Goal: Communication & Community: Answer question/provide support

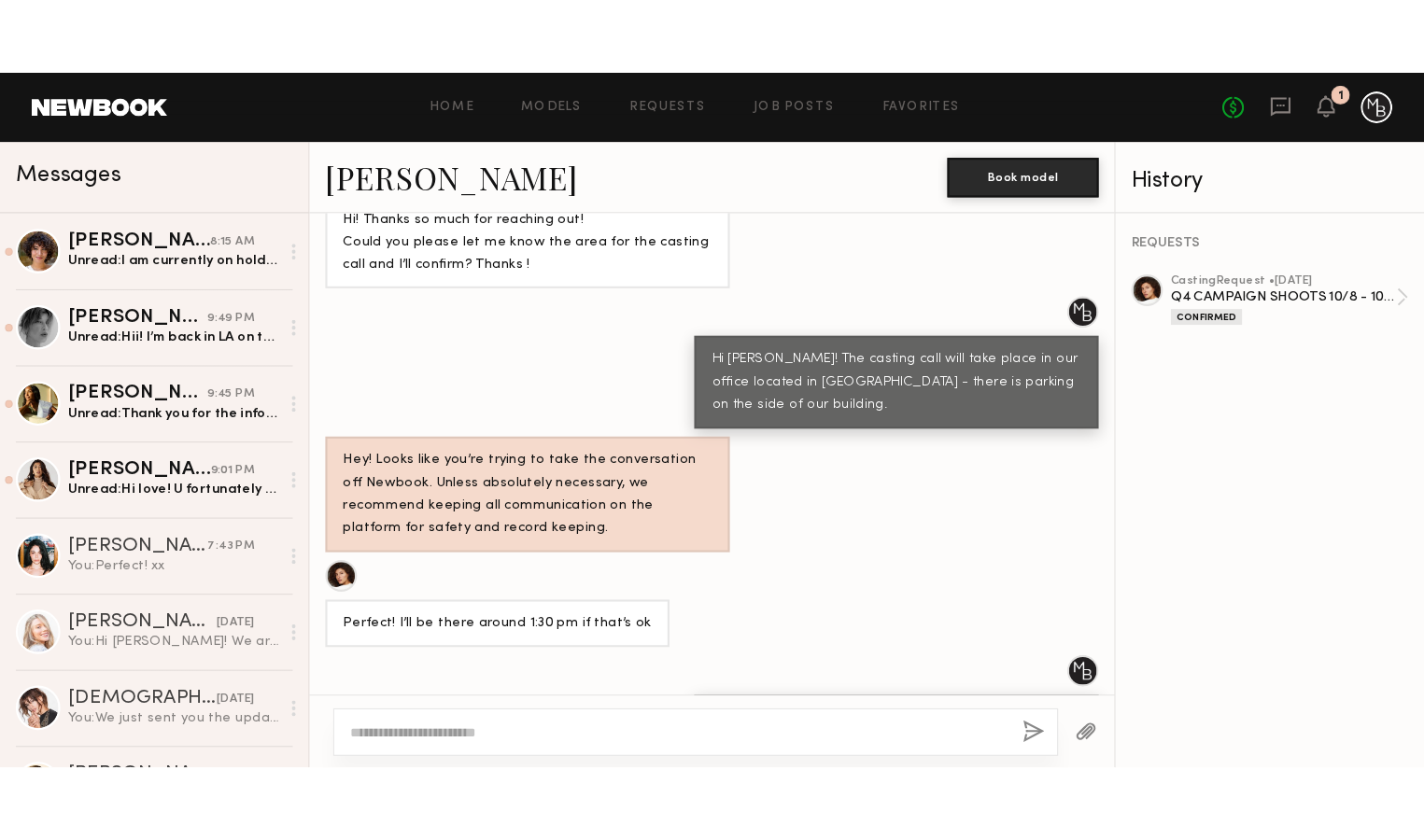
scroll to position [1071, 0]
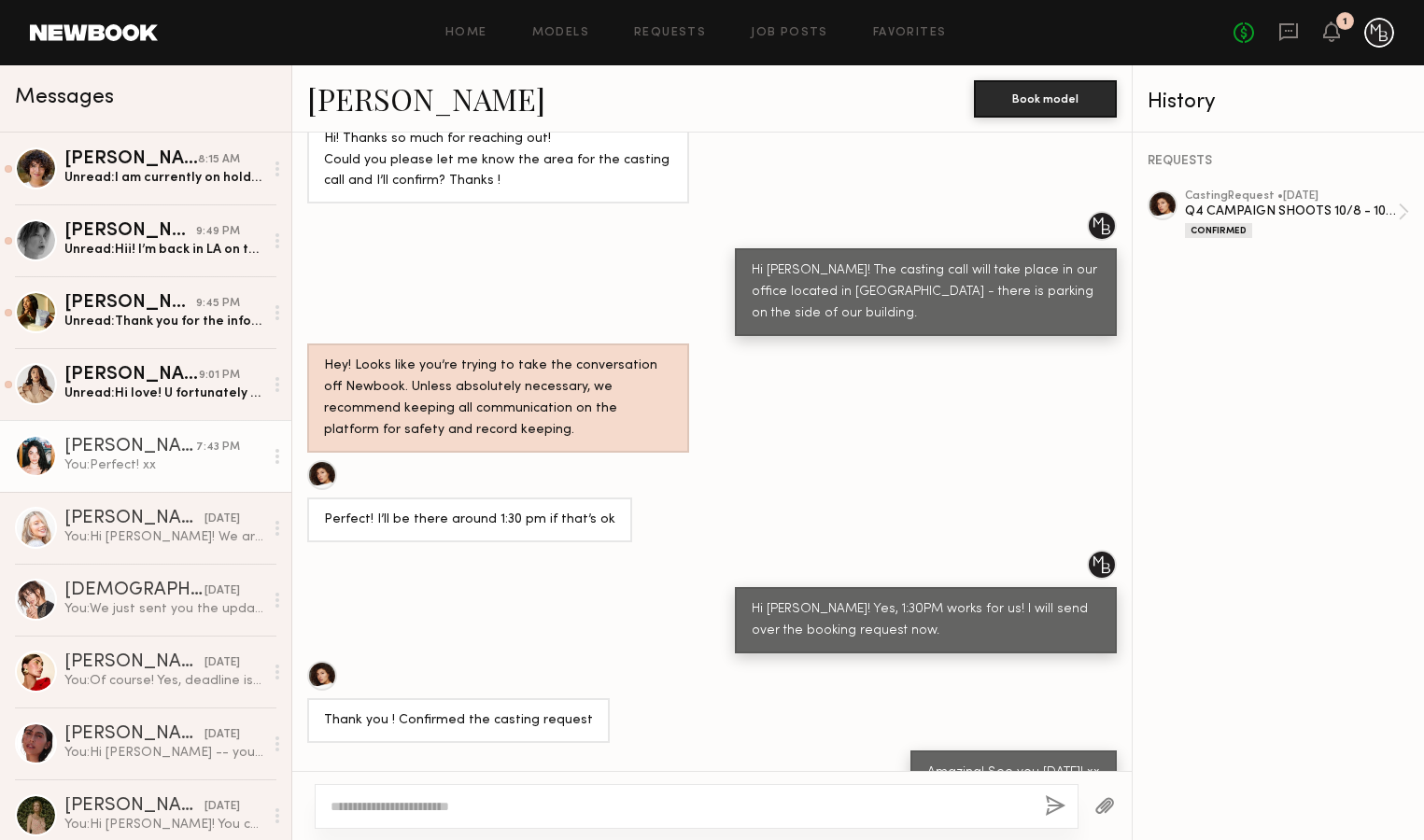
drag, startPoint x: 151, startPoint y: 391, endPoint x: 282, endPoint y: 466, distance: 151.0
click at [153, 392] on div "Unread: Hi love! U fortunately I’ll be out of town, would I be able to send in …" at bounding box center [163, 393] width 199 height 17
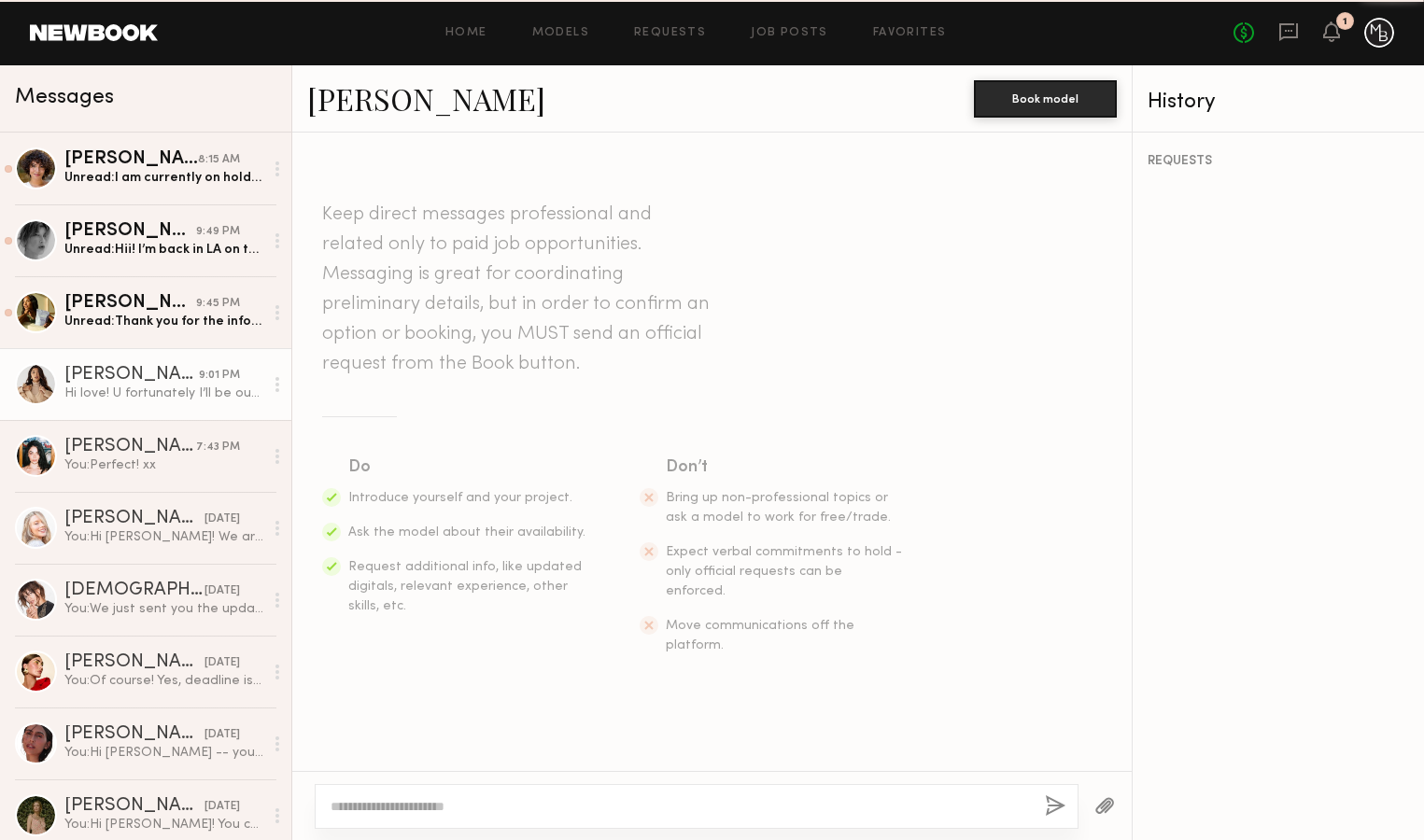
scroll to position [420, 0]
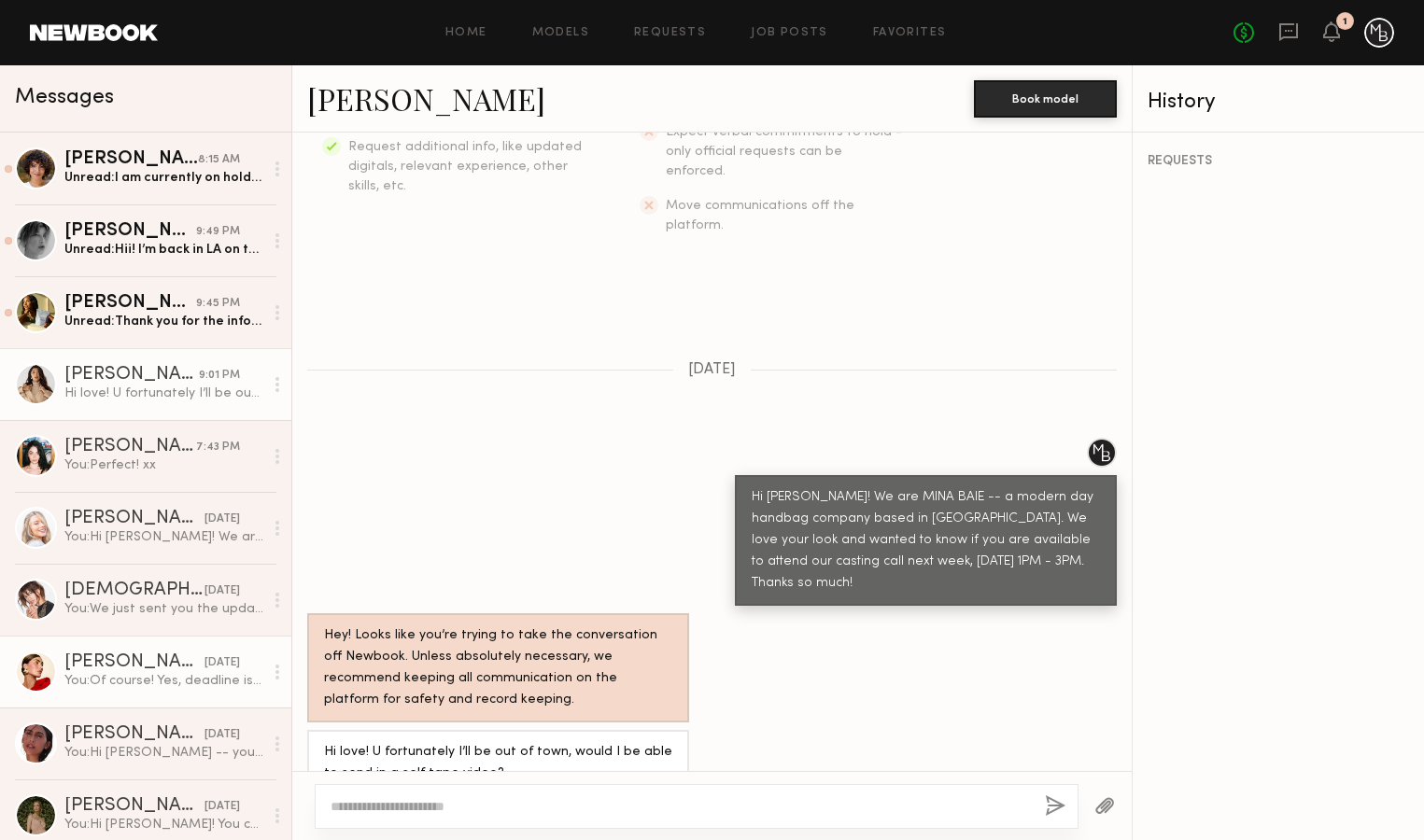
click at [191, 672] on div "You: Of course! Yes, deadline is [DATE]! xx" at bounding box center [163, 681] width 199 height 17
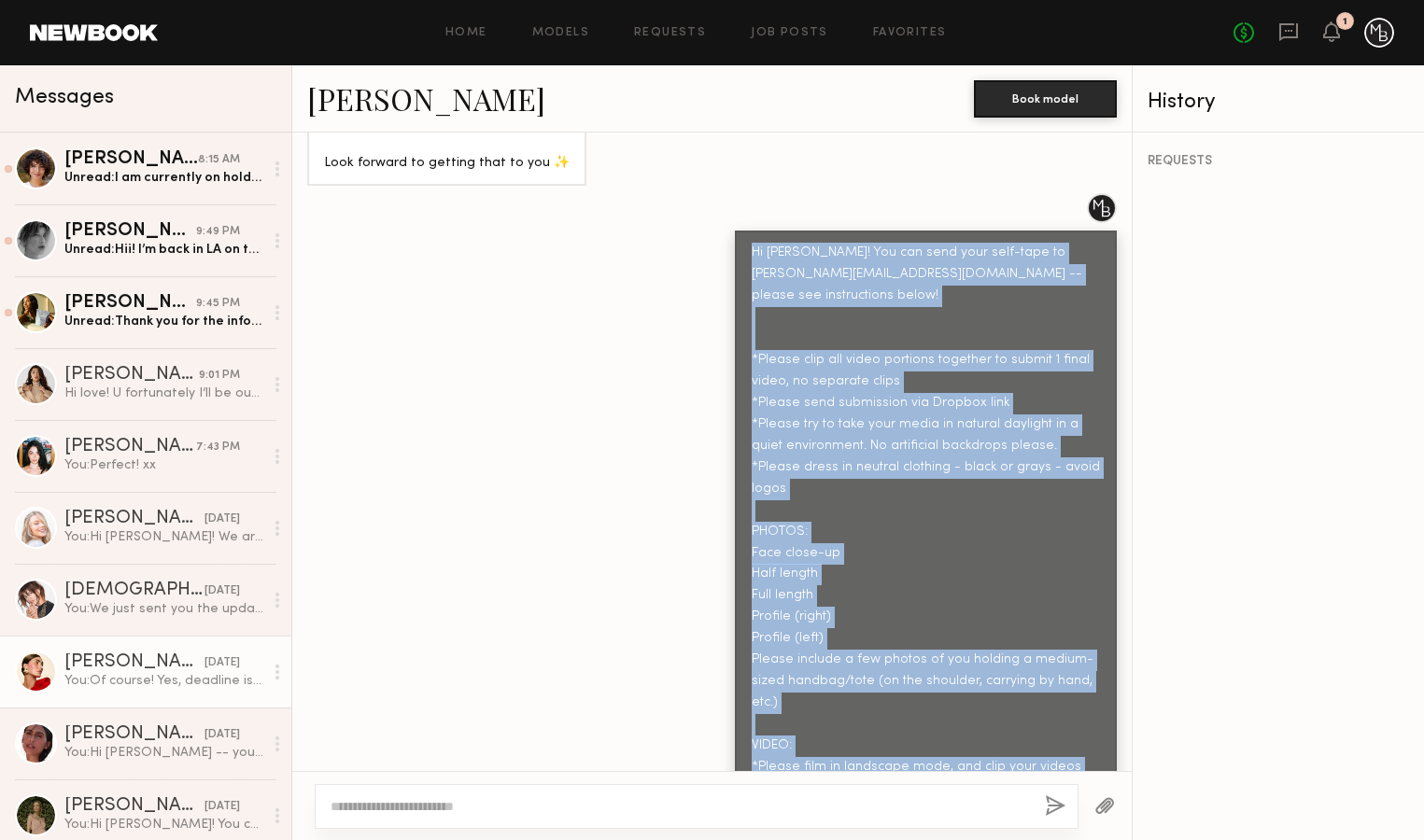
scroll to position [1327, 0]
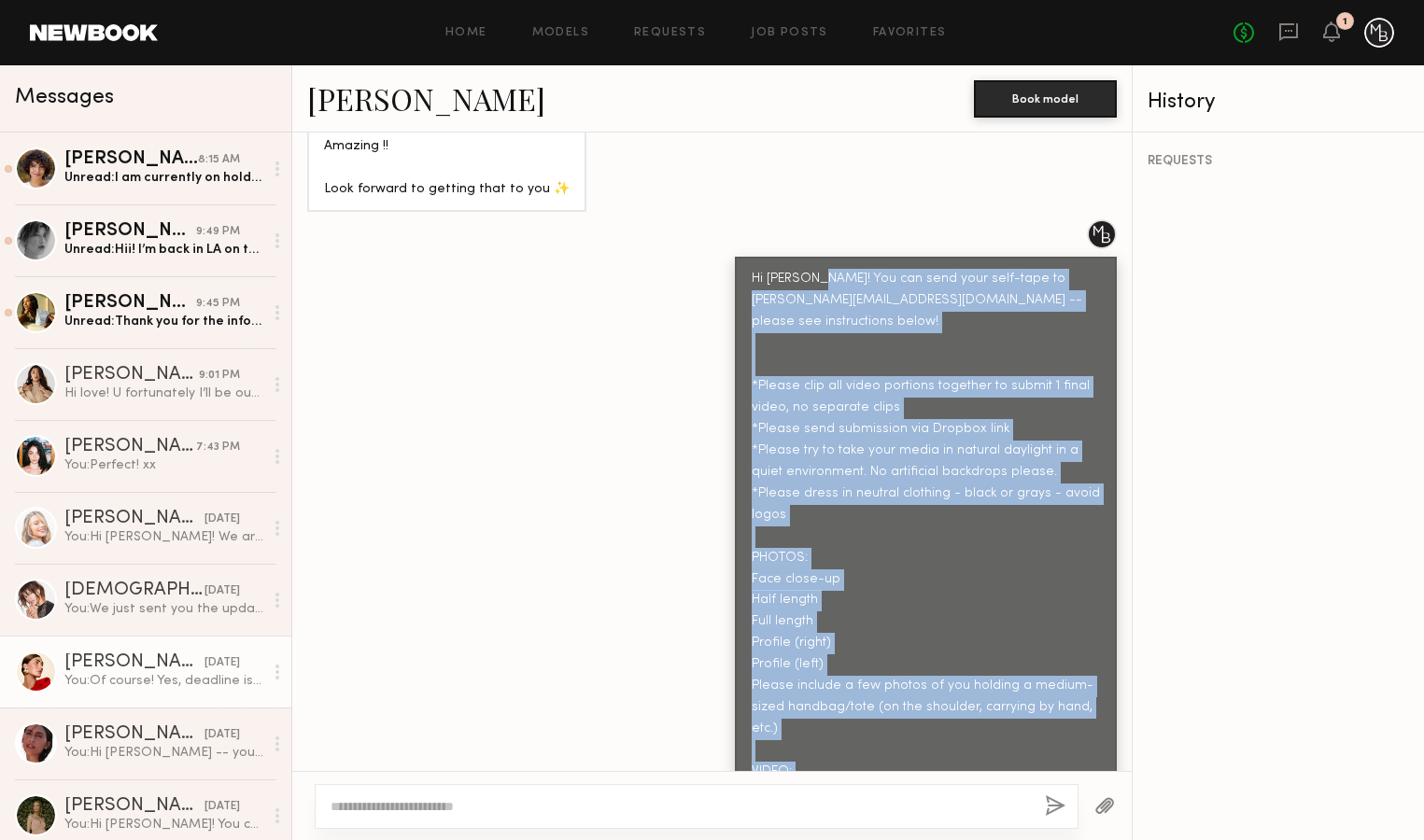
drag, startPoint x: 1014, startPoint y: 455, endPoint x: 812, endPoint y: 242, distance: 293.6
click at [812, 268] on div "Hi [PERSON_NAME]! You can send your self-tape to [PERSON_NAME][EMAIL_ADDRESS][D…" at bounding box center [926, 665] width 348 height 793
copy div "You can send your self-tape to [PERSON_NAME][EMAIL_ADDRESS][DOMAIN_NAME] -- ple…"
click at [474, 345] on div "Hi [PERSON_NAME]! You can send your self-tape to [PERSON_NAME][EMAIL_ADDRESS][D…" at bounding box center [712, 645] width 839 height 854
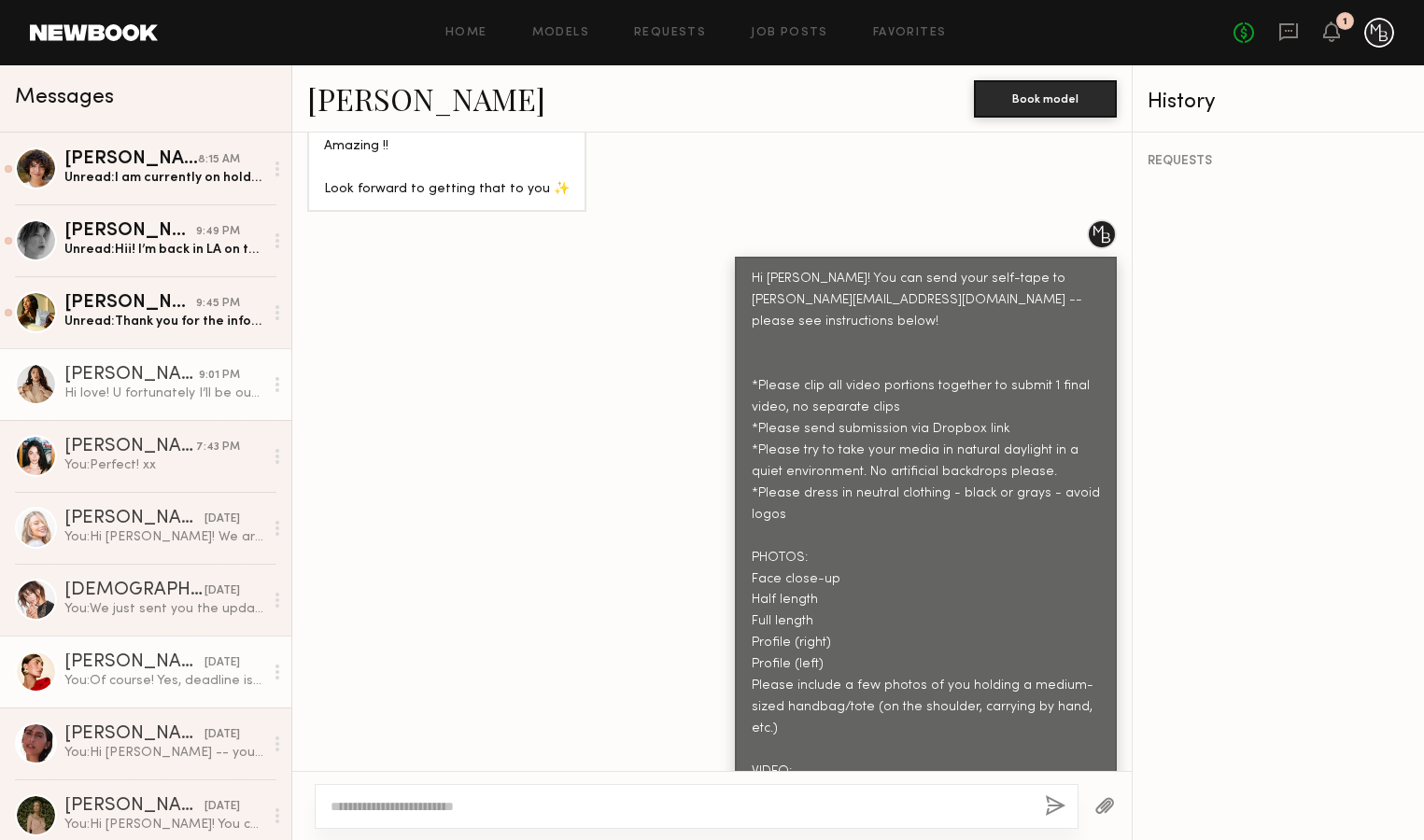
drag, startPoint x: 474, startPoint y: 345, endPoint x: 173, endPoint y: 396, distance: 305.3
click at [173, 396] on div "Hi love! U fortunately I’ll be out of town, would I be able to send in a self t…" at bounding box center [163, 393] width 199 height 17
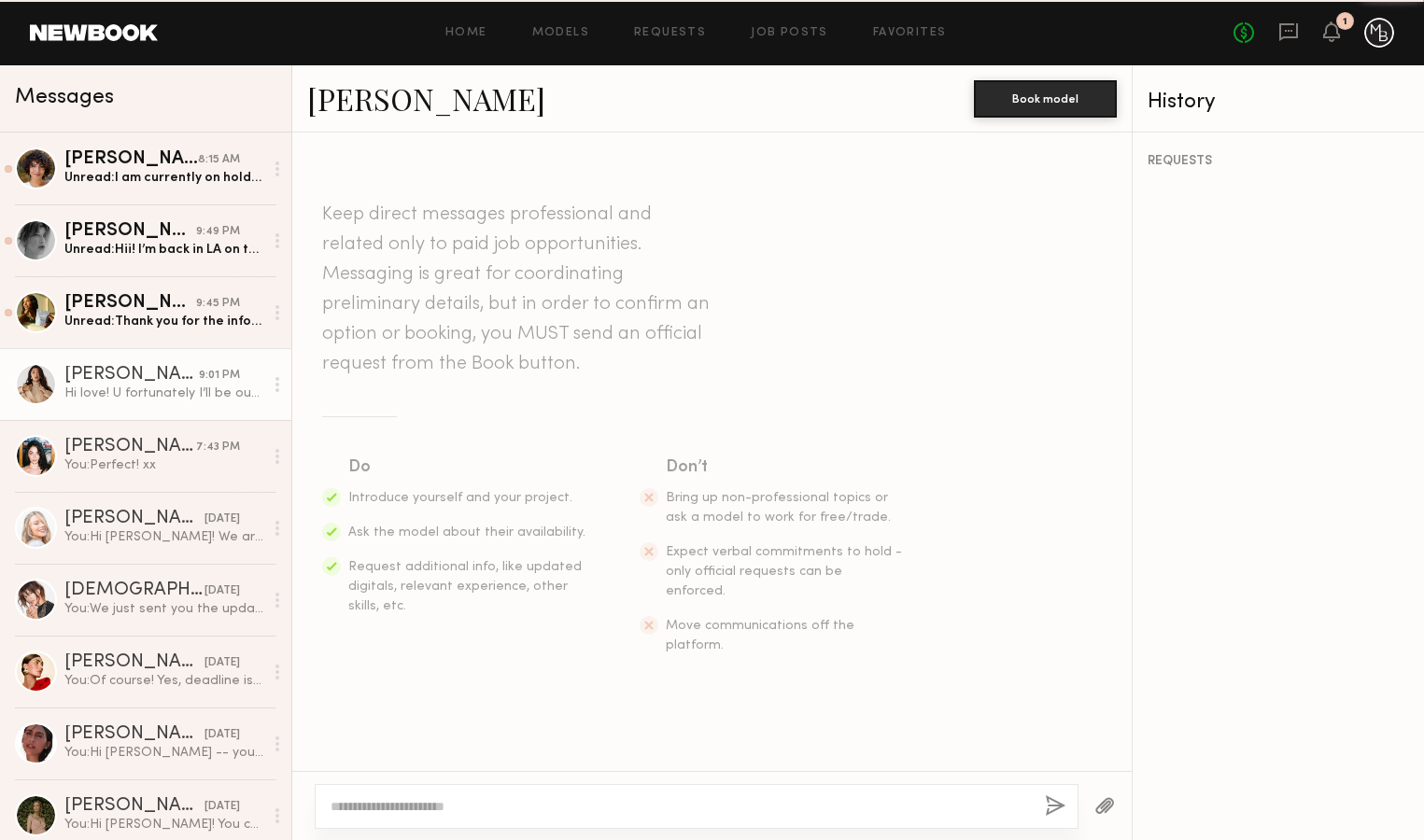
scroll to position [420, 0]
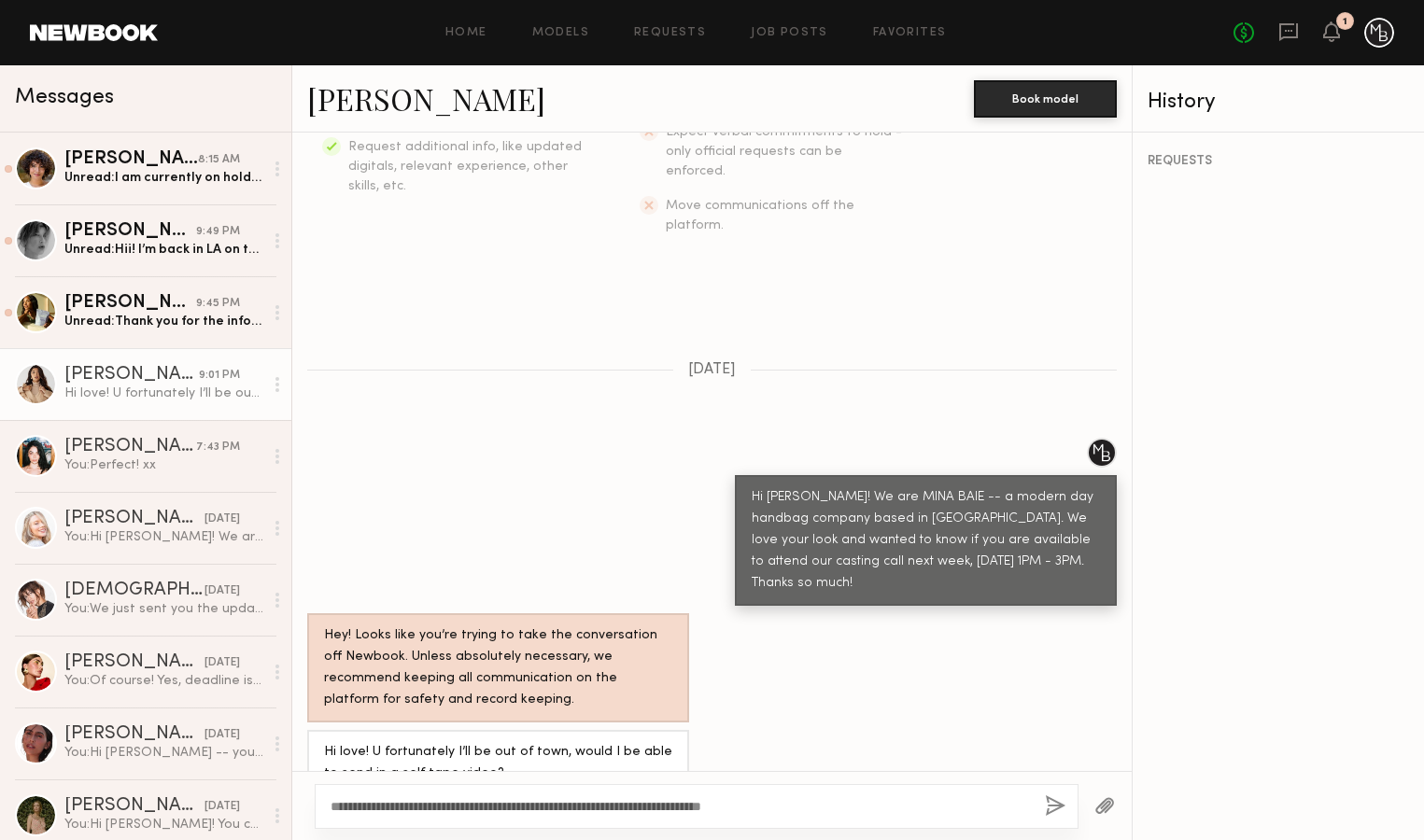
type textarea "**********"
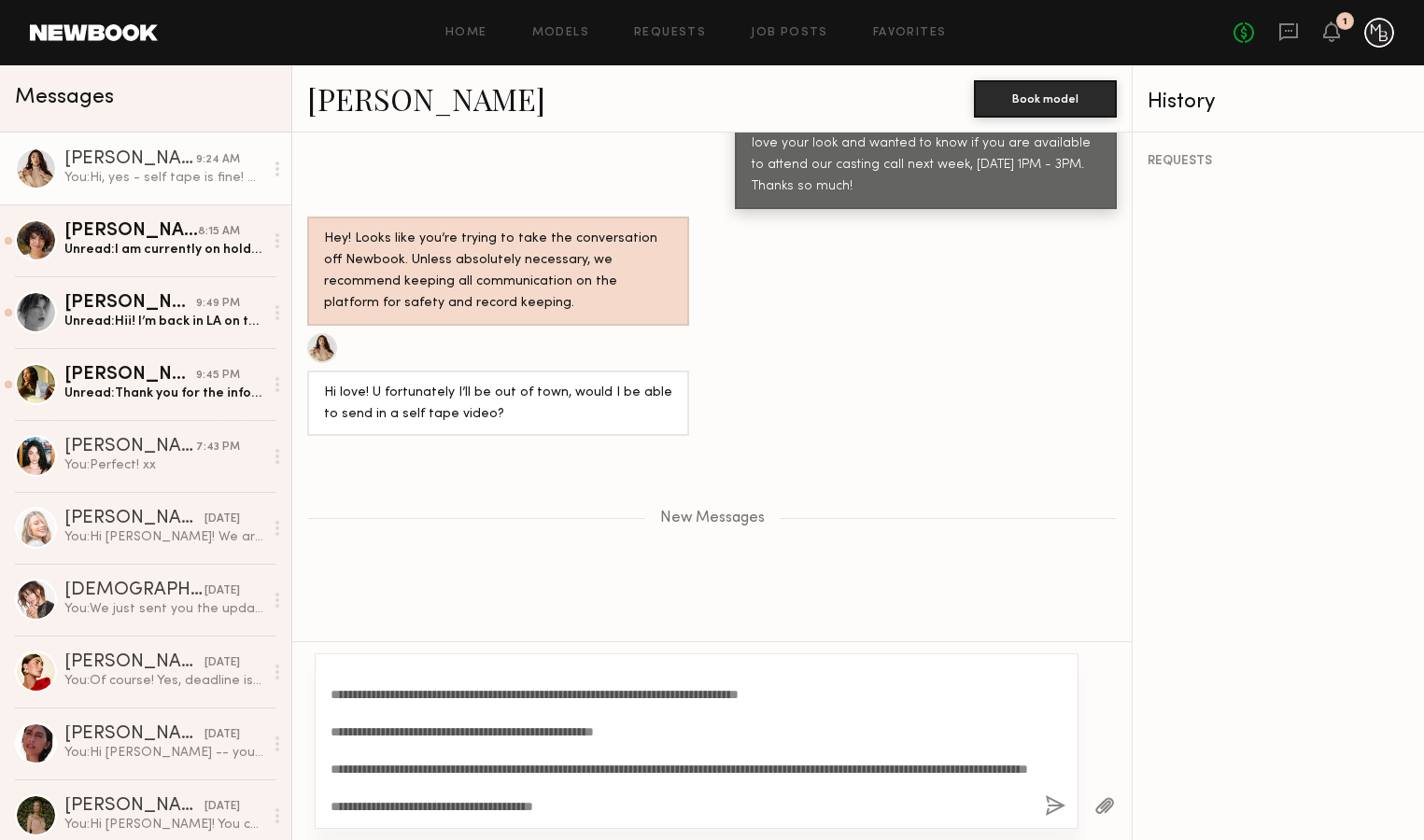
scroll to position [371, 0]
click at [812, 780] on textarea "**********" at bounding box center [680, 741] width 700 height 149
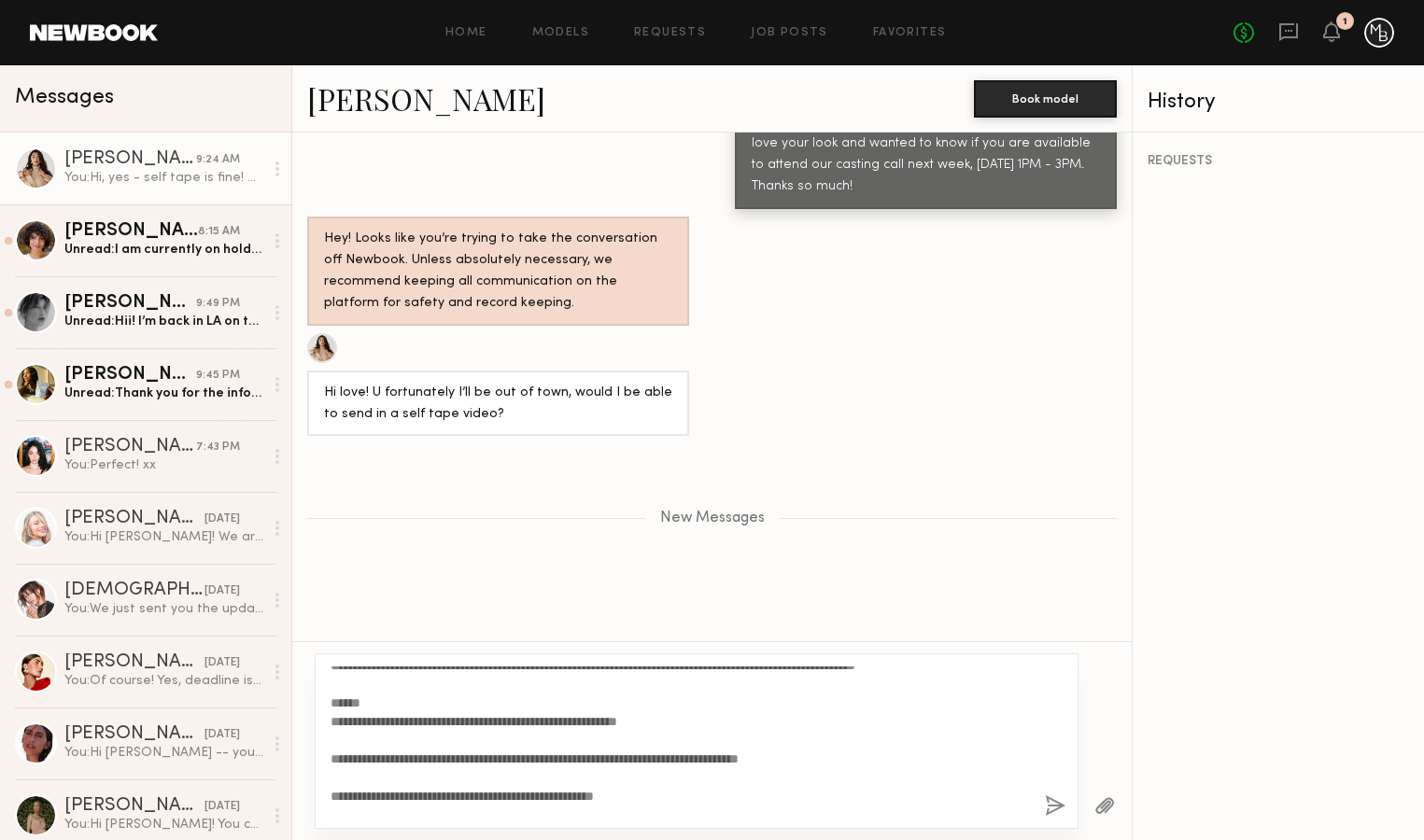
scroll to position [373, 0]
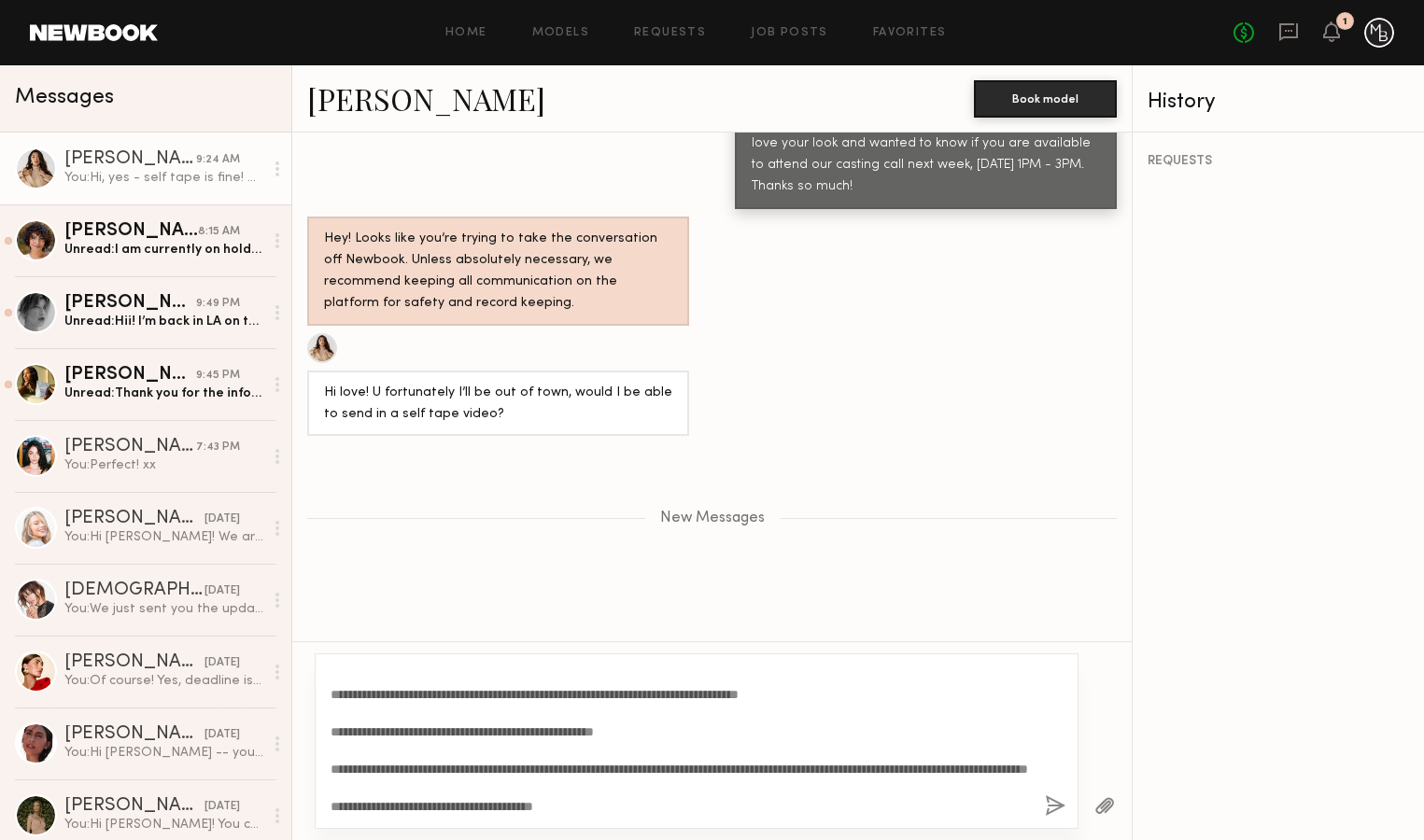
type textarea "**********"
click at [1057, 807] on button "button" at bounding box center [1055, 807] width 20 height 23
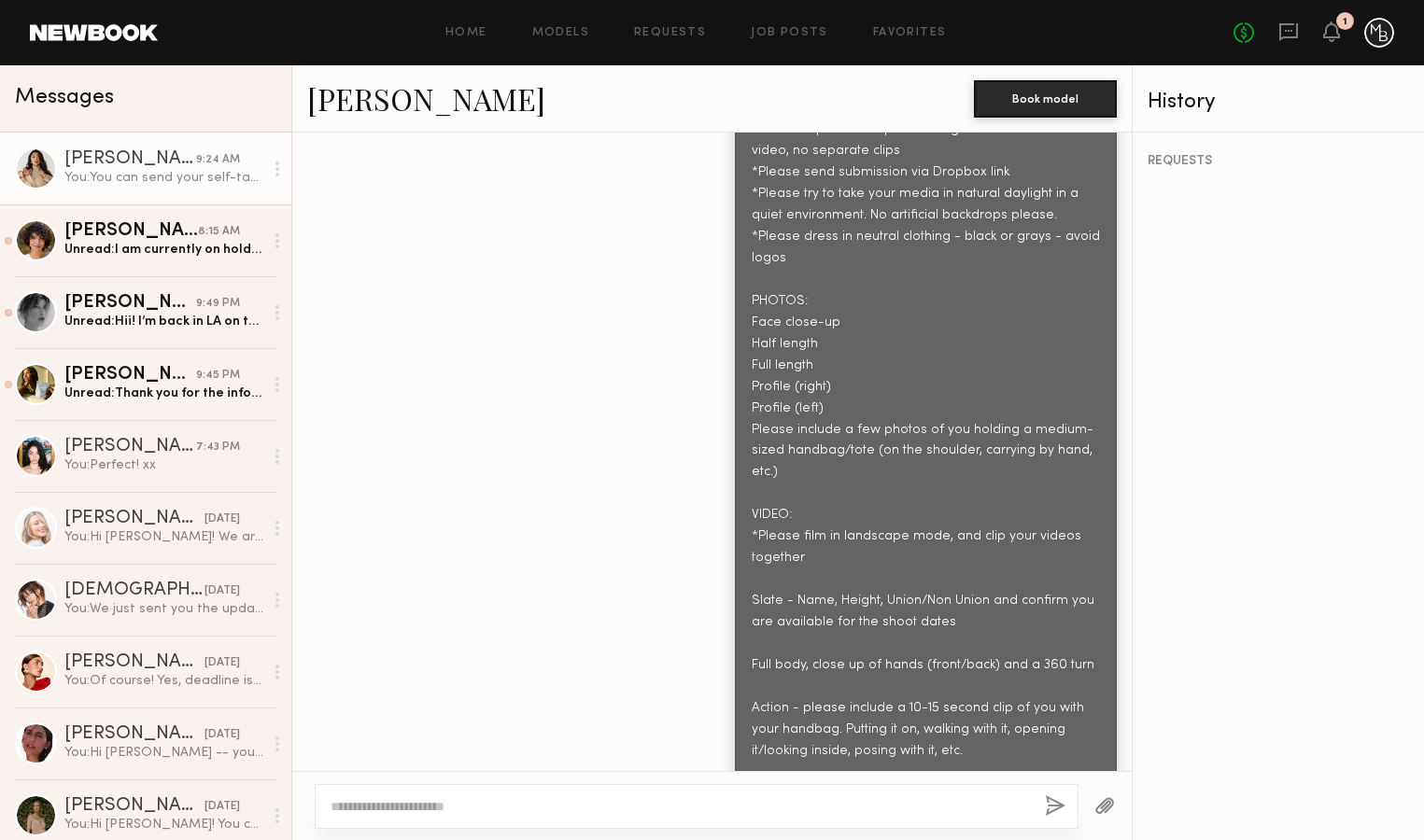
scroll to position [1774, 0]
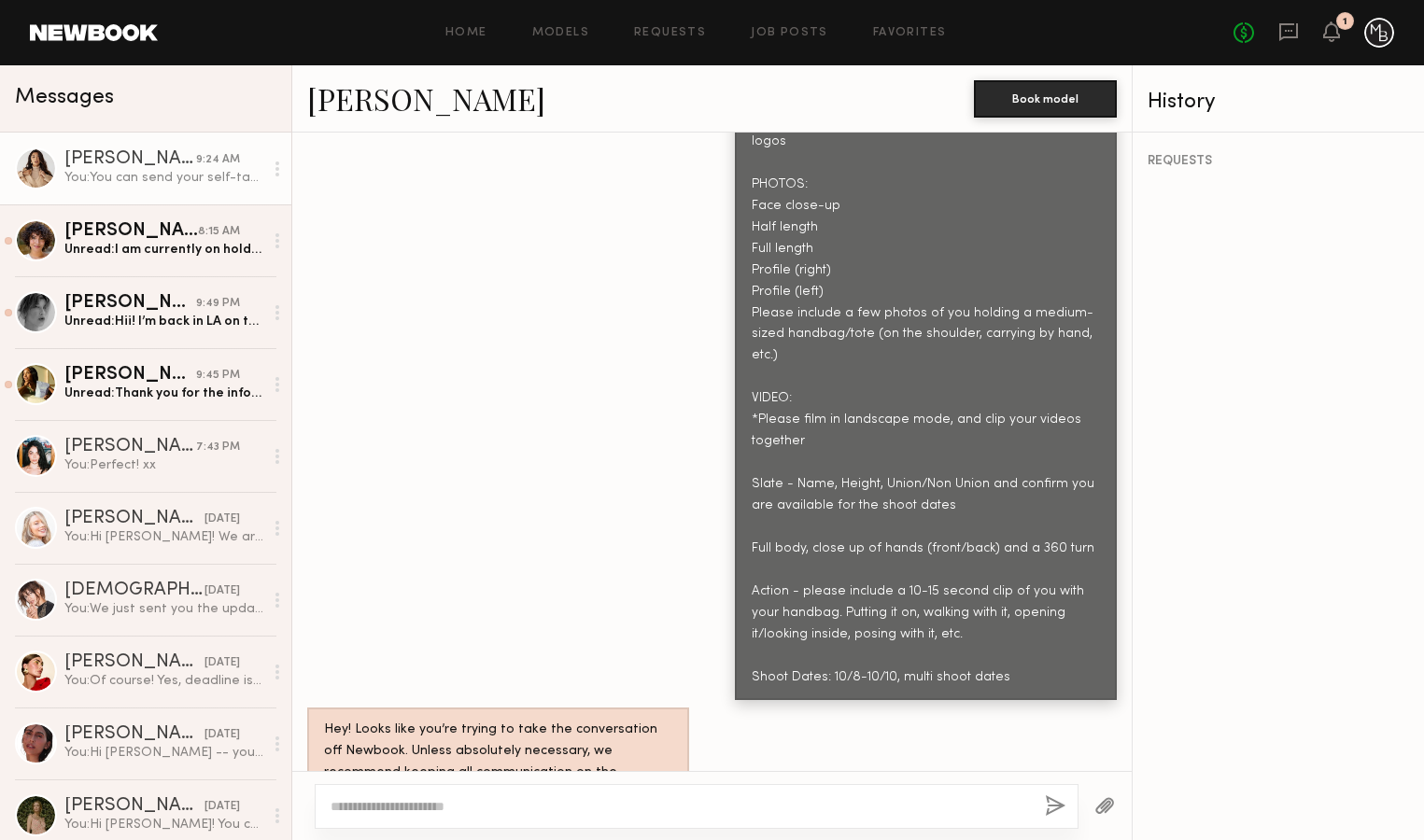
click at [870, 807] on textarea at bounding box center [680, 806] width 700 height 18
type textarea "*"
type textarea "**********"
click at [1054, 809] on button "button" at bounding box center [1055, 807] width 20 height 23
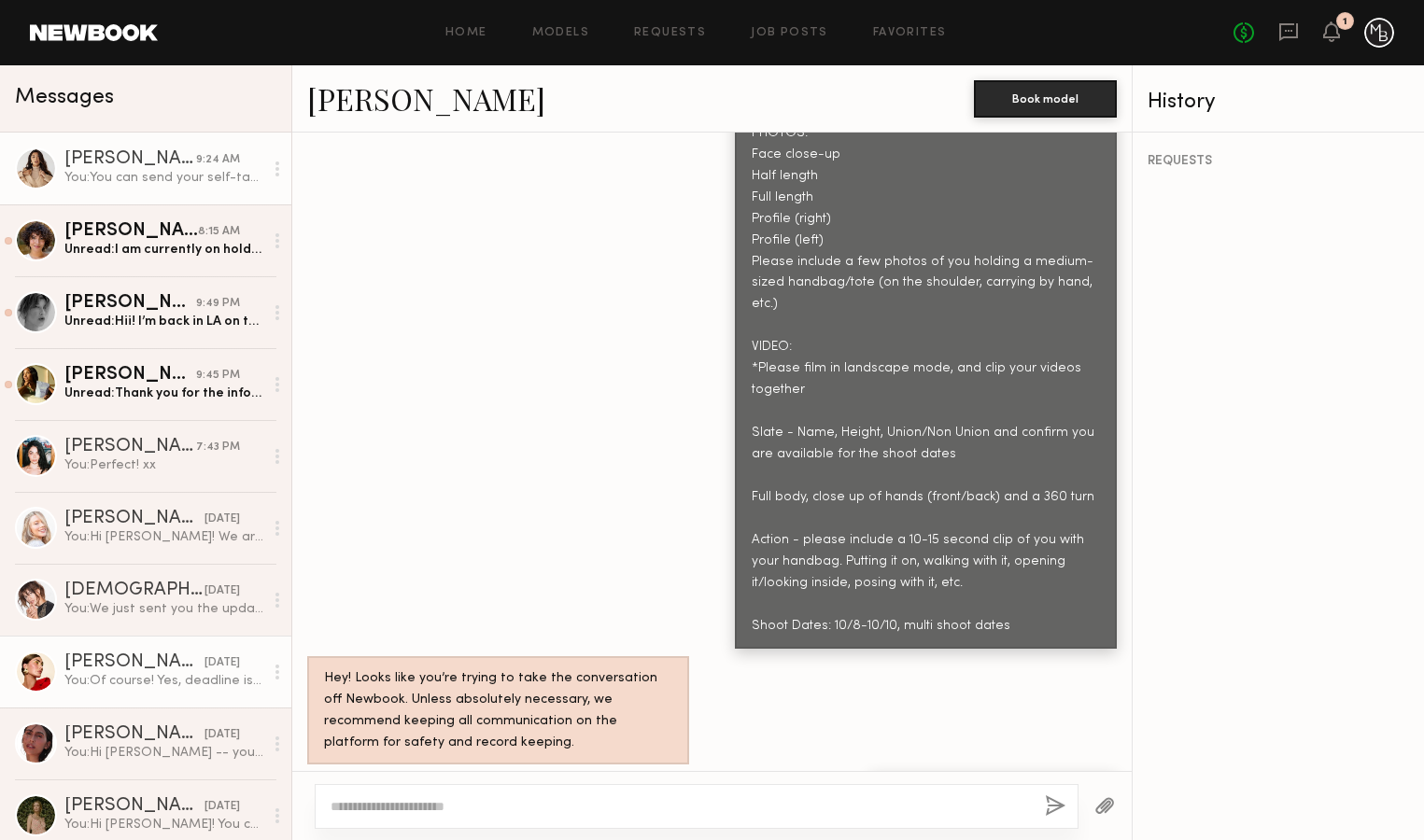
click at [173, 662] on div "[PERSON_NAME]" at bounding box center [134, 662] width 141 height 18
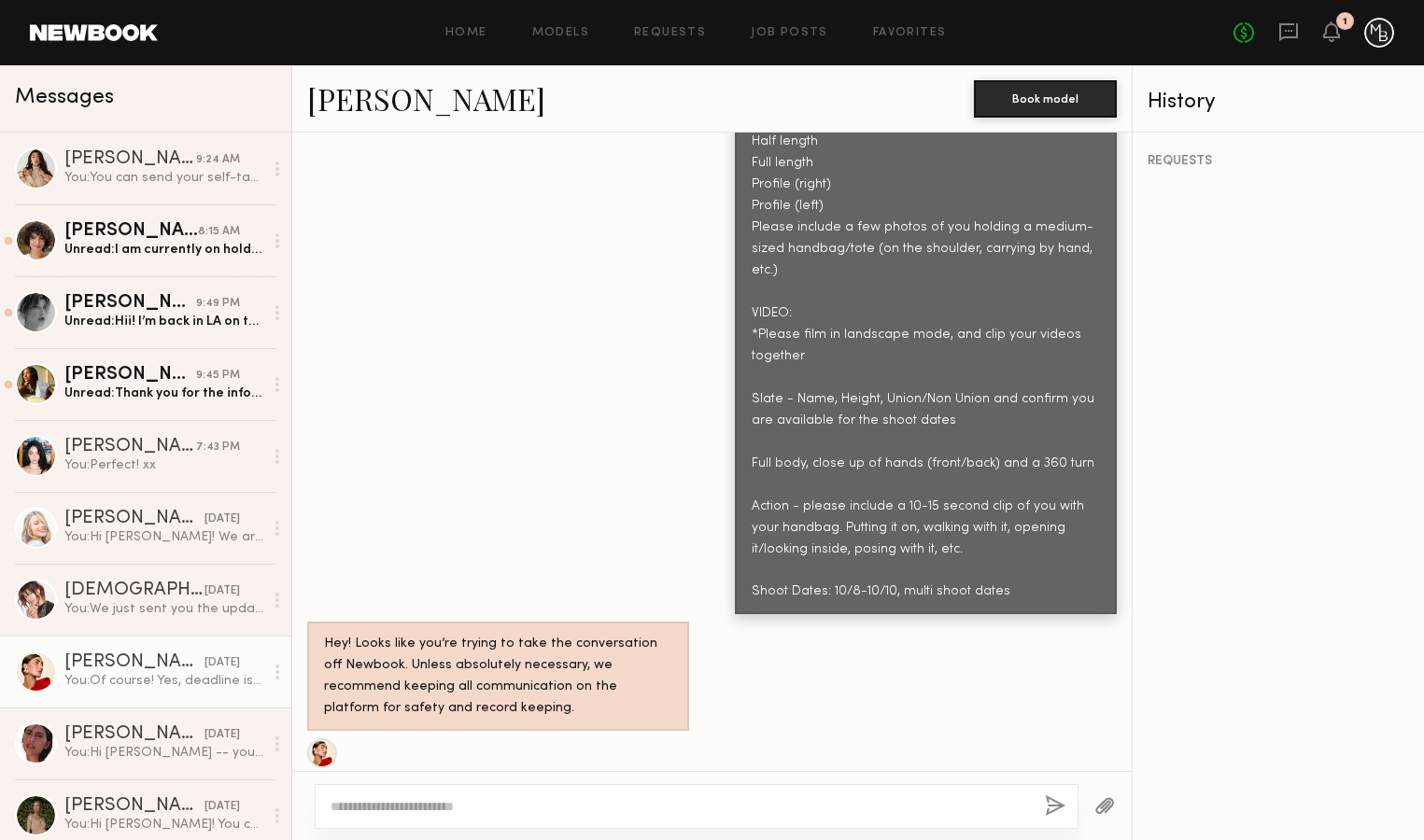
scroll to position [1863, 0]
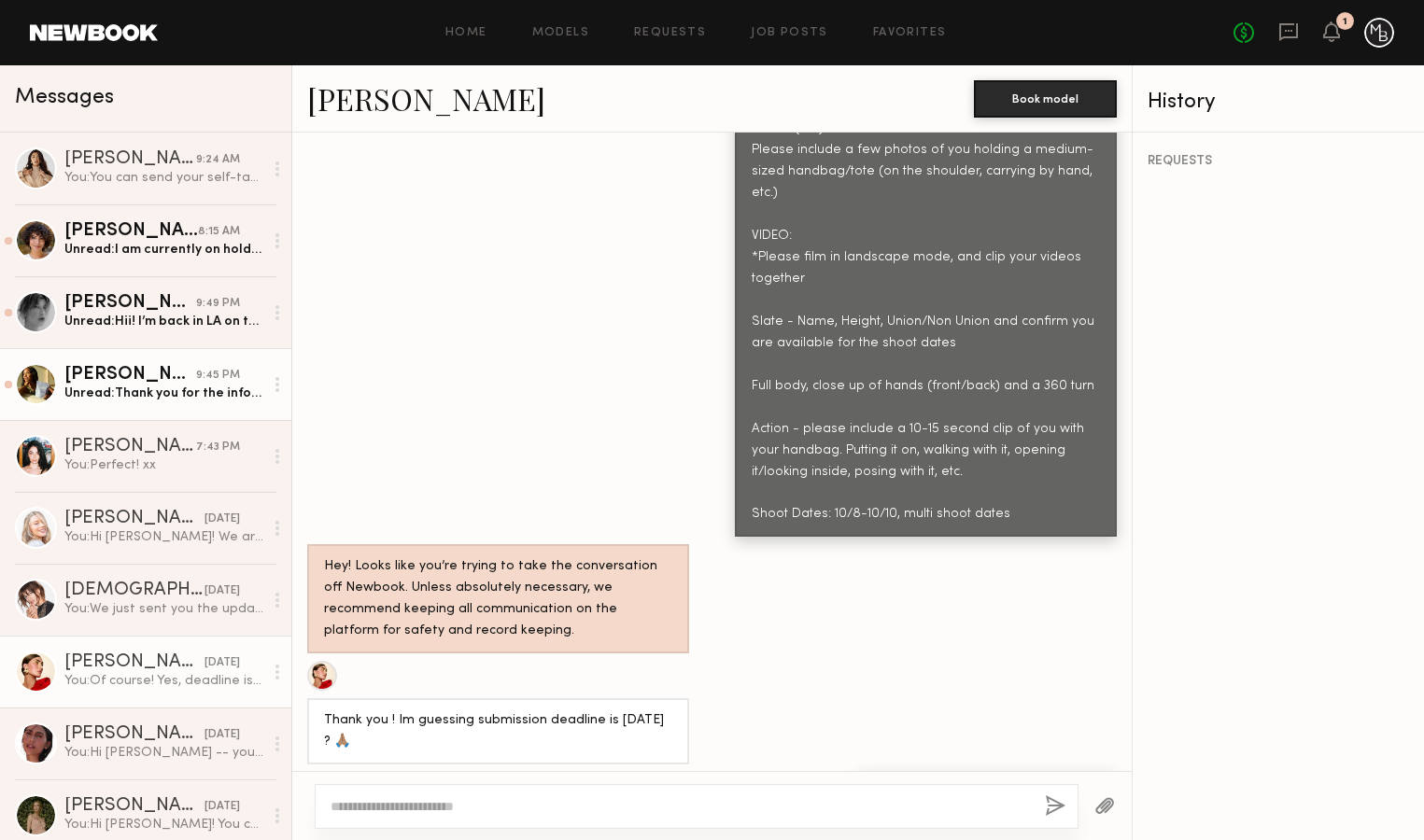
click at [116, 388] on div "Unread: Thank you for the information! I am available to come to the casting ca…" at bounding box center [163, 393] width 199 height 17
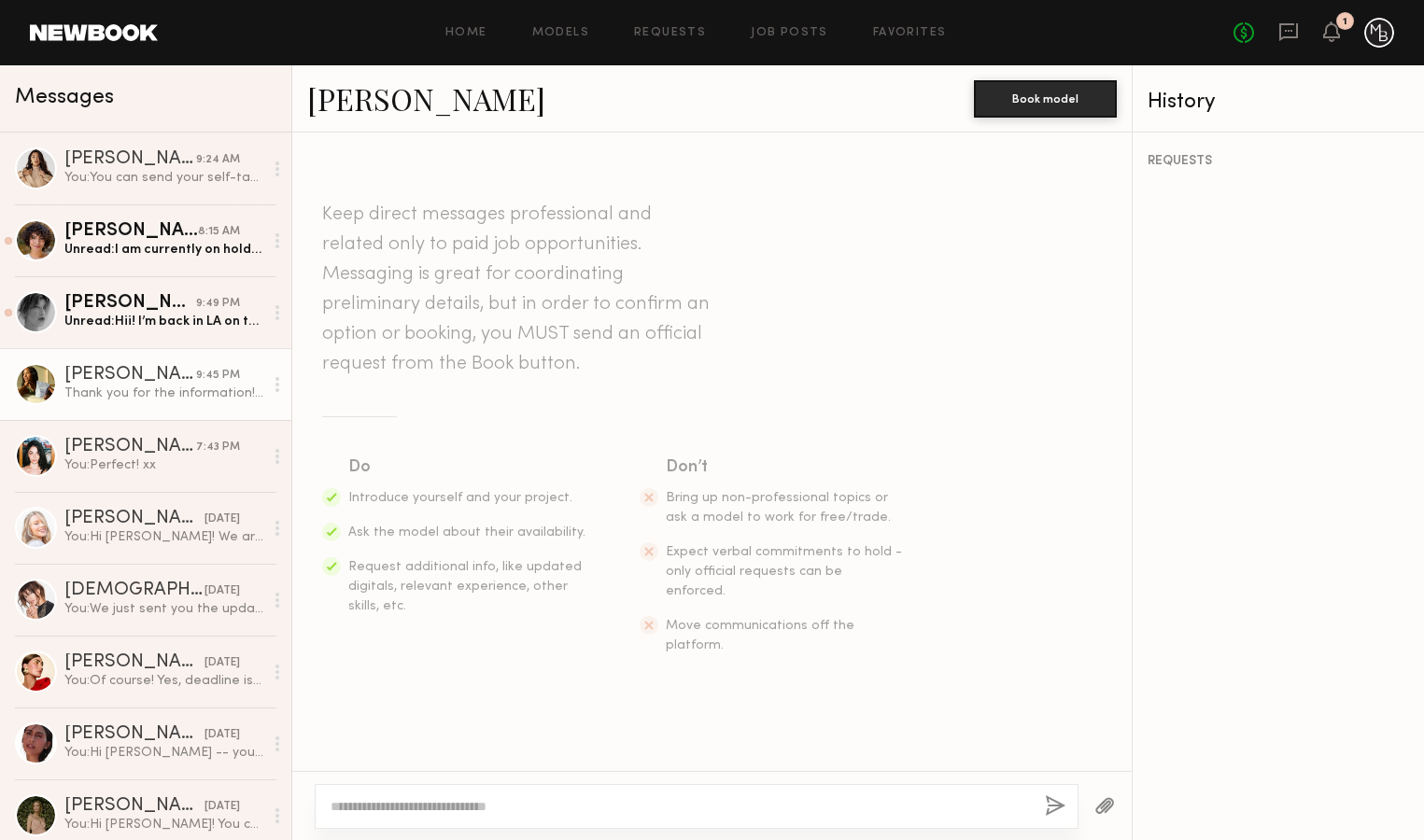
scroll to position [706, 0]
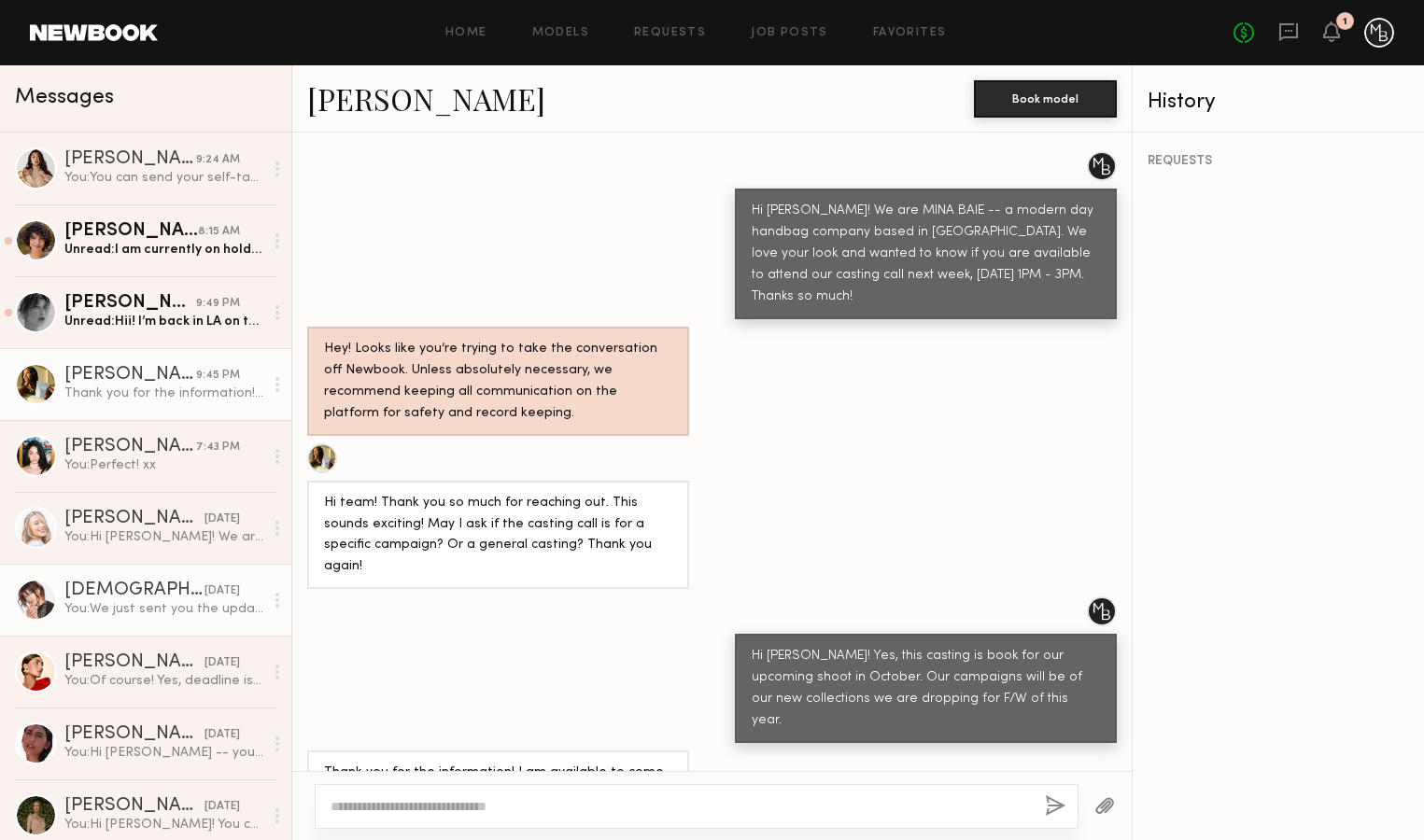
click at [151, 603] on div "You: We just sent you the updated casting call request -- if you can confirm, t…" at bounding box center [163, 609] width 199 height 17
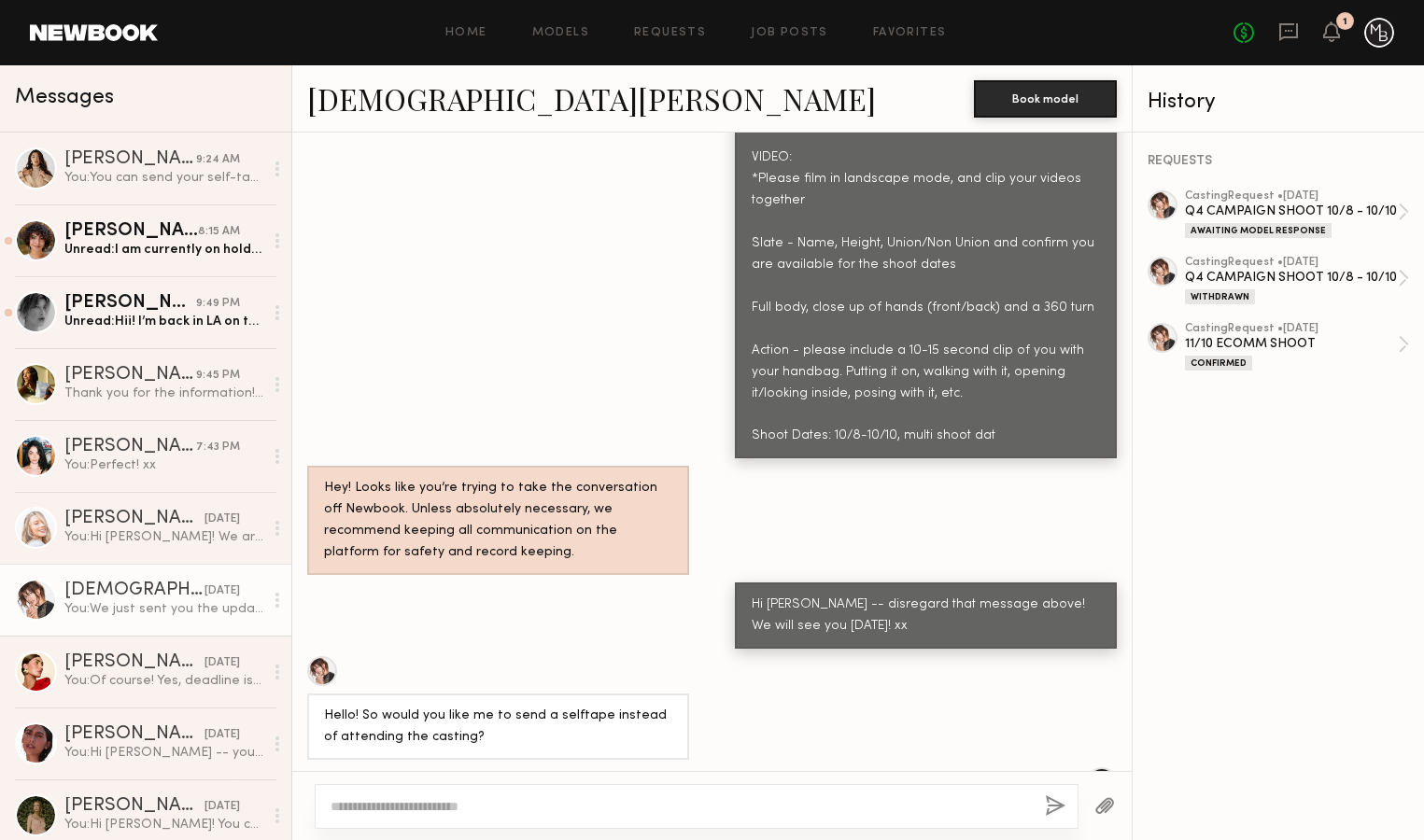
scroll to position [2032, 0]
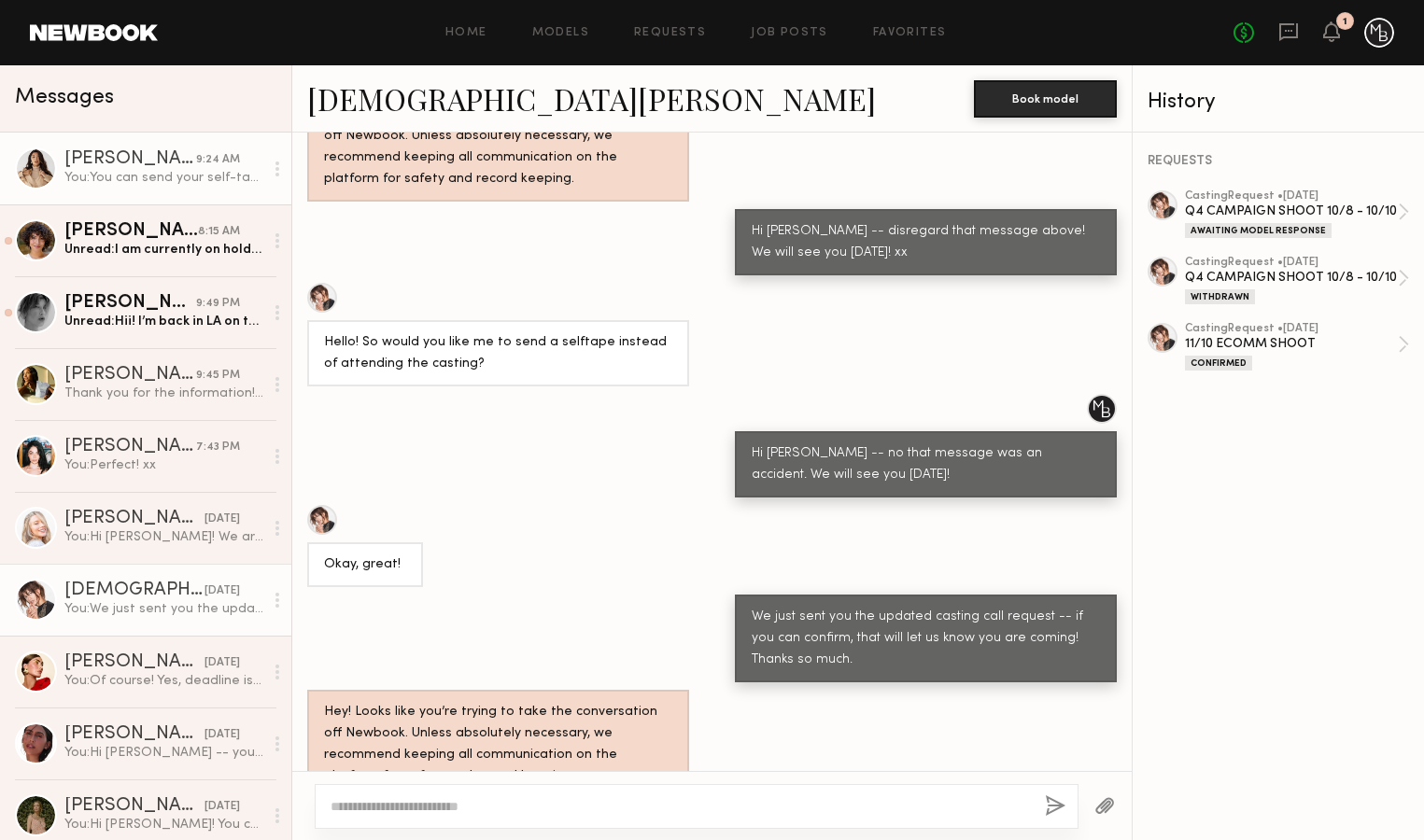
click at [111, 166] on div "[PERSON_NAME]" at bounding box center [130, 159] width 132 height 18
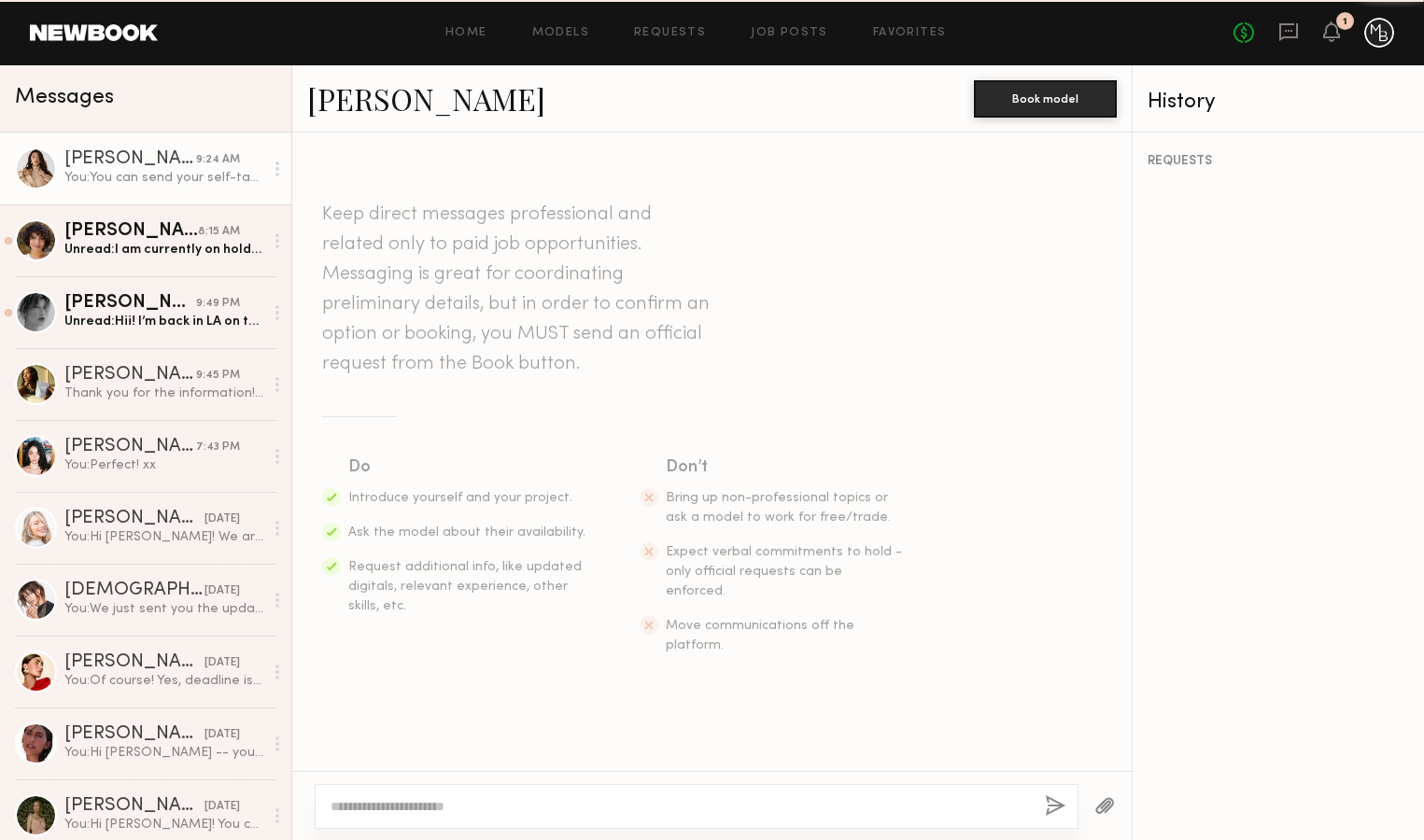
scroll to position [1682, 0]
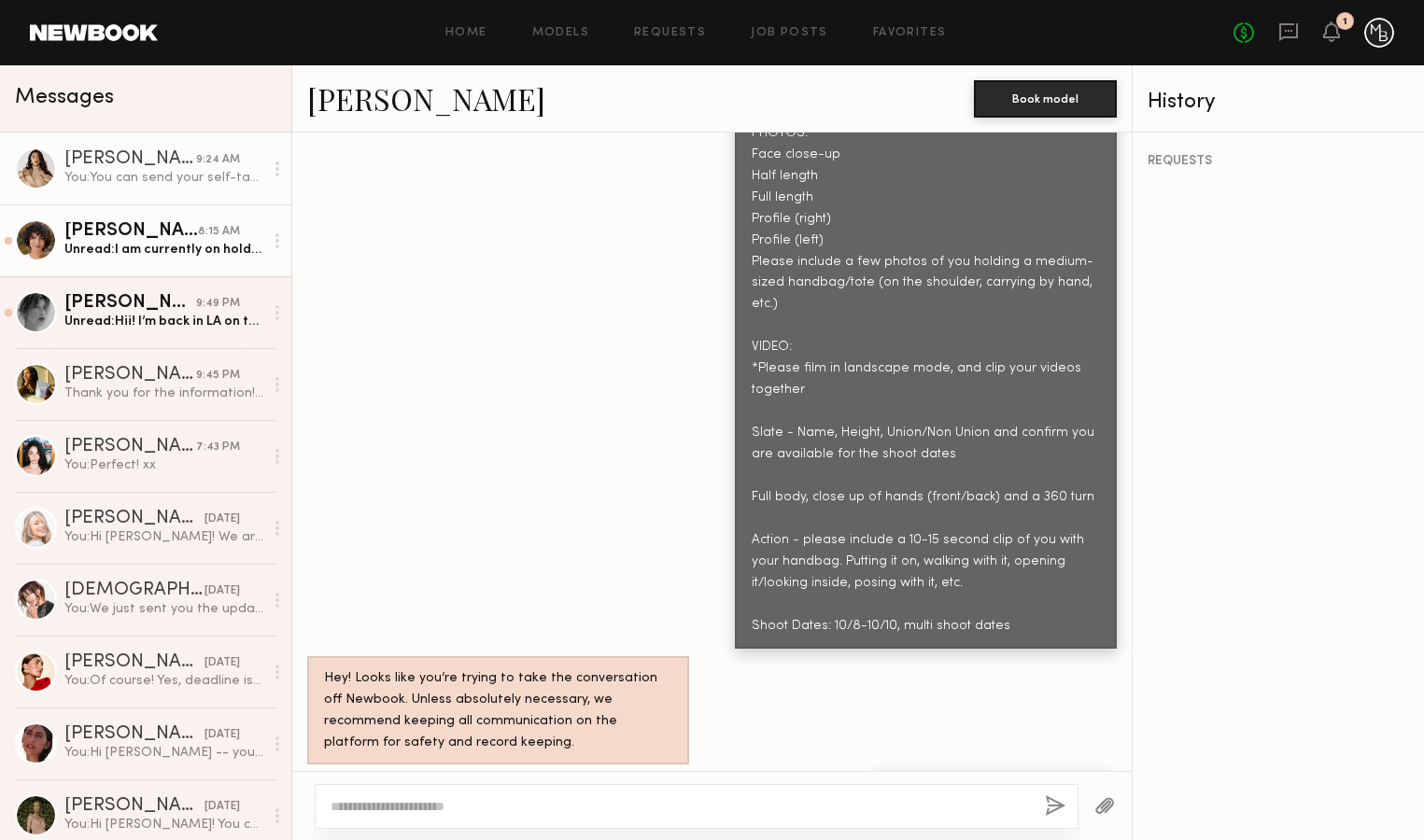
click at [155, 235] on div "[PERSON_NAME]" at bounding box center [131, 231] width 134 height 18
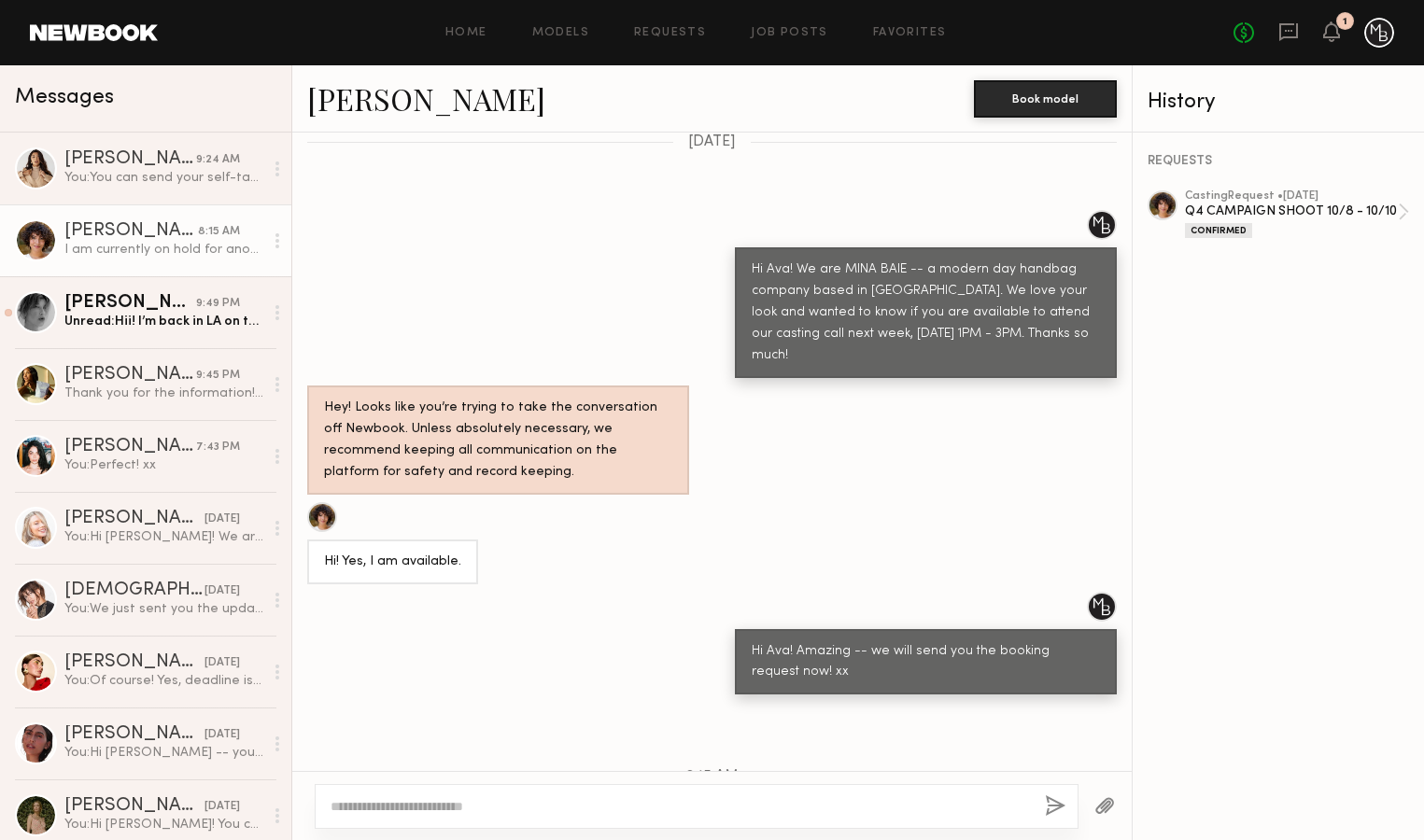
scroll to position [742, 0]
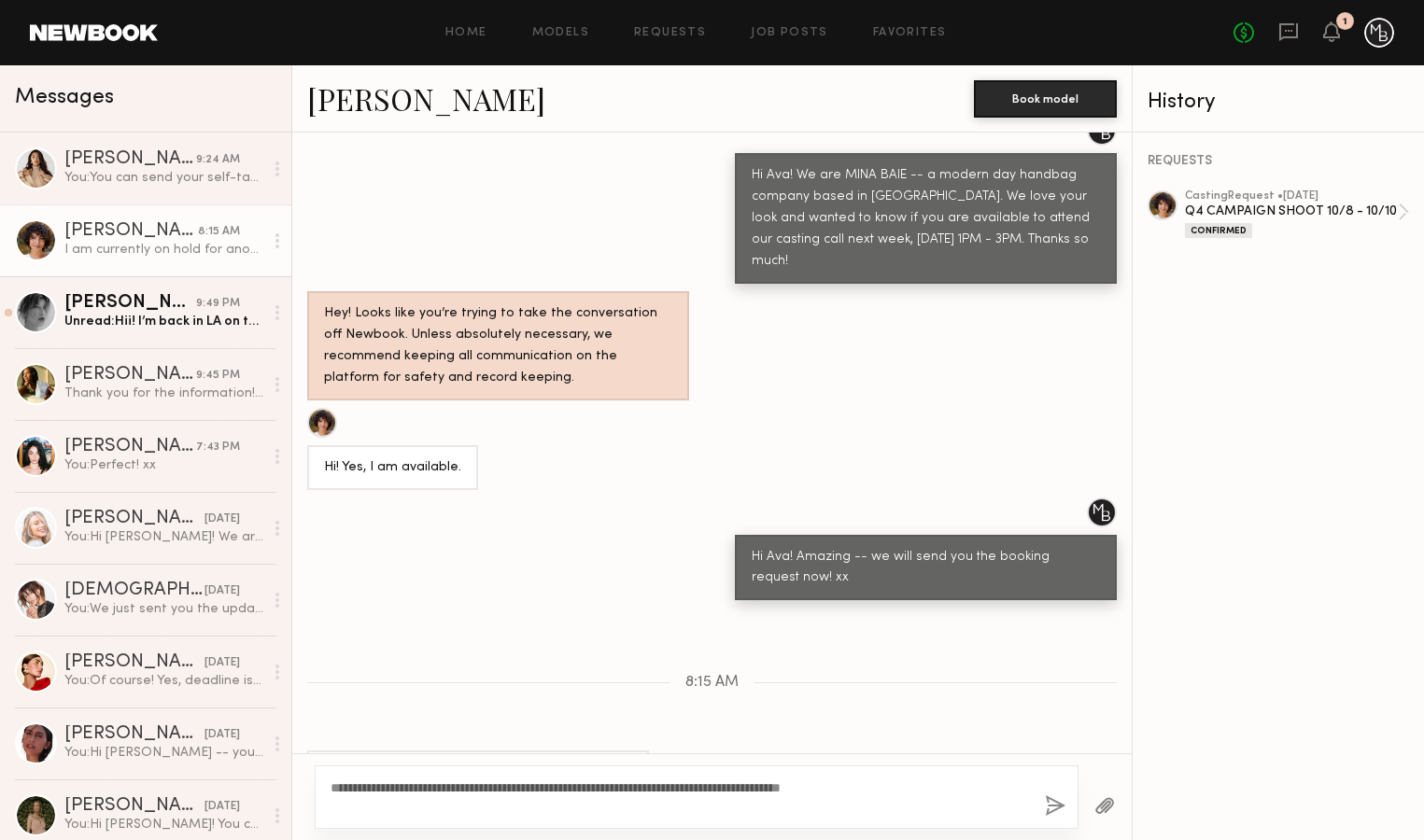
type textarea "**********"
click at [1057, 802] on button "button" at bounding box center [1055, 807] width 20 height 23
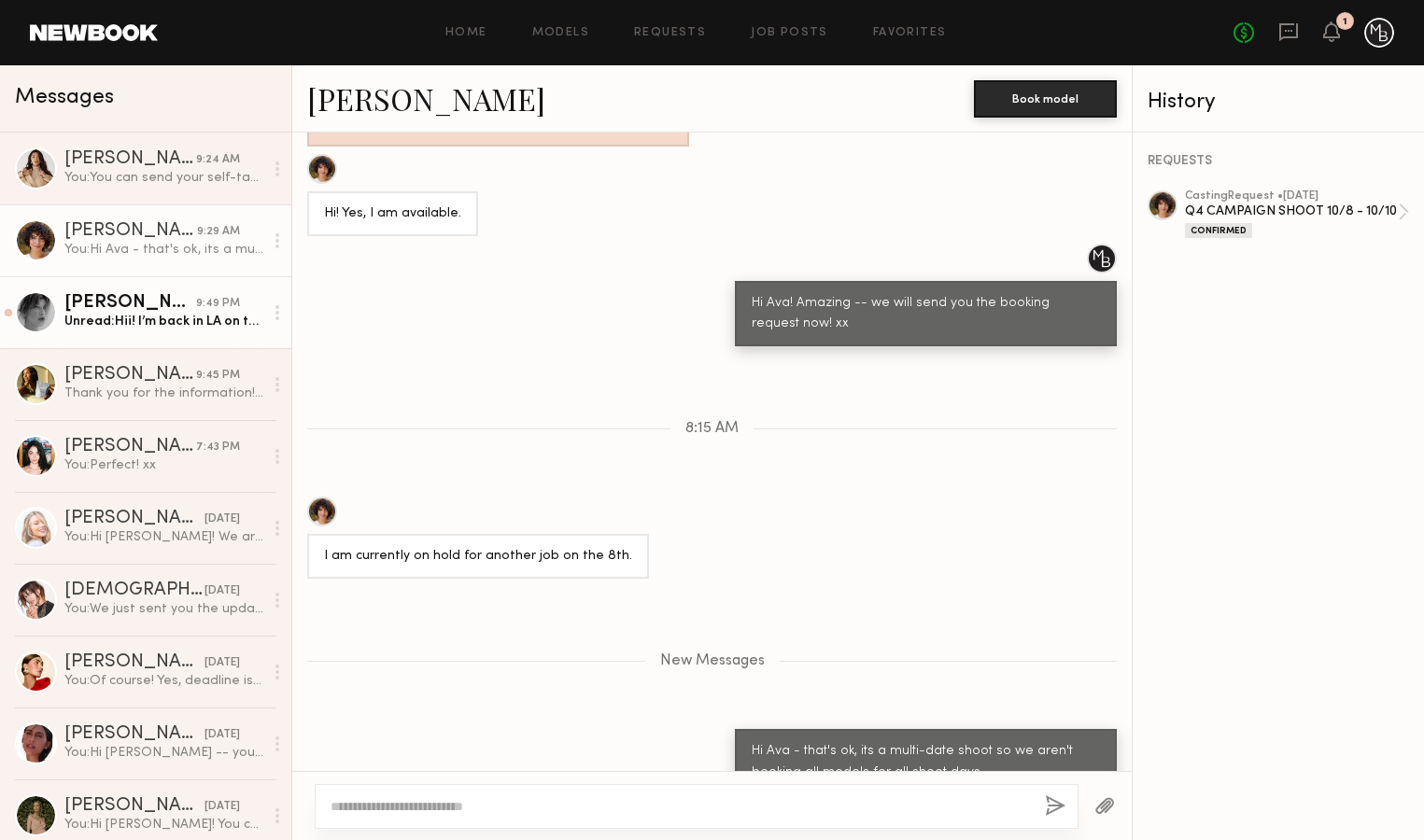
click at [98, 320] on div "Unread: Hii! I’m back in LA on the 2nd - if there’s a way to do then I would lo…" at bounding box center [163, 322] width 199 height 17
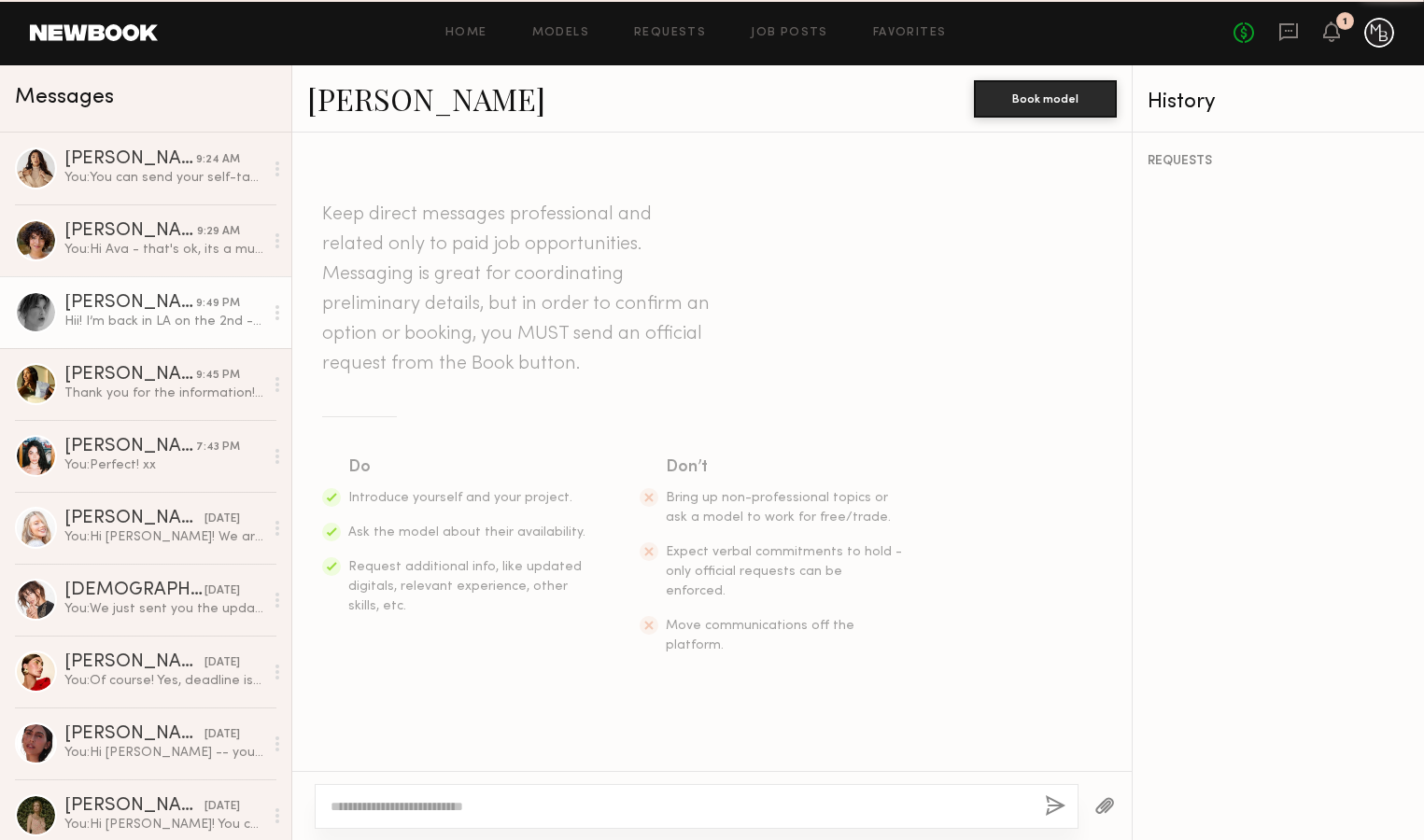
scroll to position [420, 0]
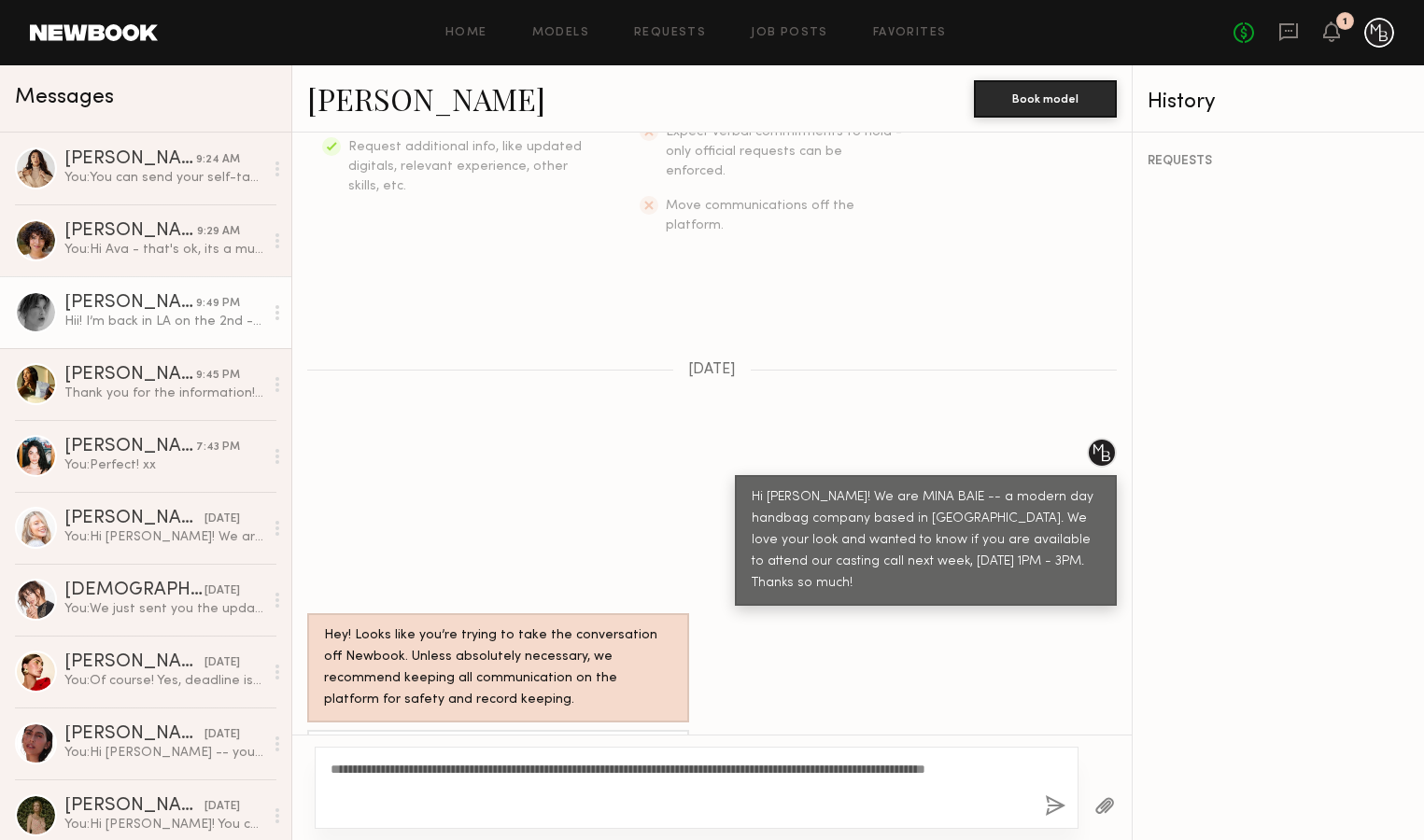
type textarea "**********"
click at [1056, 806] on button "button" at bounding box center [1055, 807] width 20 height 23
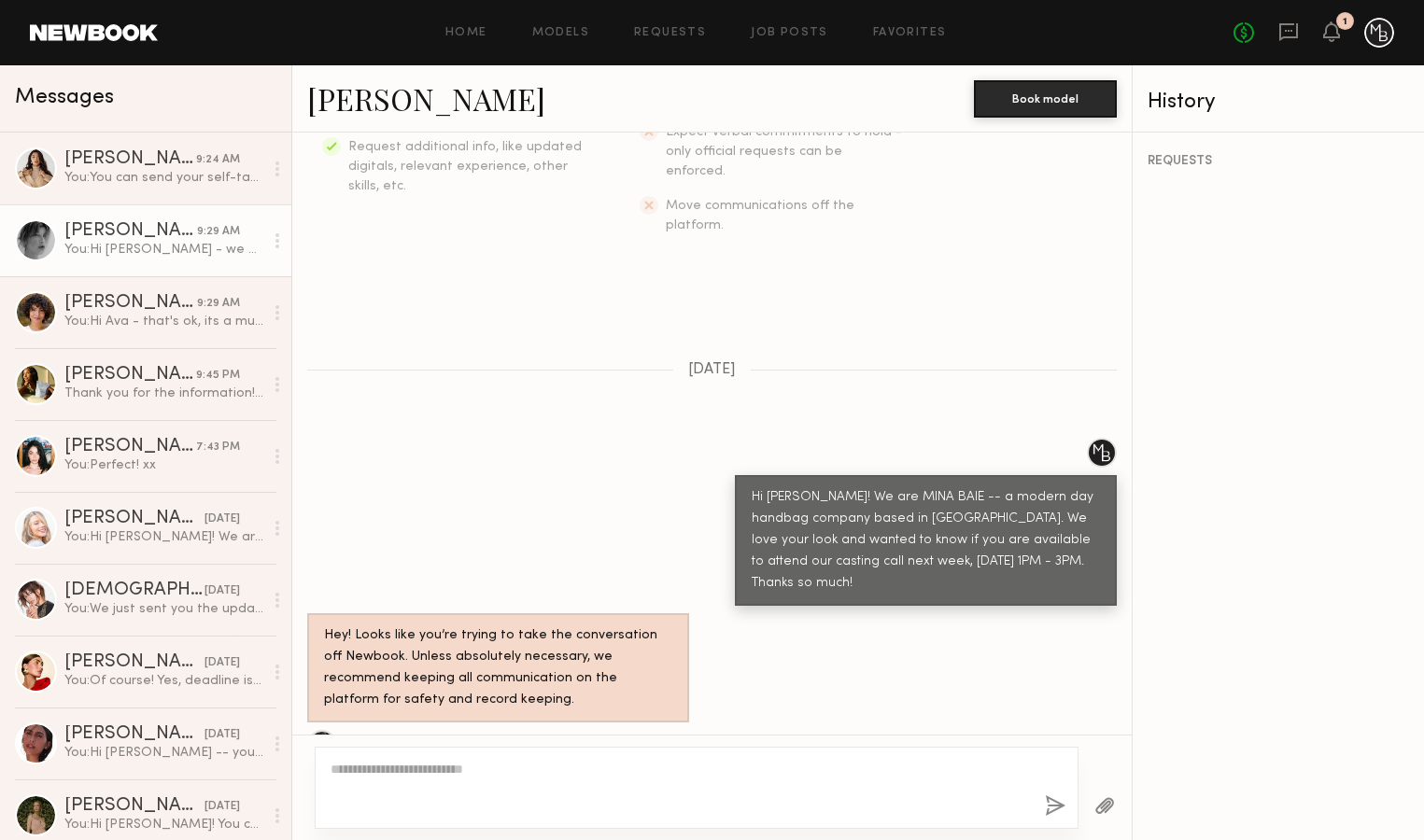
scroll to position [838, 0]
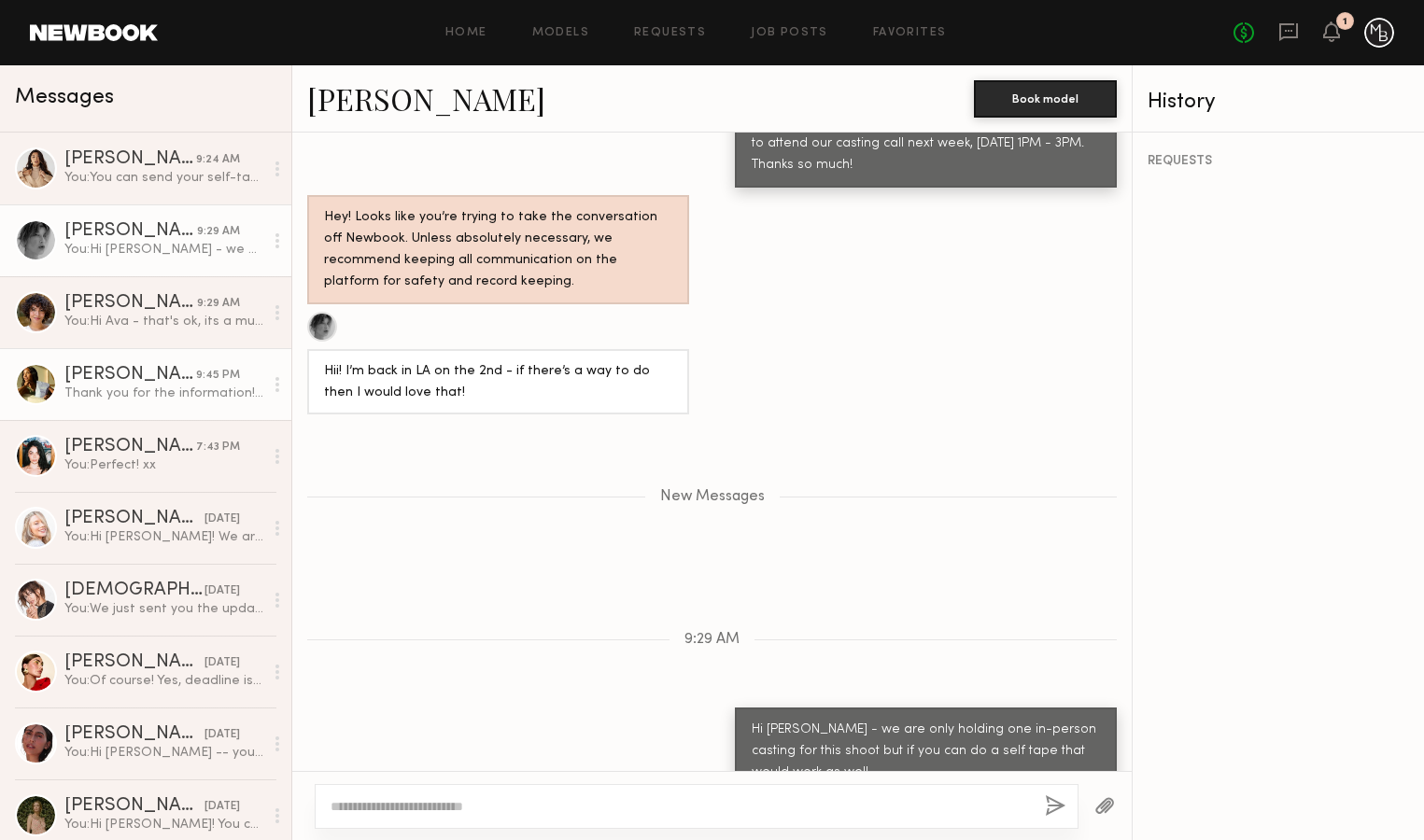
click at [148, 396] on div "Thank you for the information! I am available to come to the casting call, and …" at bounding box center [163, 393] width 199 height 17
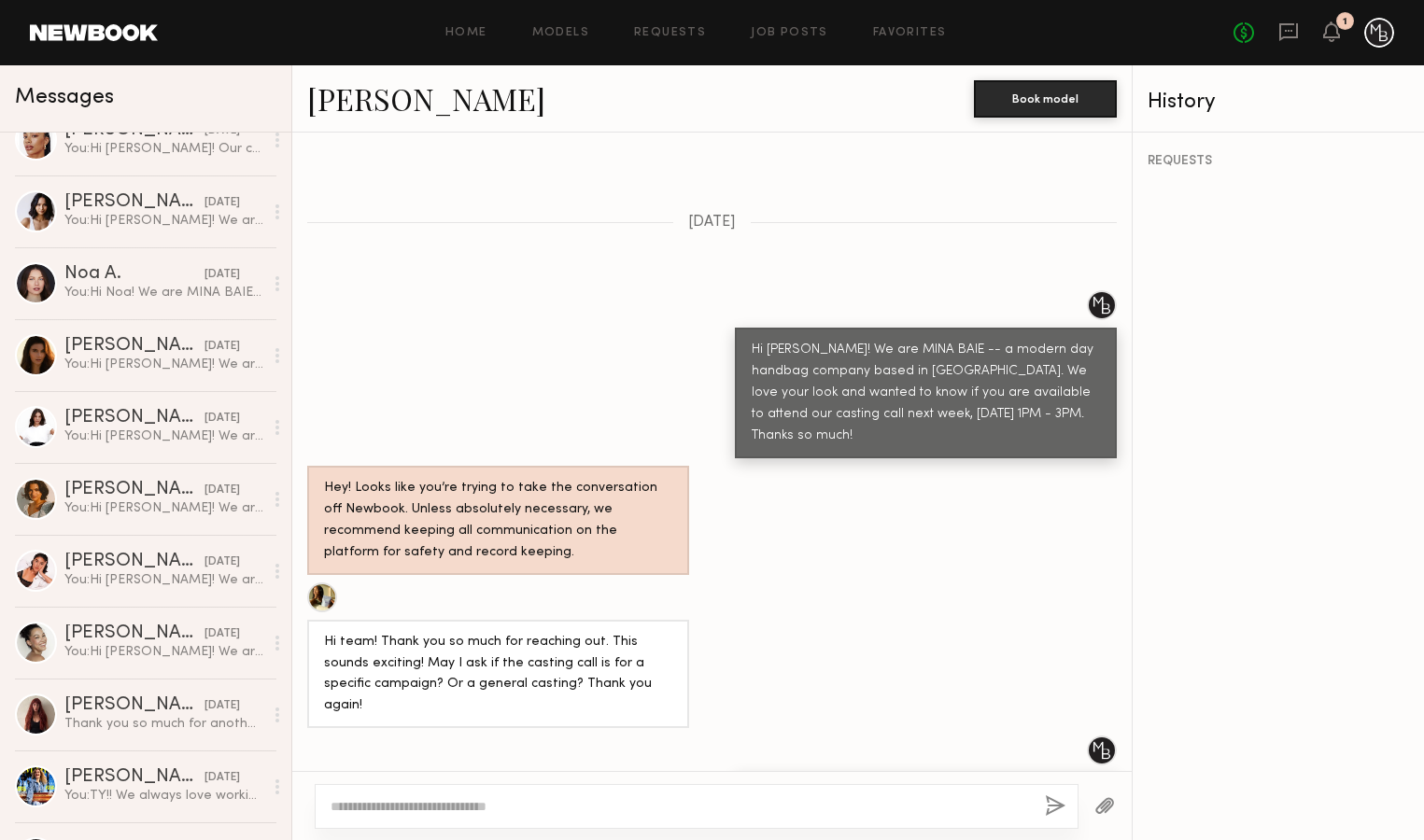
scroll to position [1389, 0]
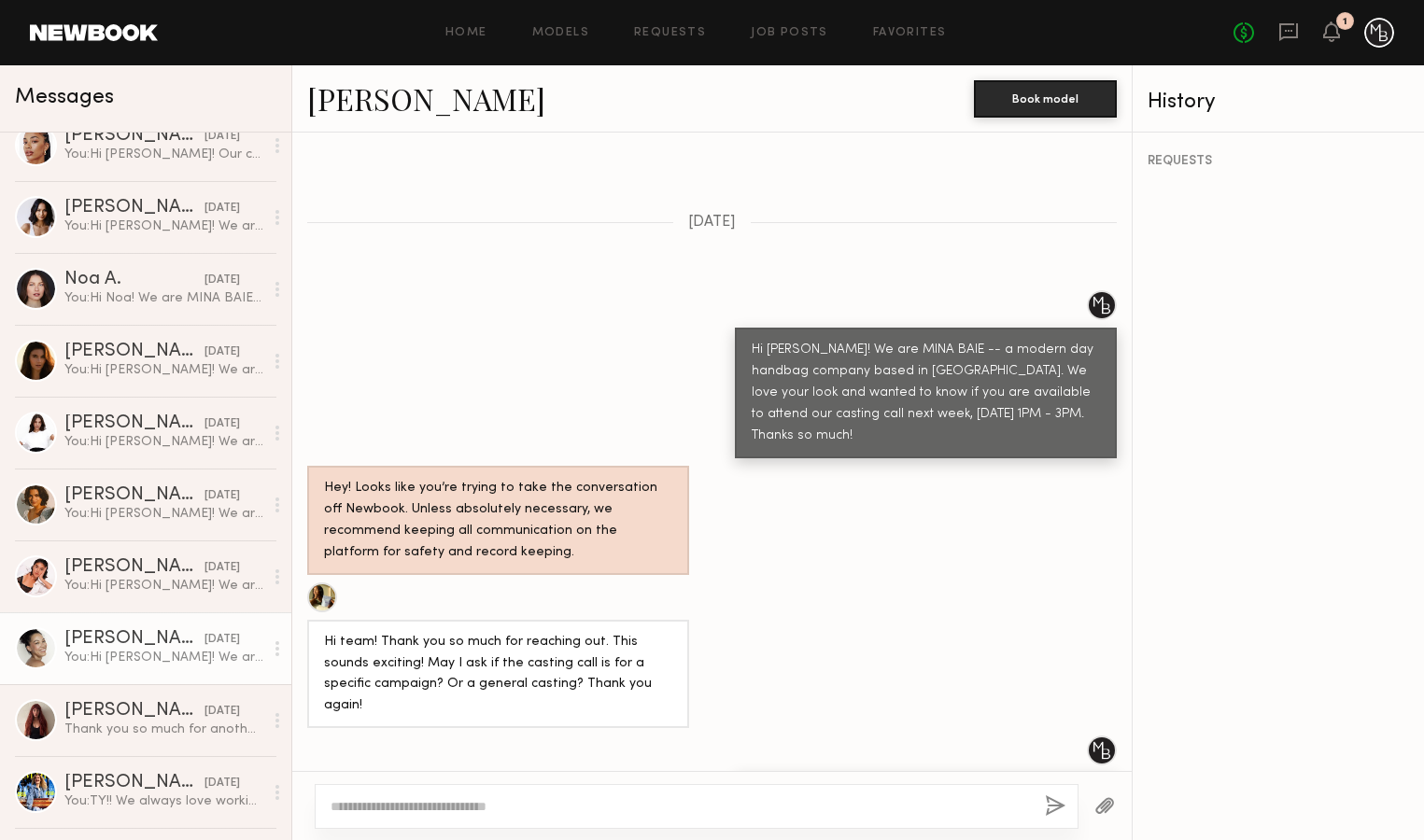
click at [140, 657] on div "You: Hi [PERSON_NAME]! We are MINA BAIE -- a modern day handbag company based i…" at bounding box center [163, 658] width 199 height 17
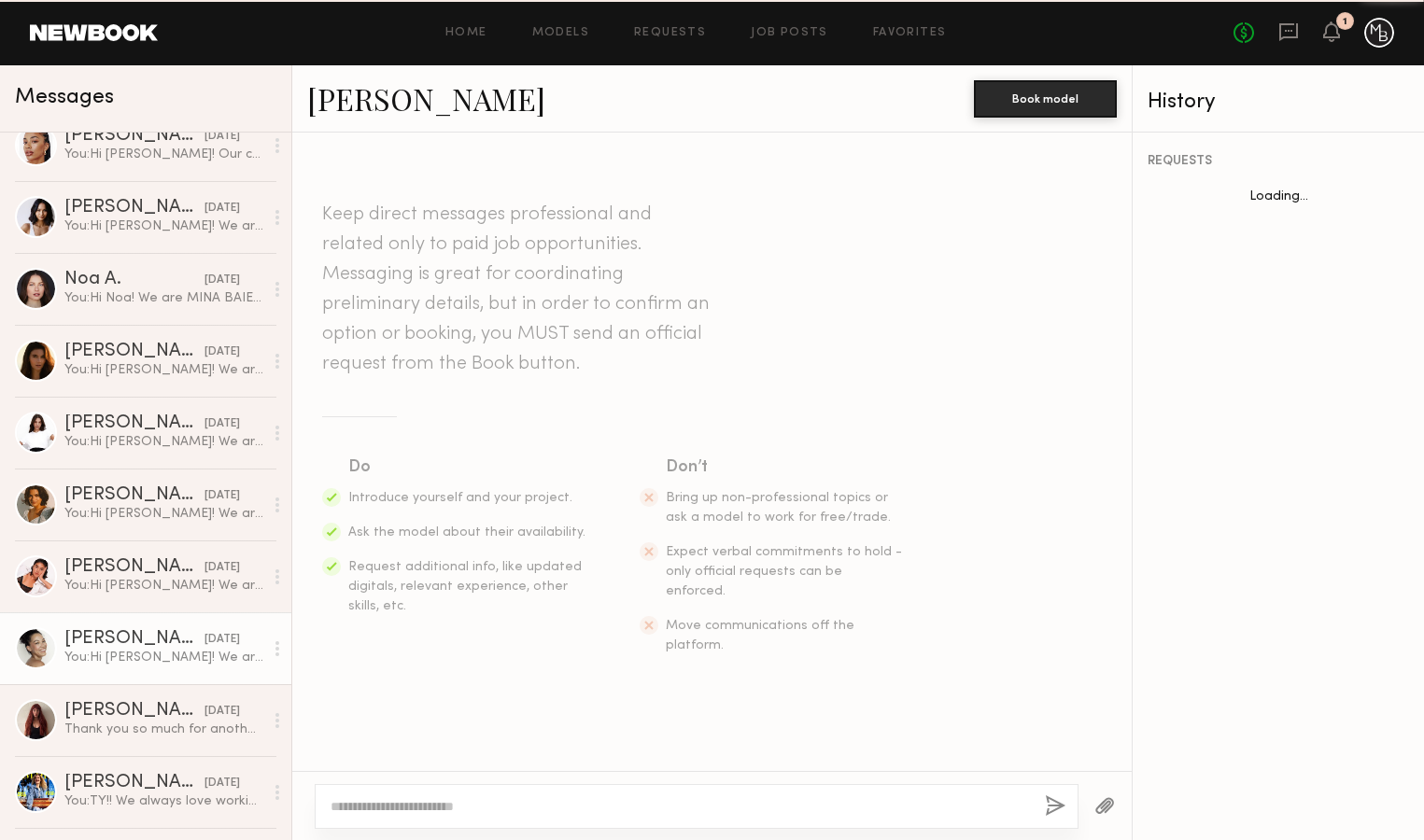
scroll to position [347, 0]
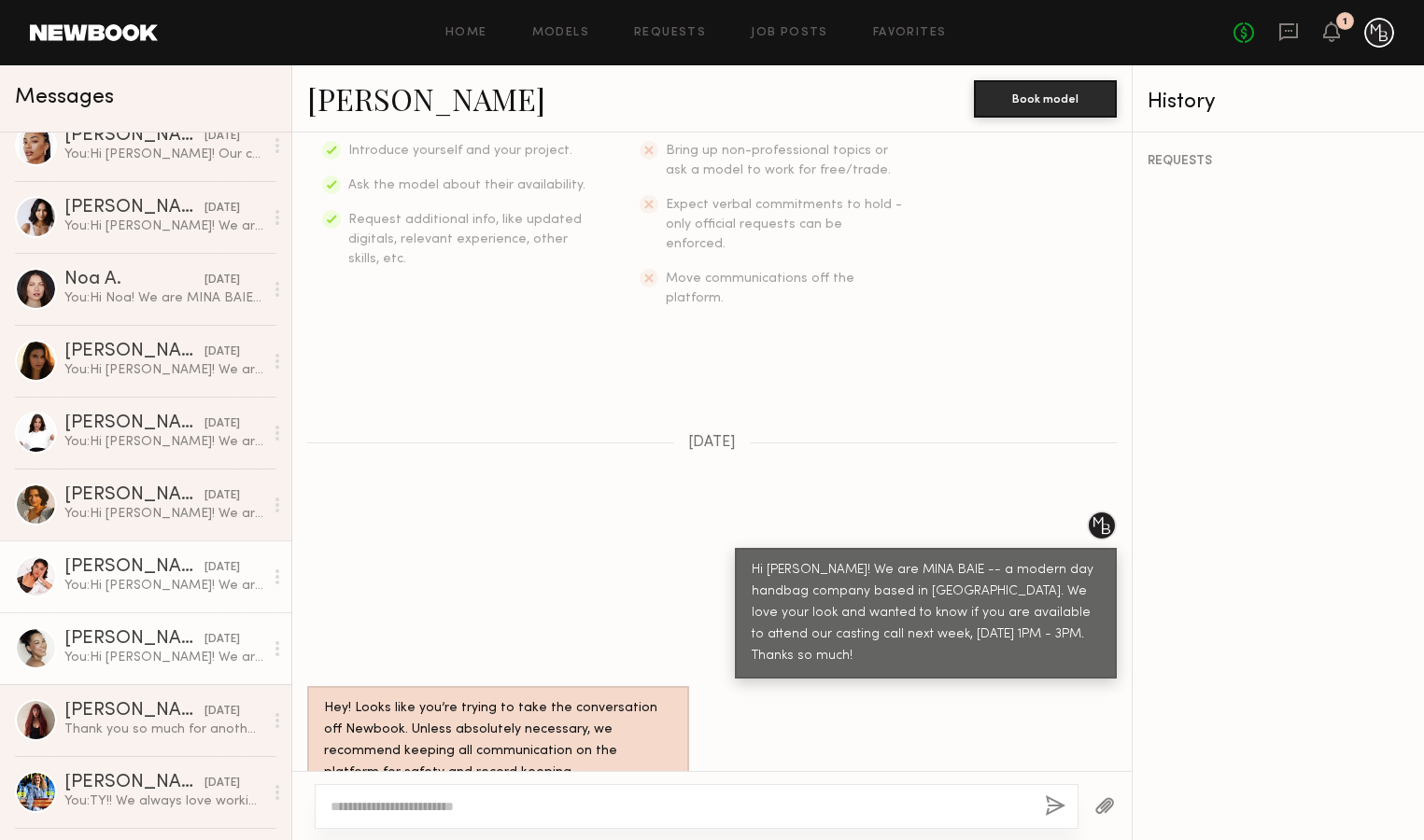
click at [130, 582] on div "You: Hi [PERSON_NAME]! We are MINA BAIE -- a modern day handbag company based i…" at bounding box center [163, 585] width 199 height 17
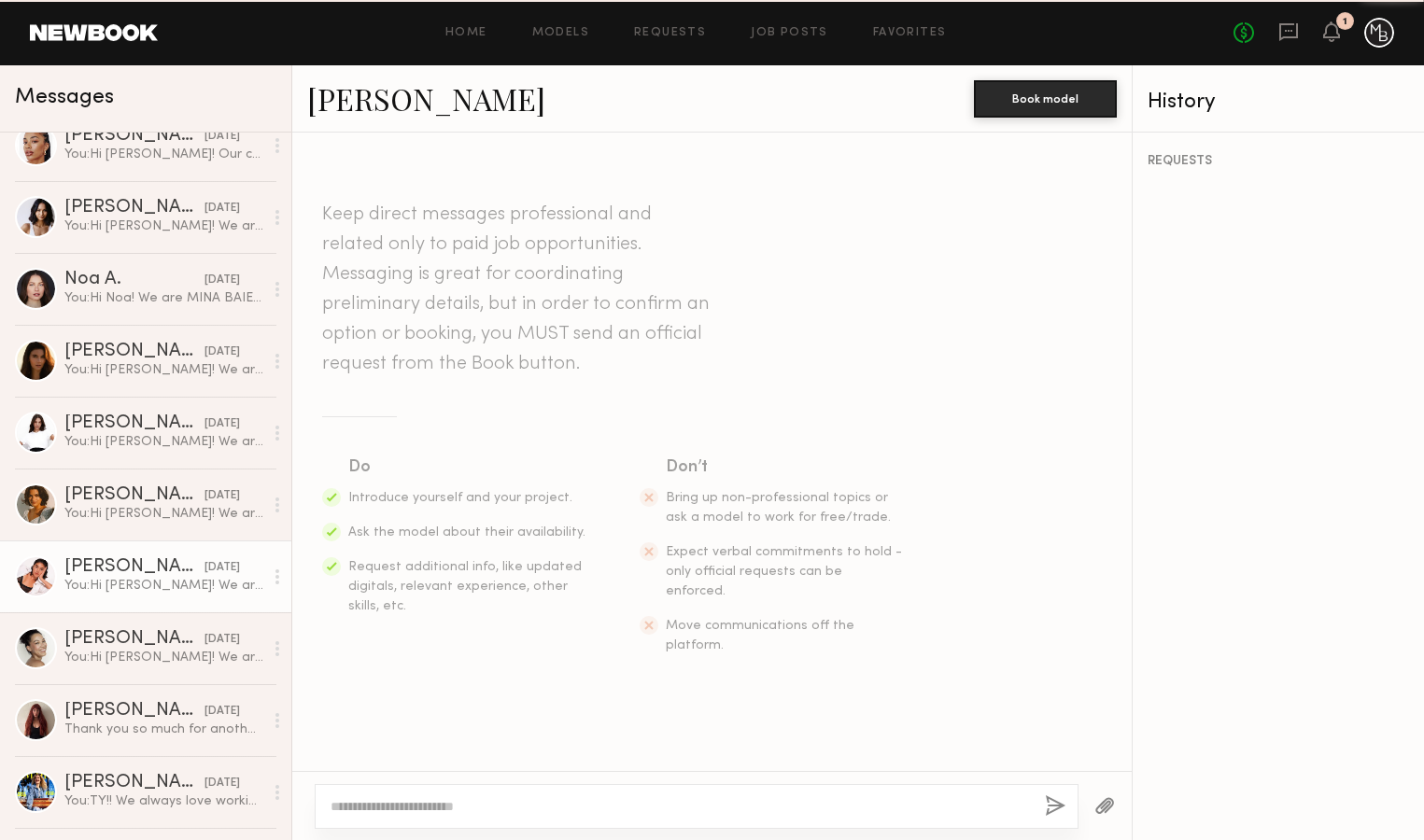
scroll to position [347, 0]
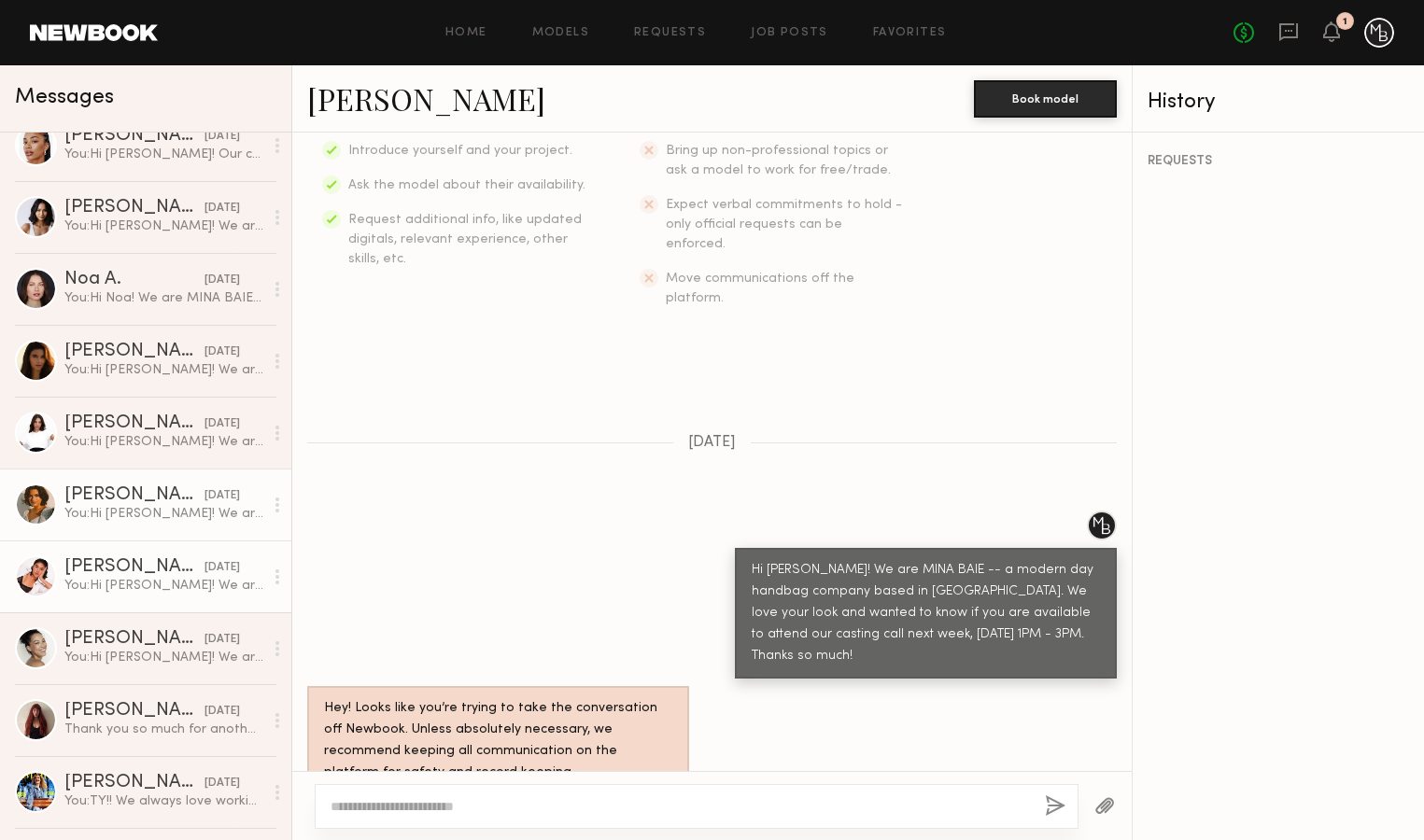
click at [116, 510] on div "You: Hi [PERSON_NAME]! We are MINA BAIE -- a modern day handbag company based i…" at bounding box center [163, 513] width 199 height 17
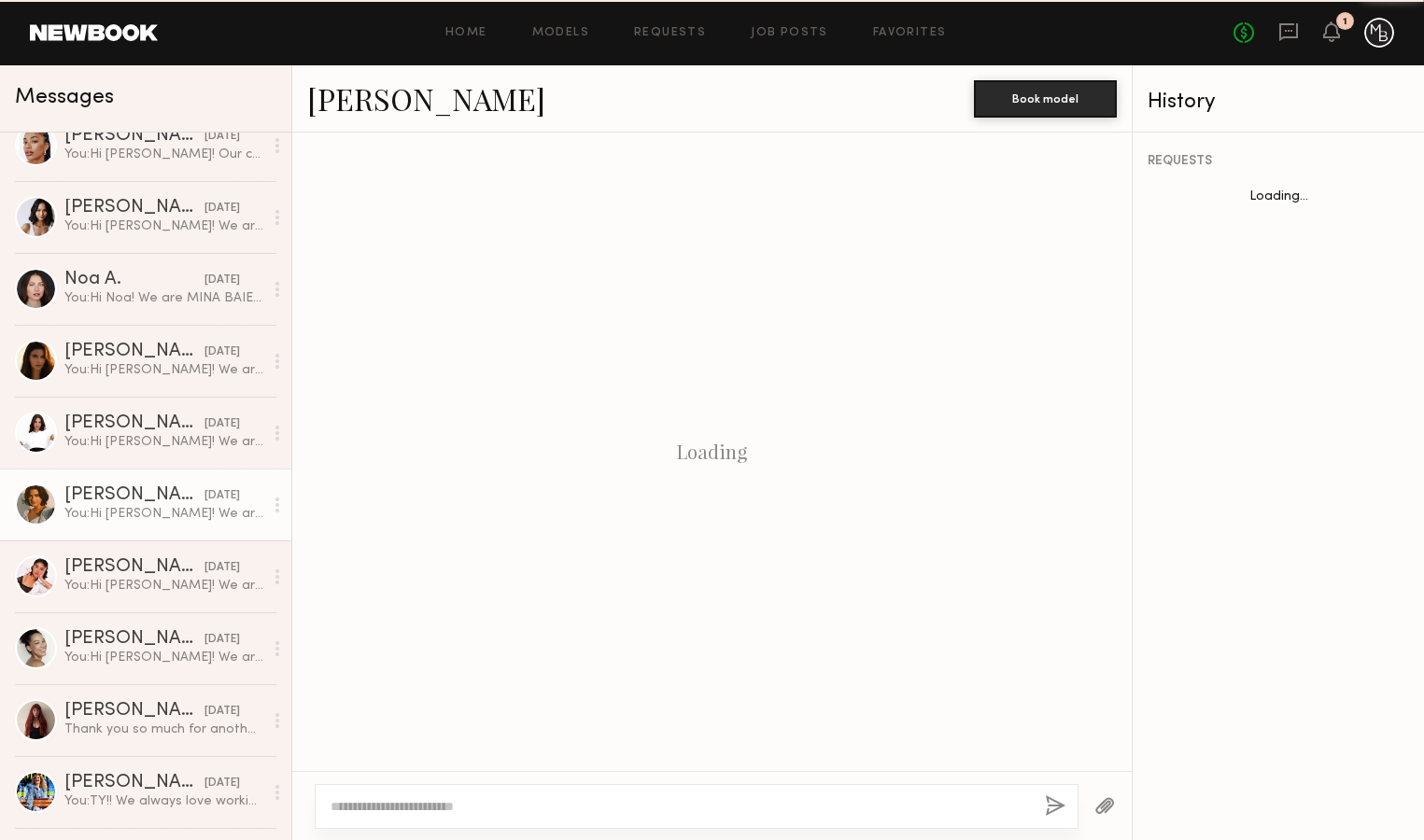
scroll to position [347, 0]
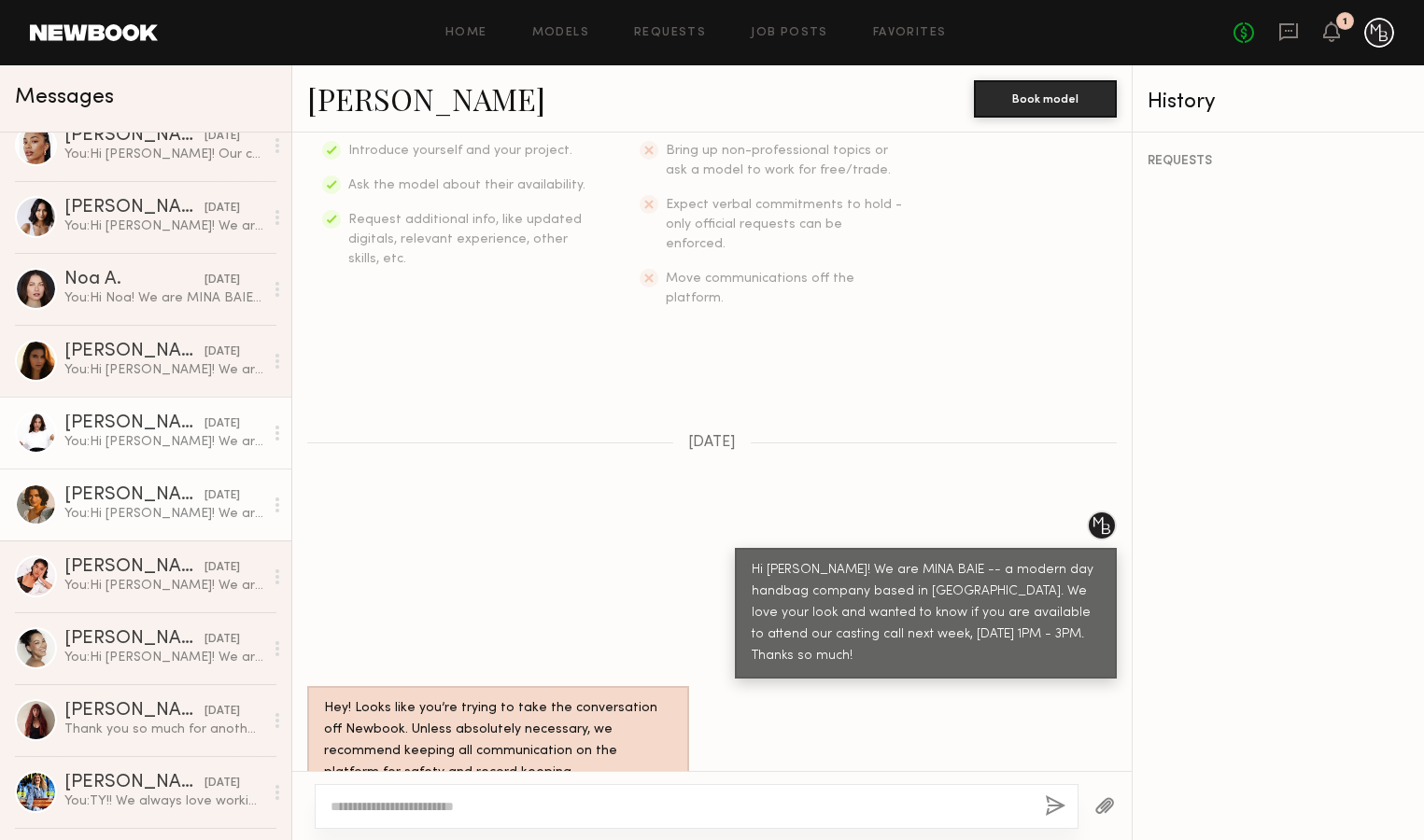
click at [123, 441] on div "You: Hi [PERSON_NAME]! We are MINA BAIE -- a modern day handbag company based i…" at bounding box center [163, 442] width 199 height 17
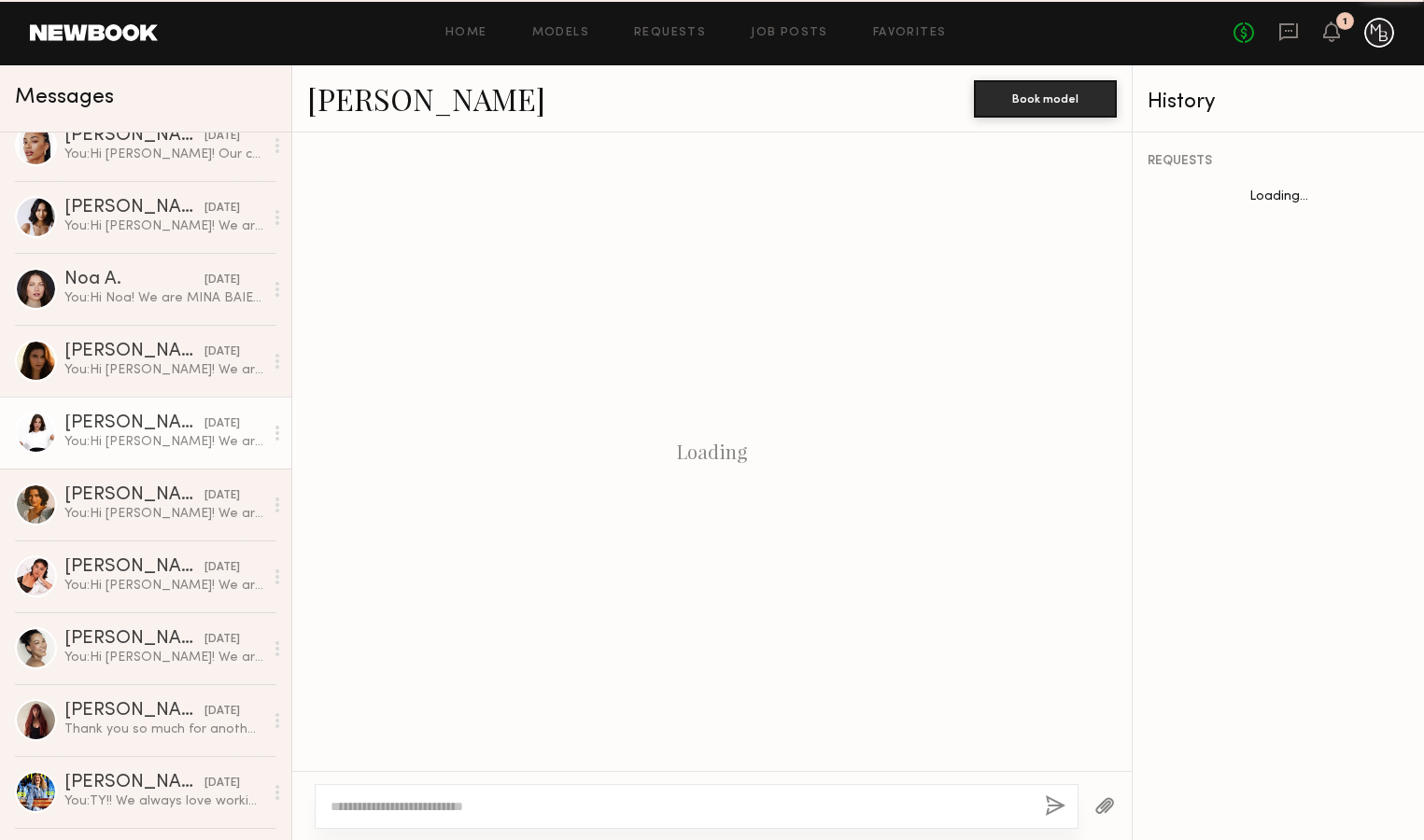
scroll to position [347, 0]
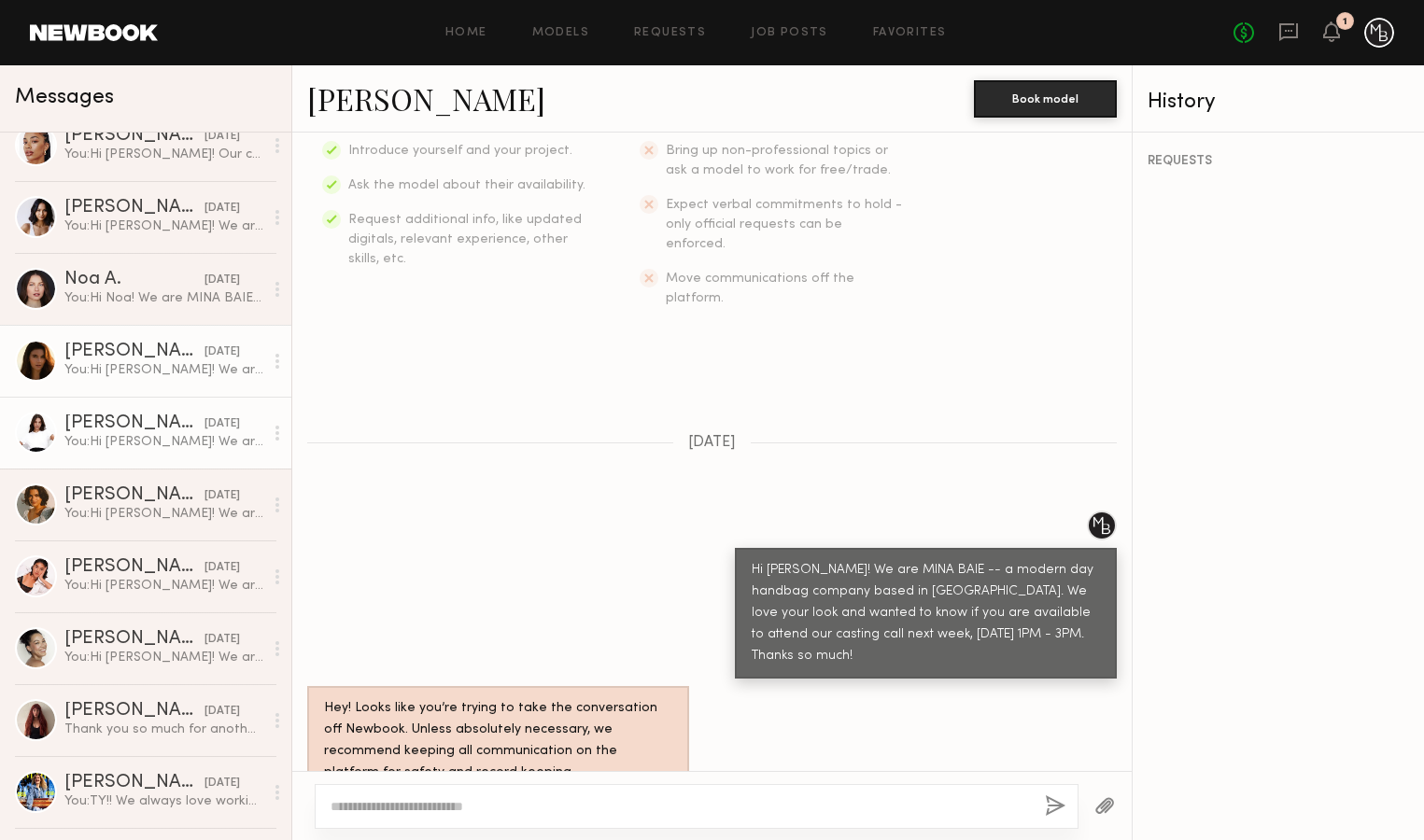
click at [124, 359] on div "[PERSON_NAME] [DATE] You: Hi [PERSON_NAME]! We are MINA BAIE -- a modern day ha…" at bounding box center [163, 361] width 199 height 37
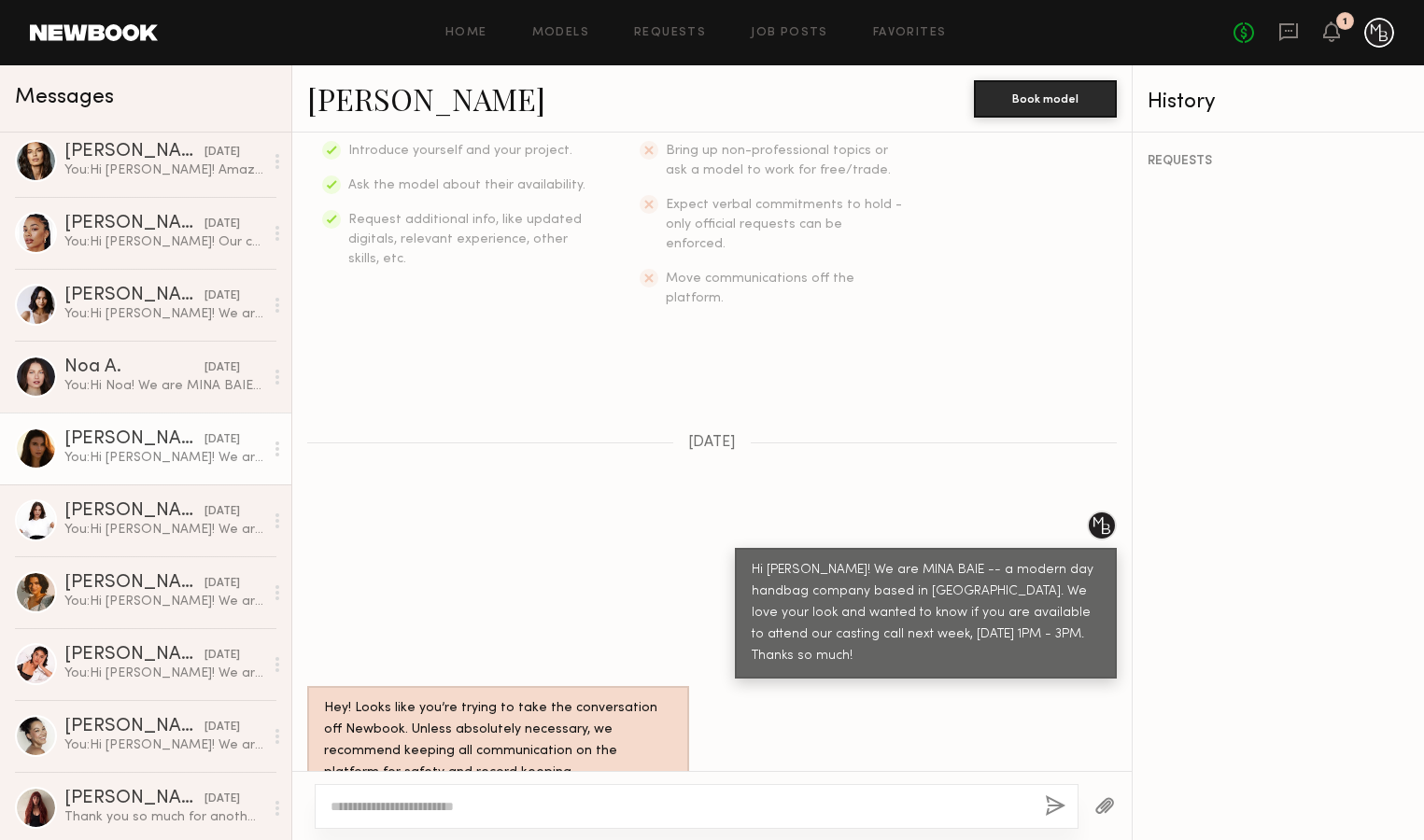
scroll to position [1227, 0]
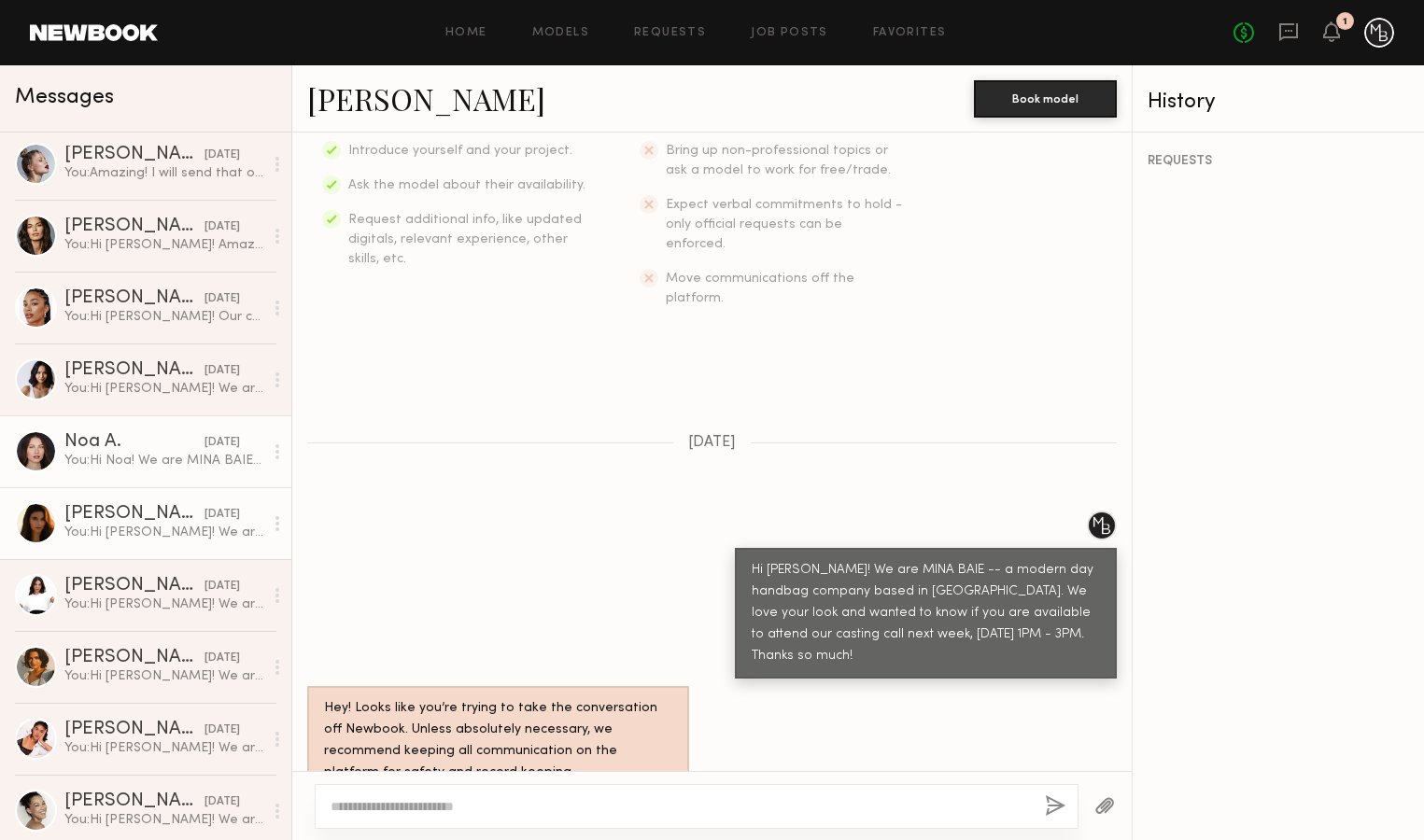
click at [101, 457] on div "You: Hi Noa! We are MINA BAIE -- a modern day handbag company based in [GEOGRAP…" at bounding box center [163, 460] width 199 height 17
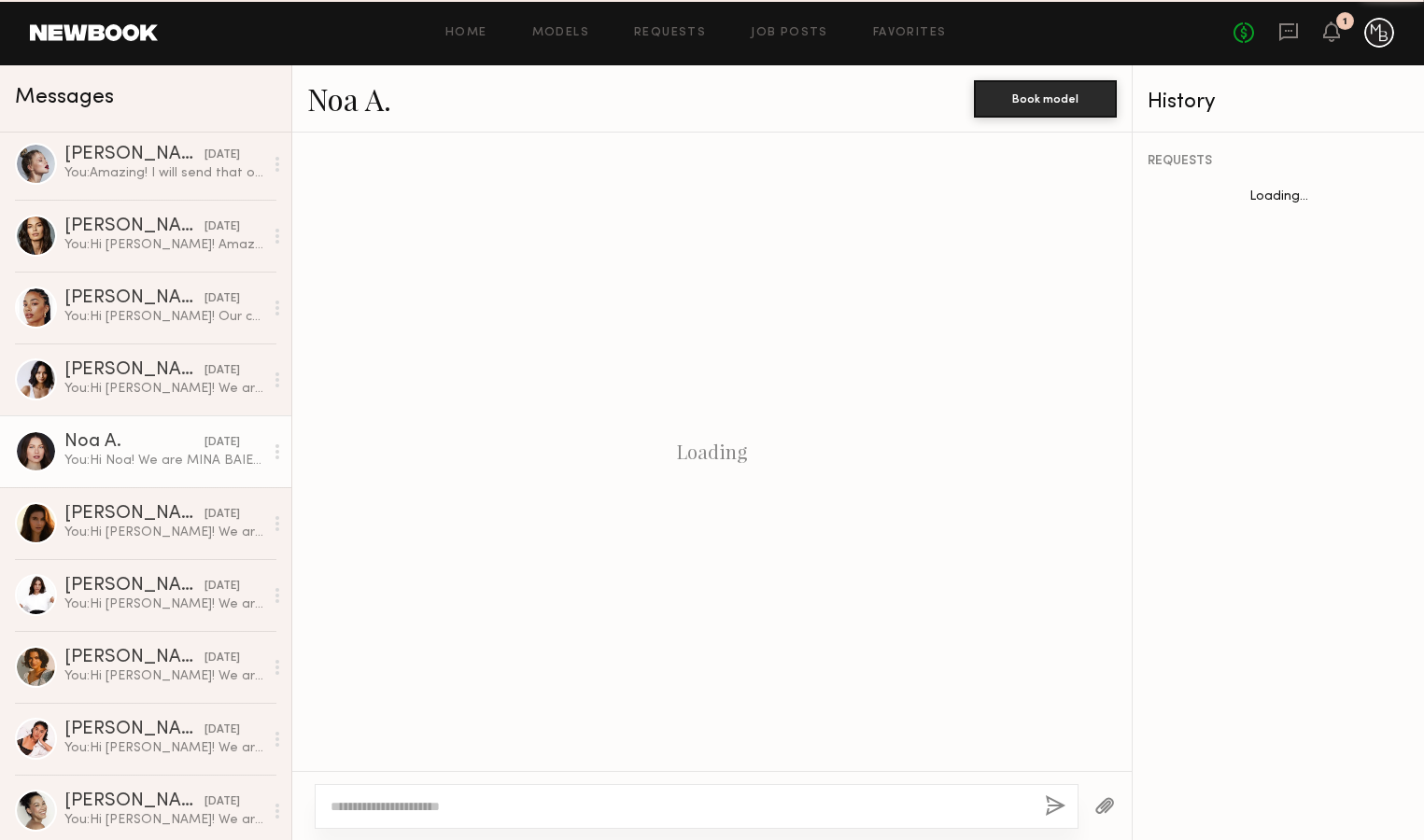
scroll to position [1383, 0]
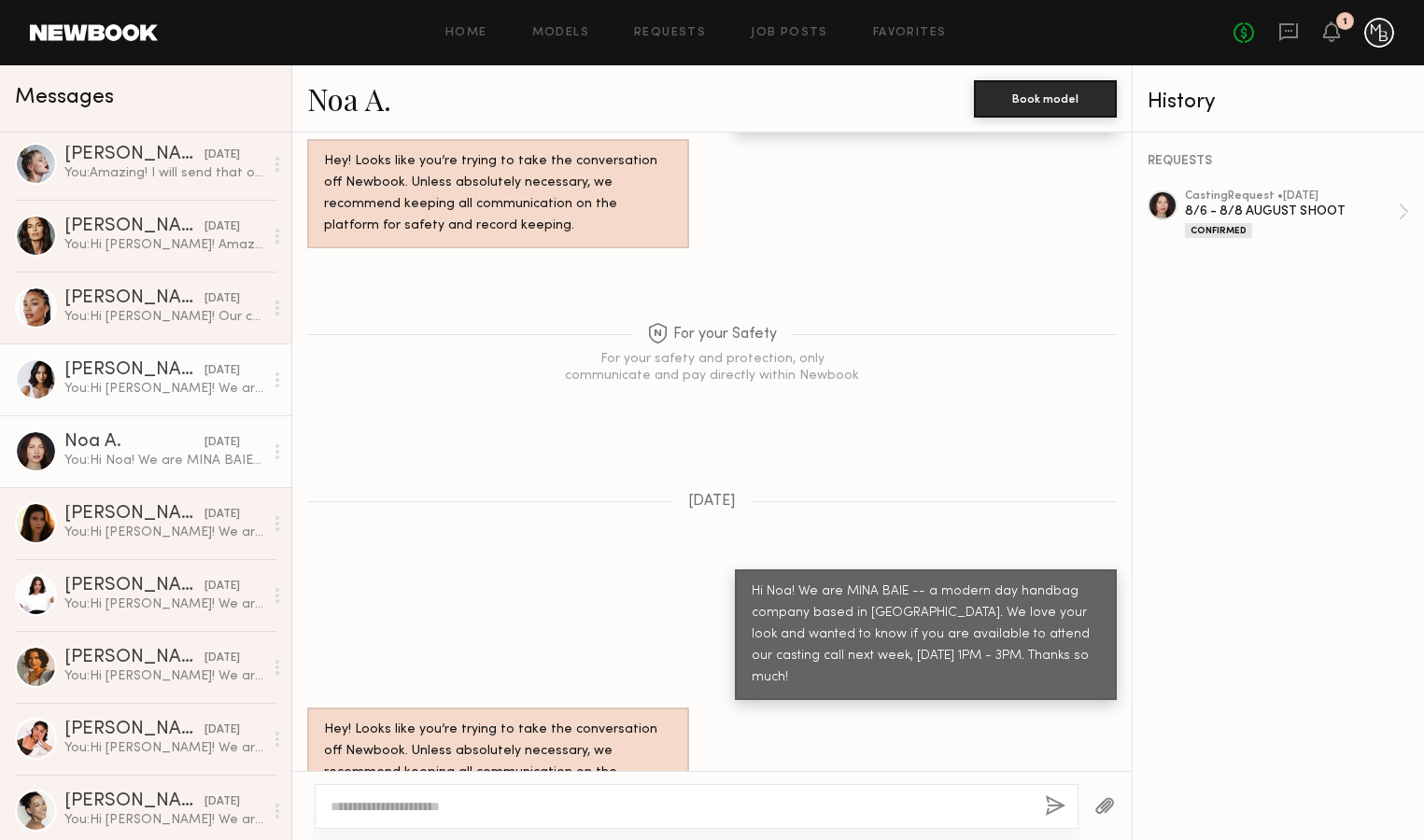
click at [151, 394] on div "You: Hi [PERSON_NAME]! We are MINA BAIE -- a modern day handbag company based i…" at bounding box center [163, 389] width 199 height 17
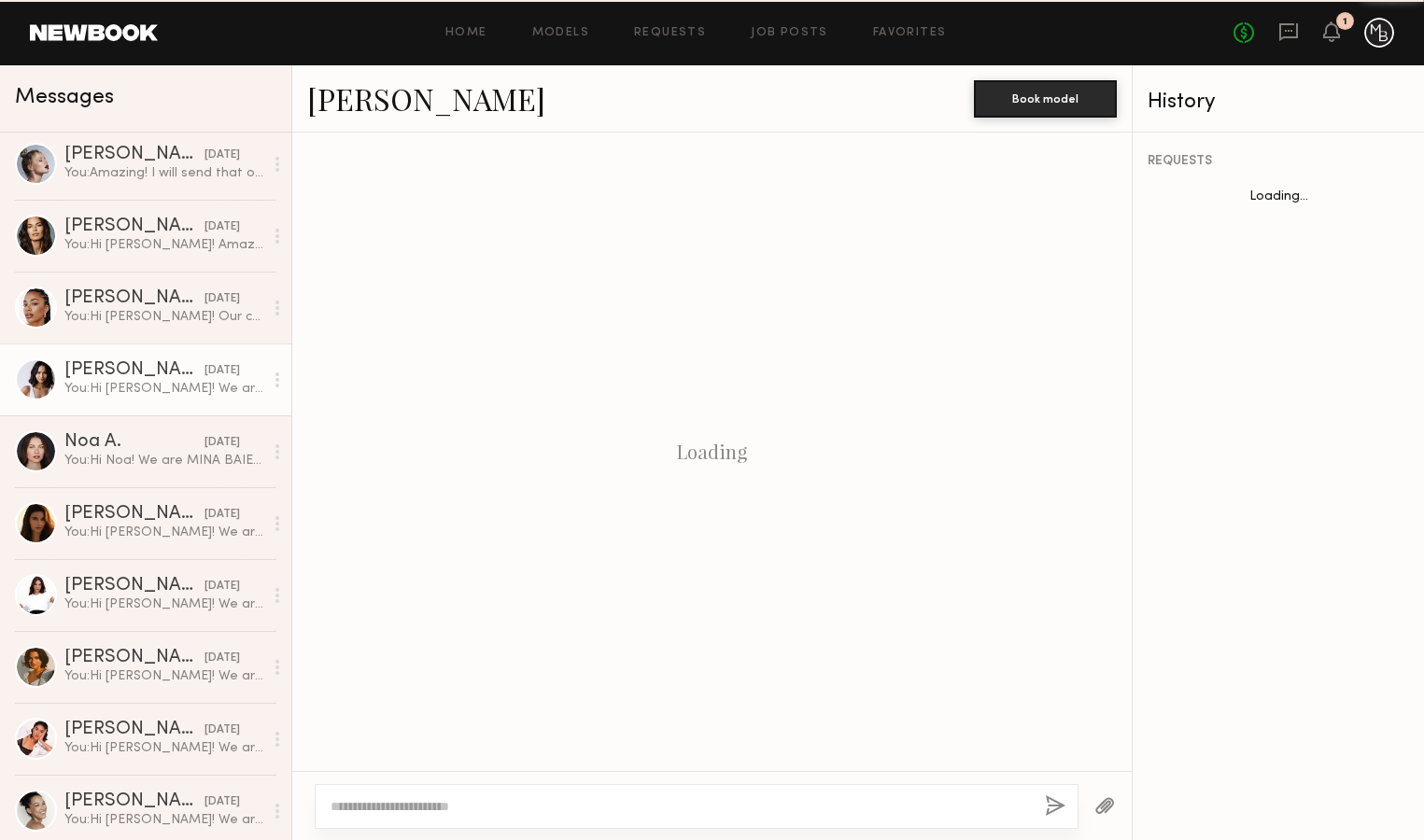
scroll to position [347, 0]
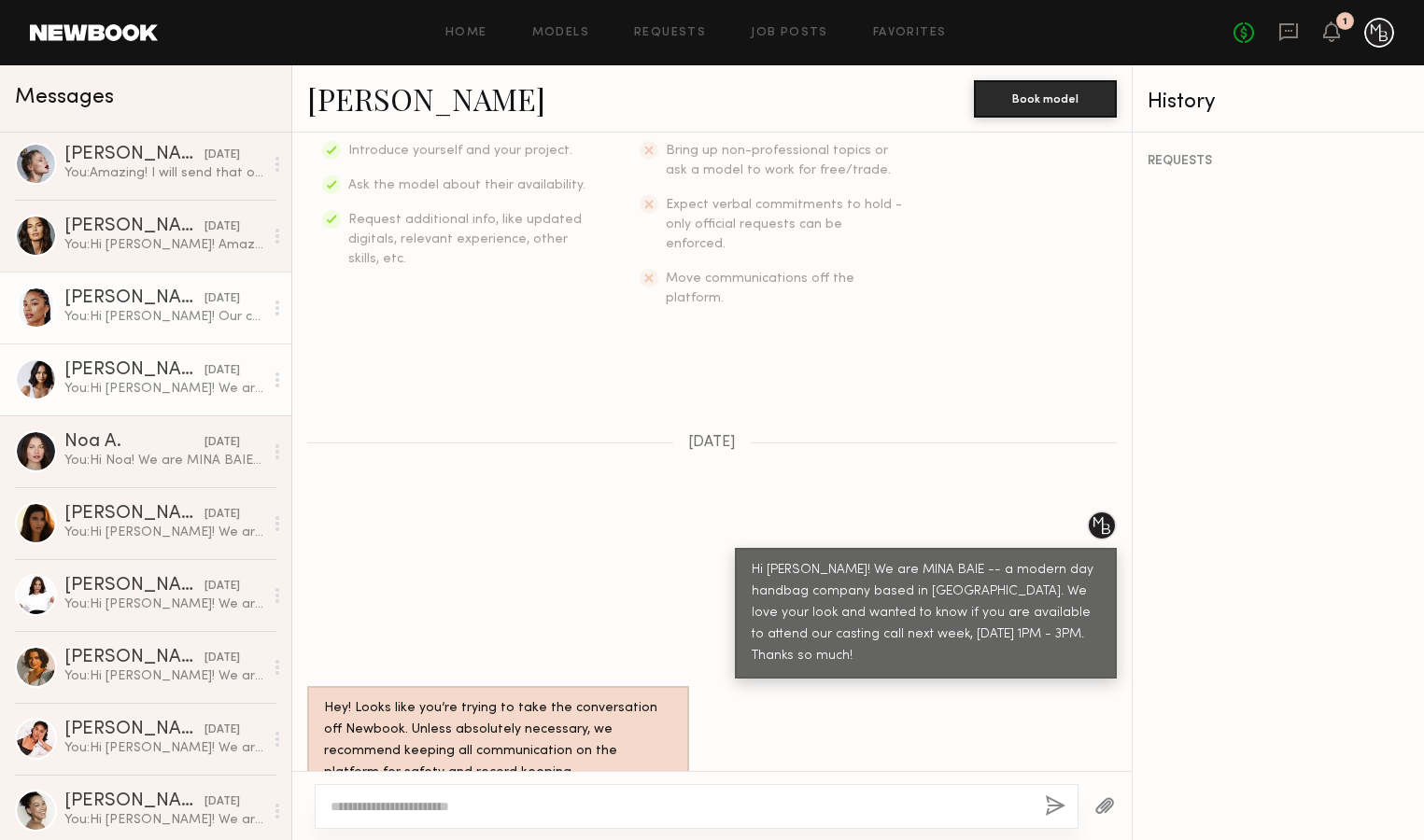
click at [149, 315] on div "You: Hi [PERSON_NAME]! Our casting call will be in our office located in [GEOGR…" at bounding box center [163, 317] width 199 height 17
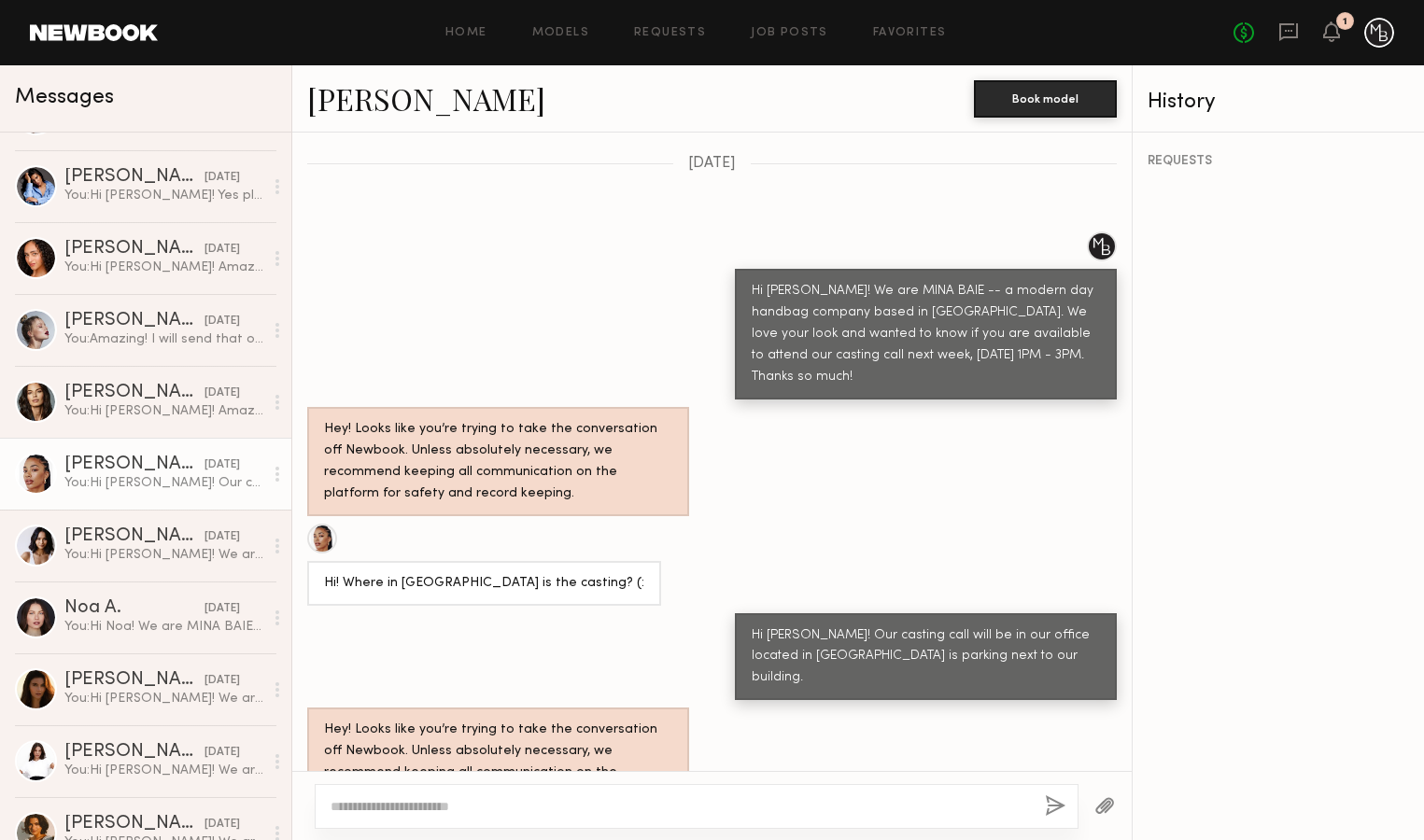
scroll to position [1060, 0]
click at [152, 416] on div "You: Hi [PERSON_NAME]! Amazing! We can send the casting call invite in a few mo…" at bounding box center [163, 412] width 199 height 17
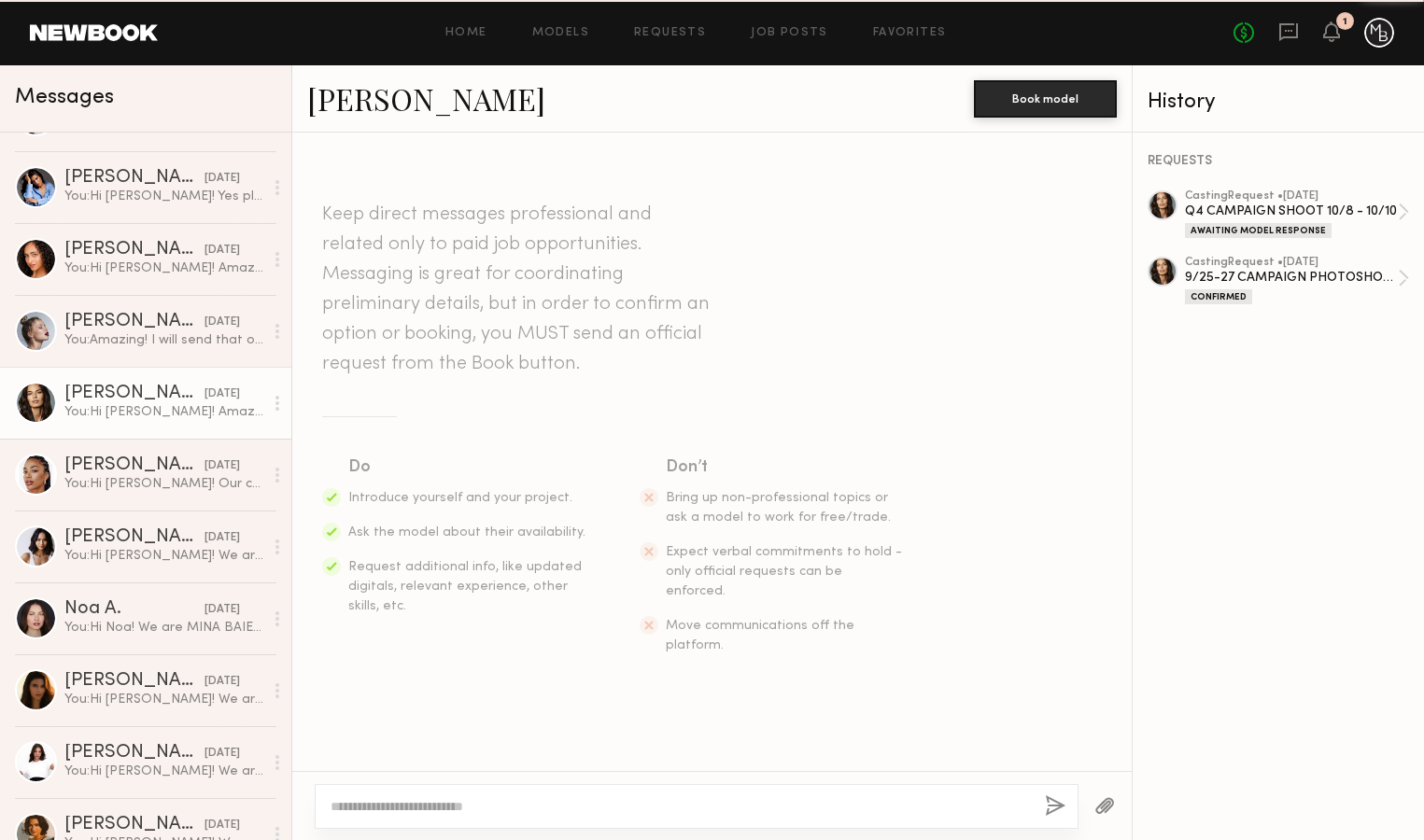
scroll to position [2299, 0]
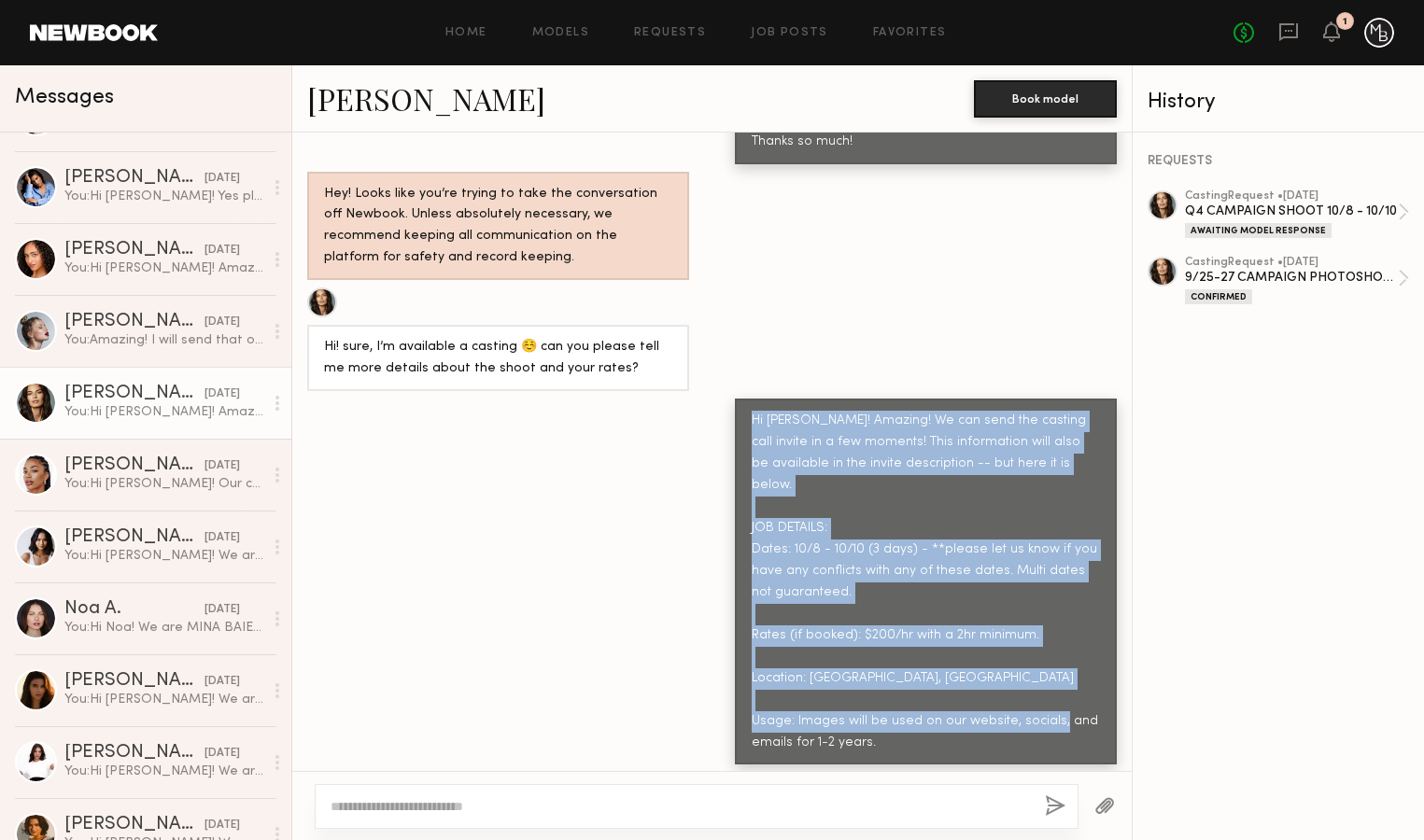
drag, startPoint x: 889, startPoint y: 620, endPoint x: 745, endPoint y: 327, distance: 326.5
click at [745, 398] on div "Hi [PERSON_NAME]! Amazing! We can send the casting call invite in a few moments…" at bounding box center [926, 581] width 382 height 366
copy div "Hi [PERSON_NAME]! Amazing! We can send the casting call invite in a few moments…"
click at [601, 421] on div "Hi [PERSON_NAME]! Amazing! We can send the casting call invite in a few moments…" at bounding box center [712, 581] width 839 height 366
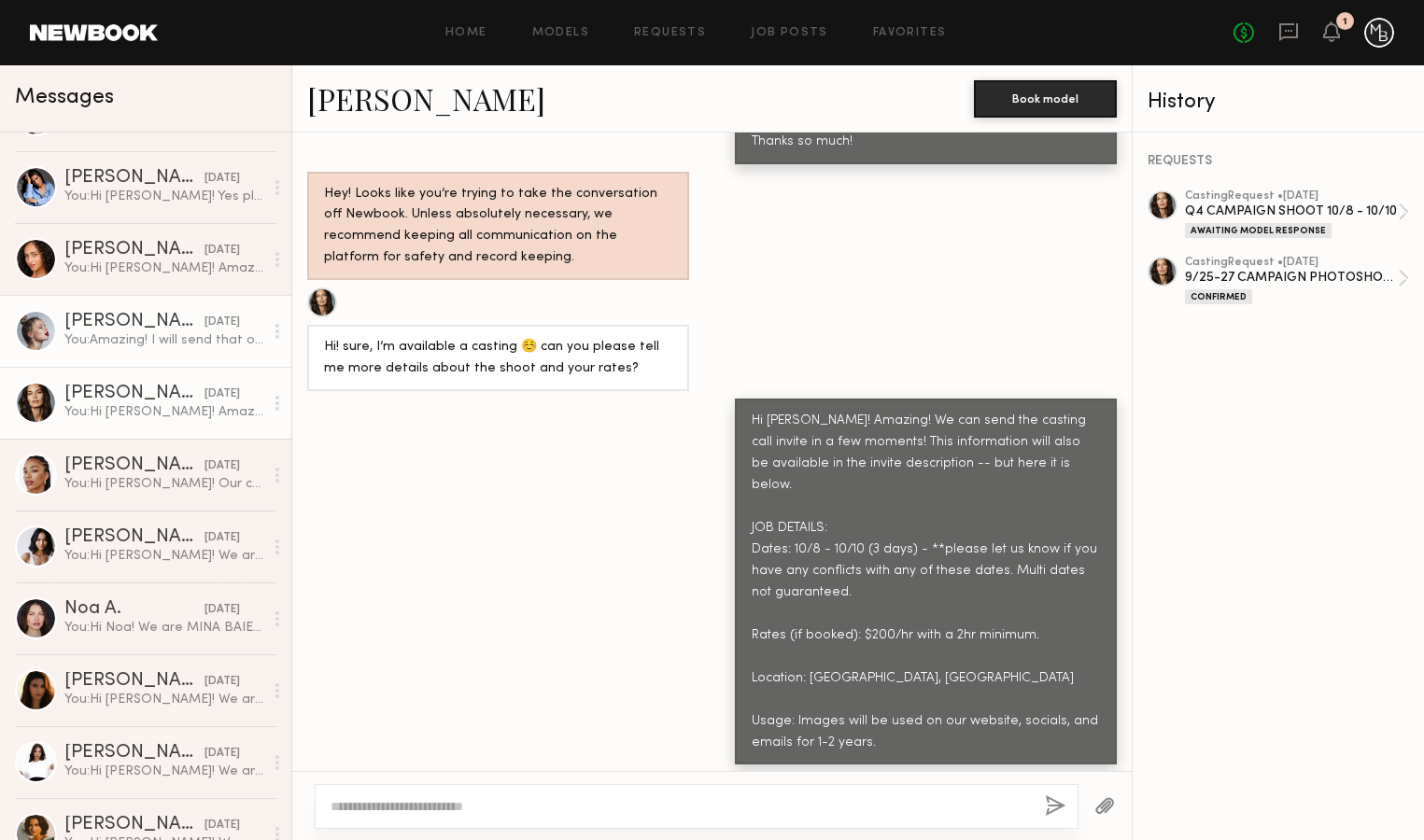
click at [141, 340] on div "You: Amazing! I will send that over in a few." at bounding box center [163, 340] width 199 height 17
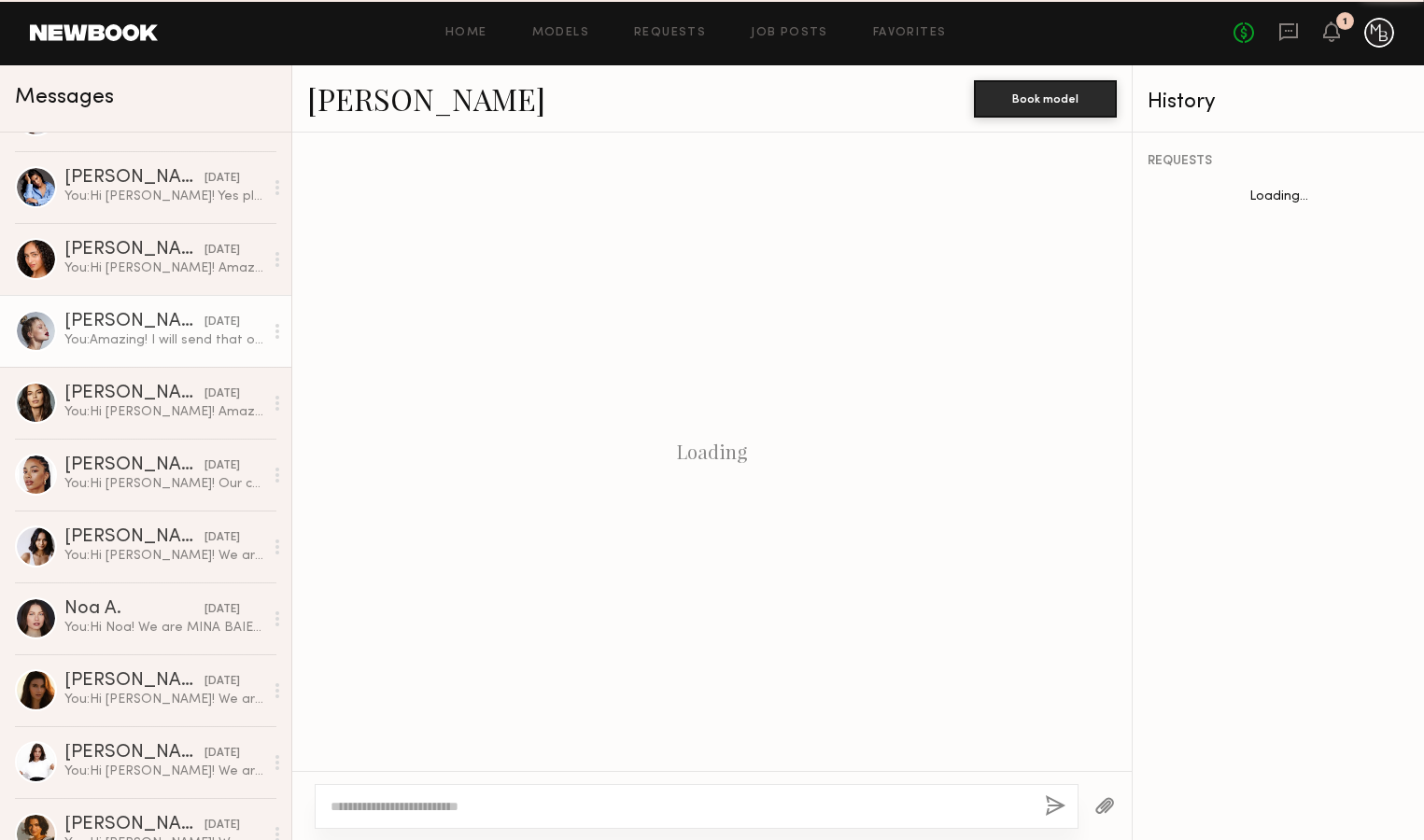
scroll to position [860, 0]
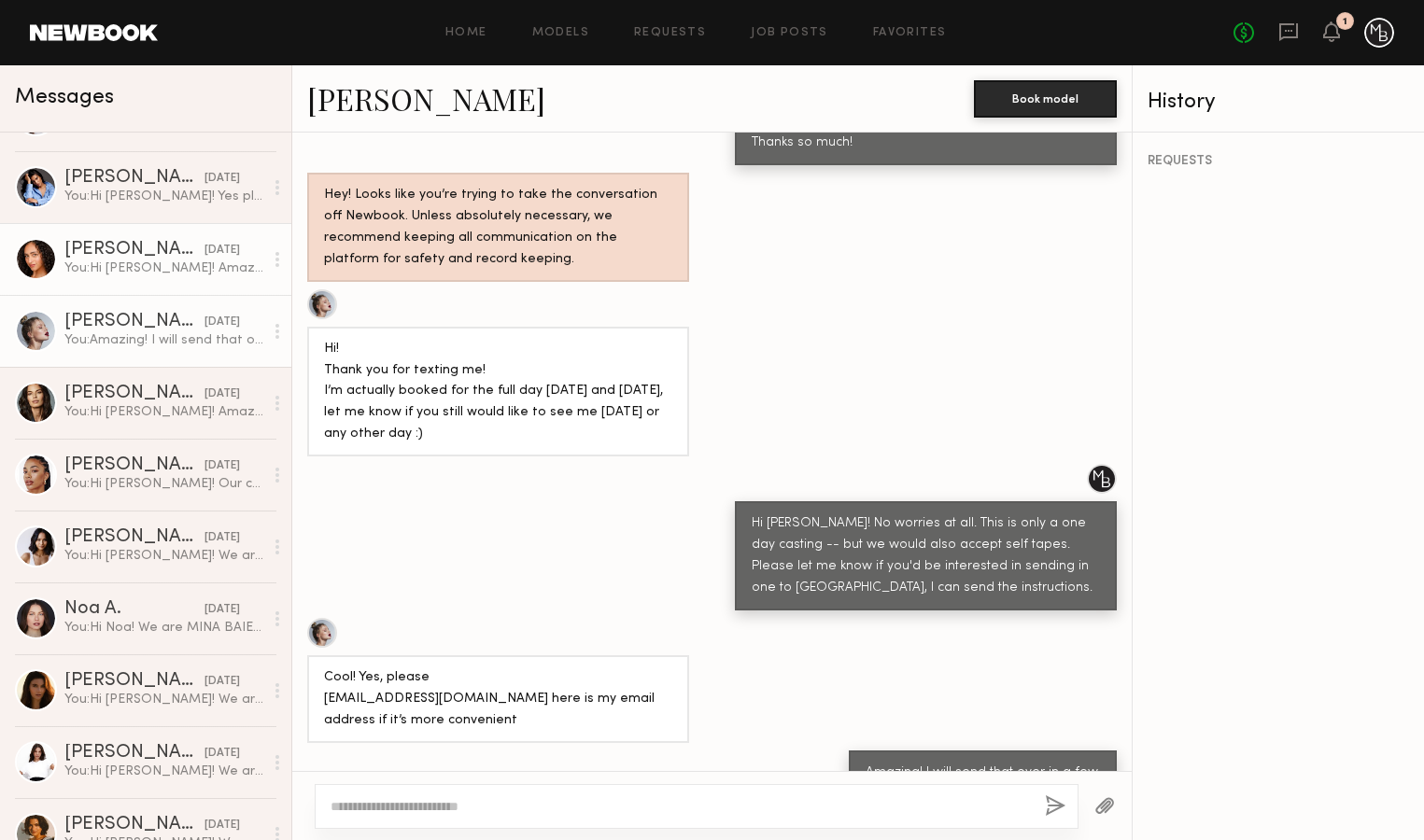
click at [138, 269] on div "You: Hi [PERSON_NAME]! Amazing -- I'll send the casting invite now." at bounding box center [163, 268] width 199 height 17
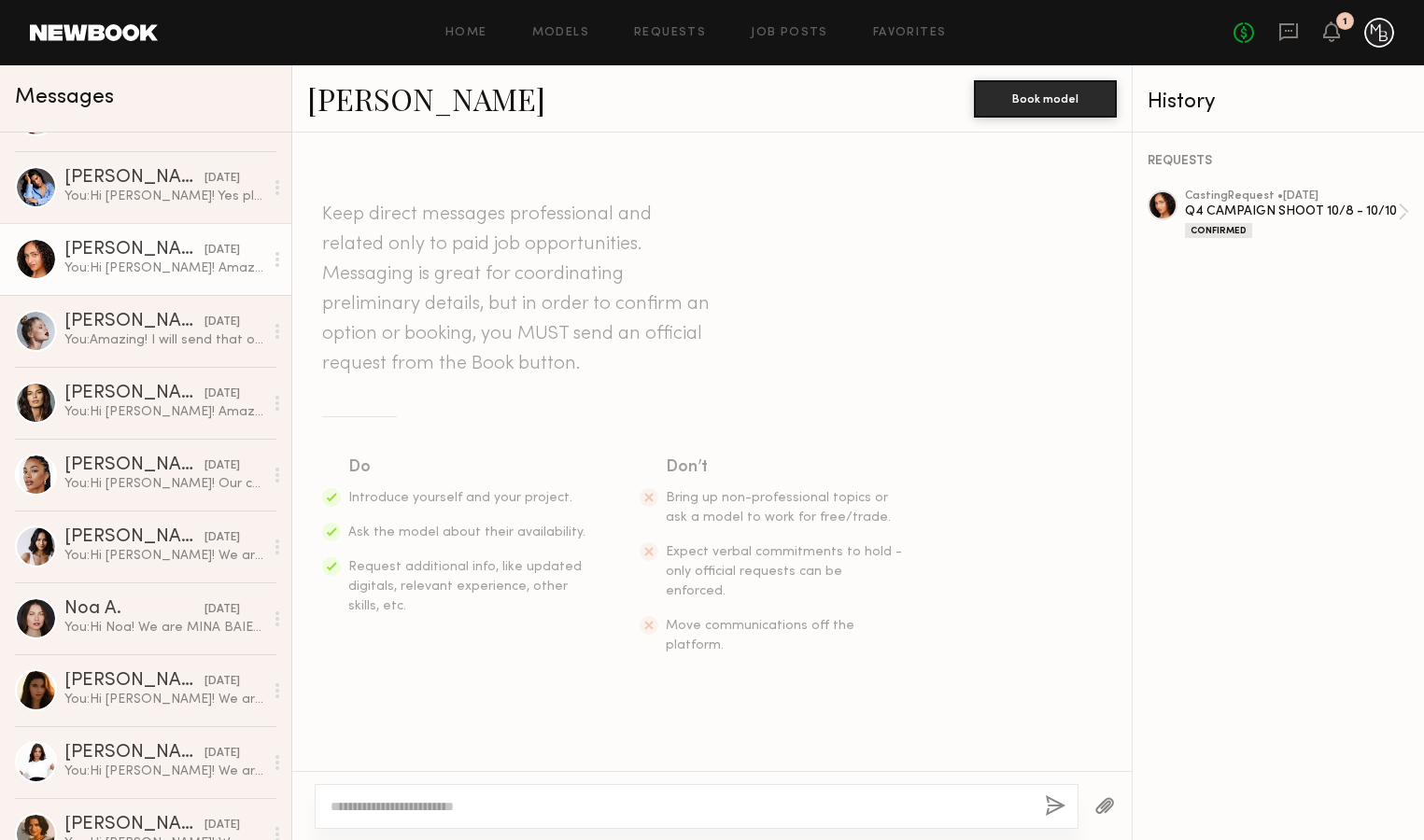
scroll to position [531, 0]
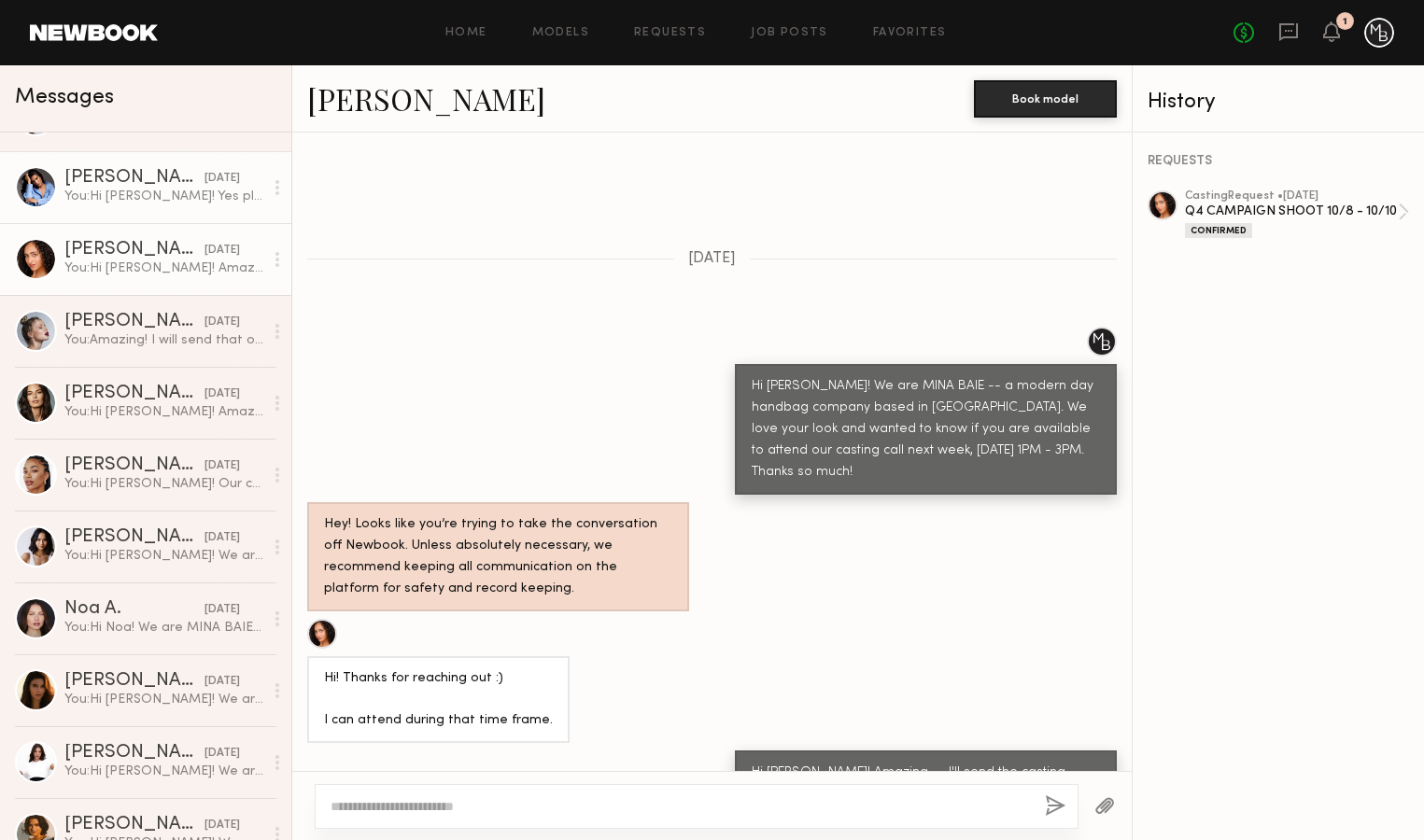
click at [125, 205] on link "[PERSON_NAME] [DATE] You: Hi [PERSON_NAME]! Yes please see below -- We are a mo…" at bounding box center [145, 187] width 292 height 72
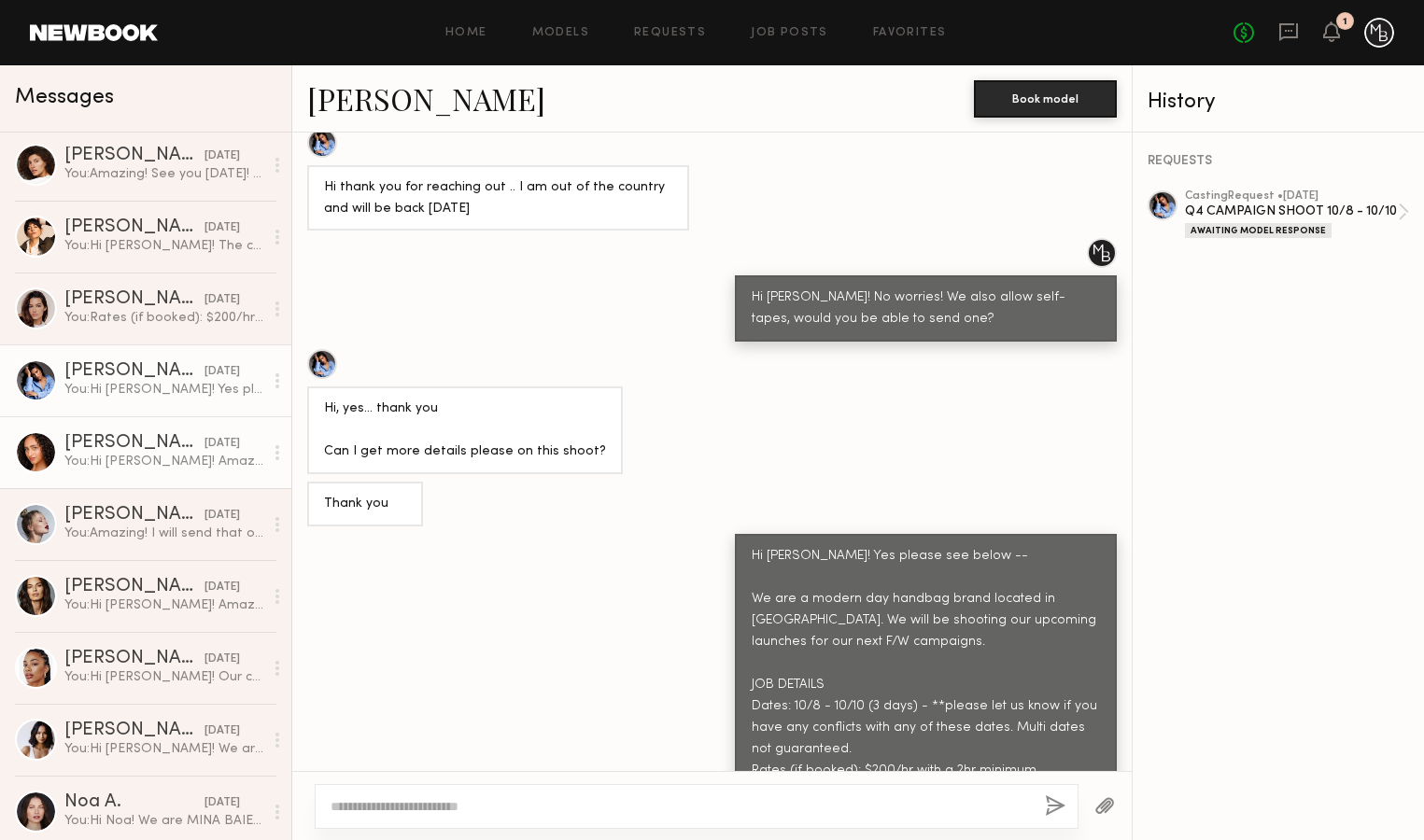
scroll to position [860, 0]
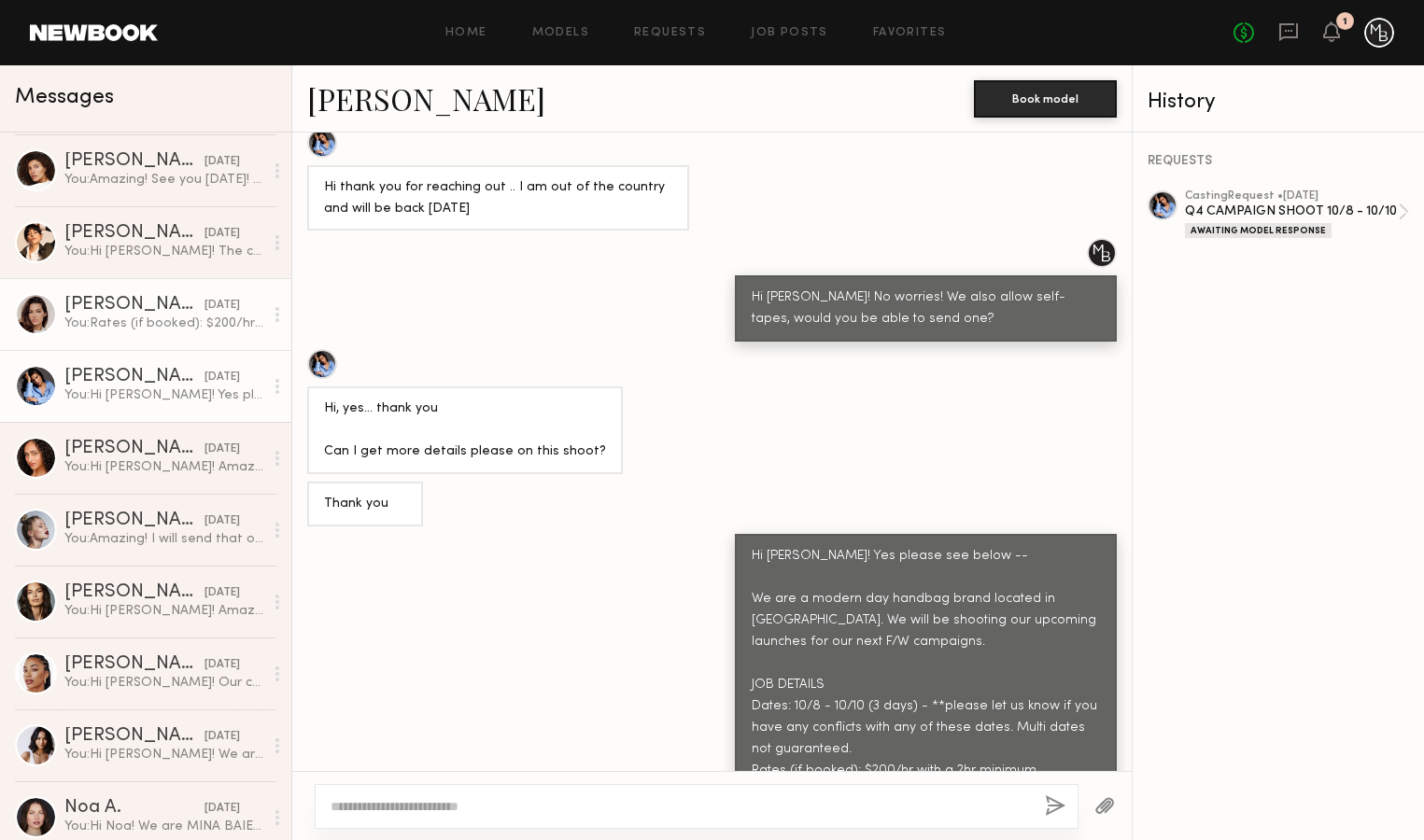
click at [133, 324] on div "You: Rates (if booked): $200/hr with a 2hr minimum. Location: [GEOGRAPHIC_DATA]…" at bounding box center [163, 324] width 199 height 17
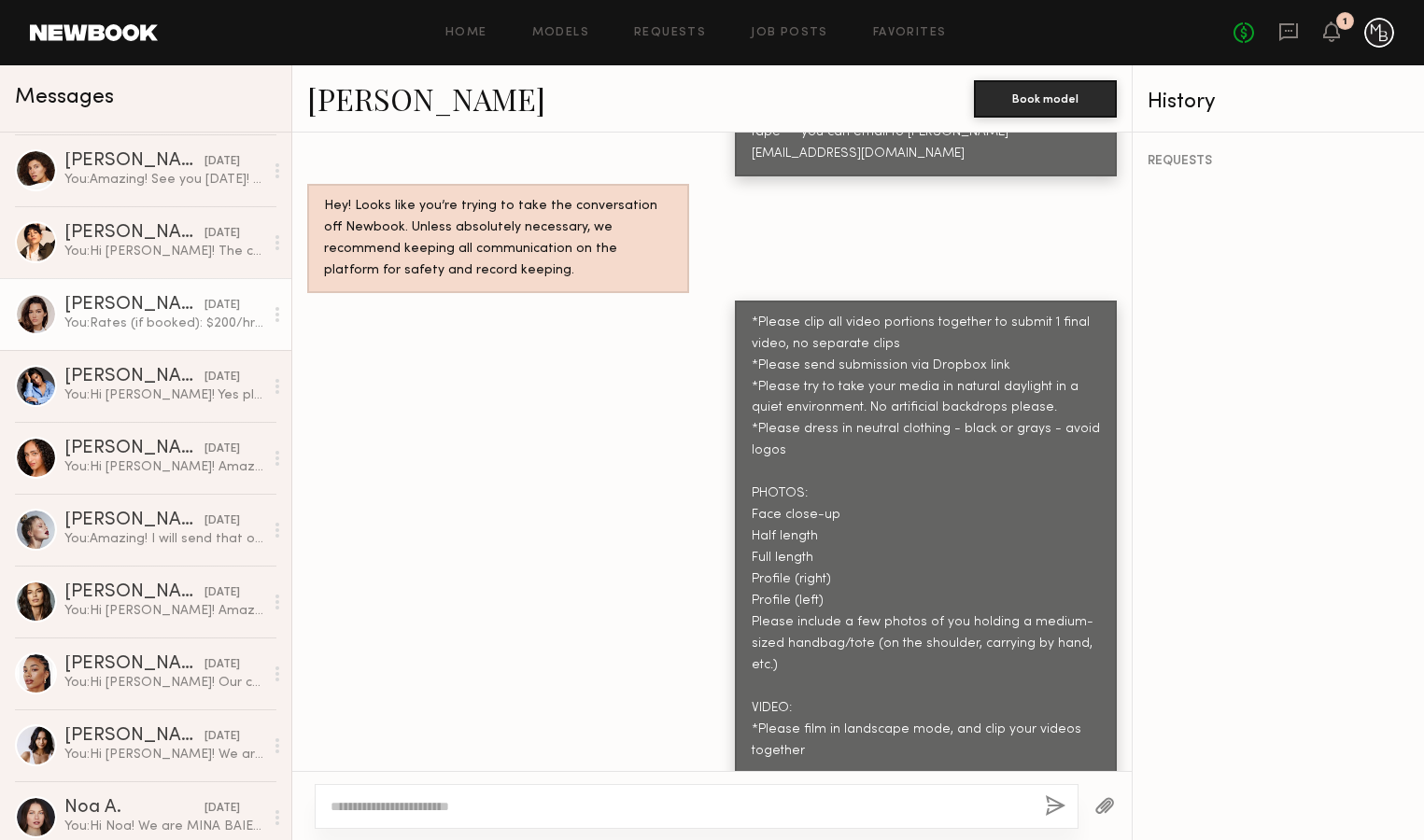
scroll to position [1755, 0]
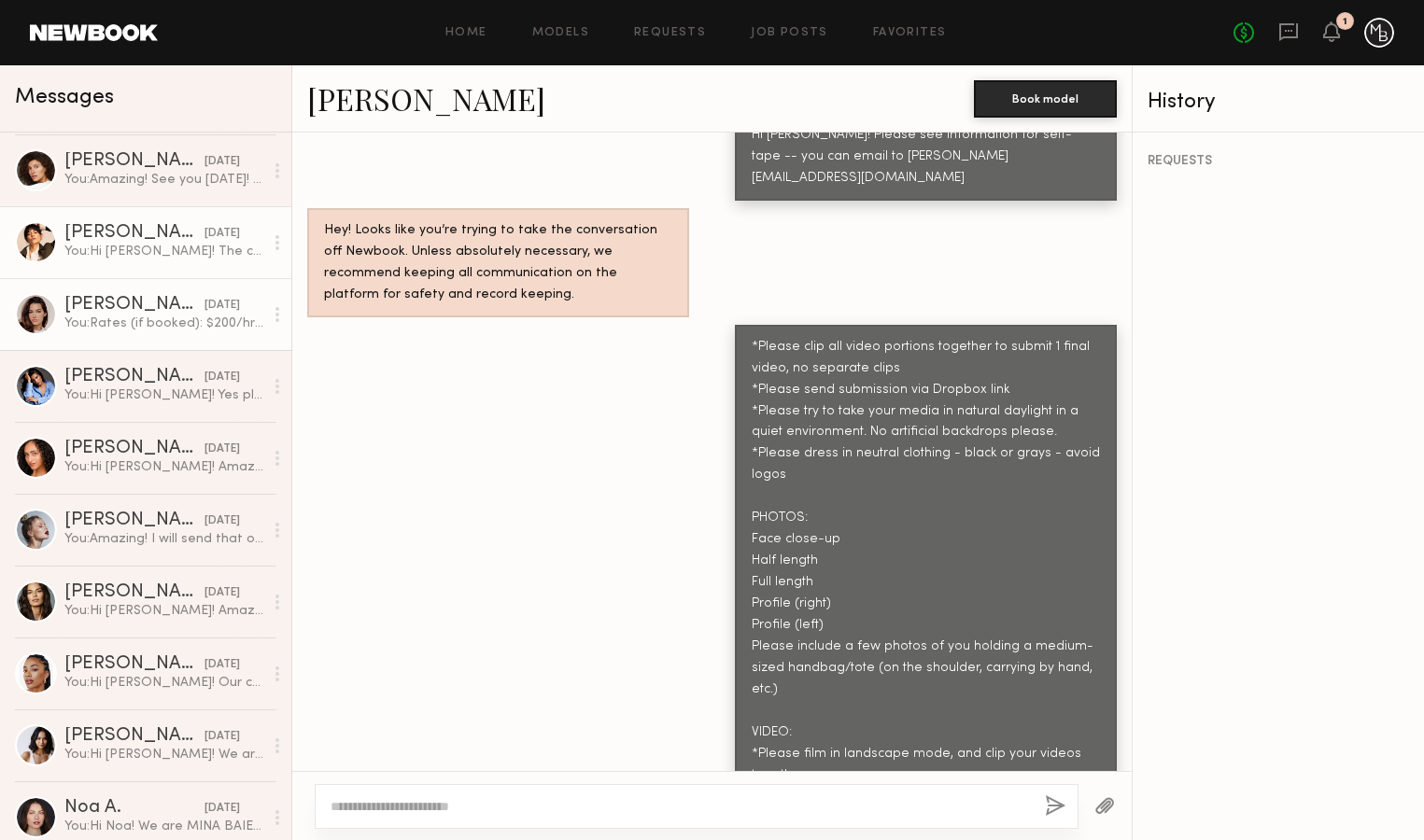
click at [186, 251] on div "You: Hi [PERSON_NAME]! The casting call is located in our DTLA office. We will …" at bounding box center [163, 252] width 199 height 17
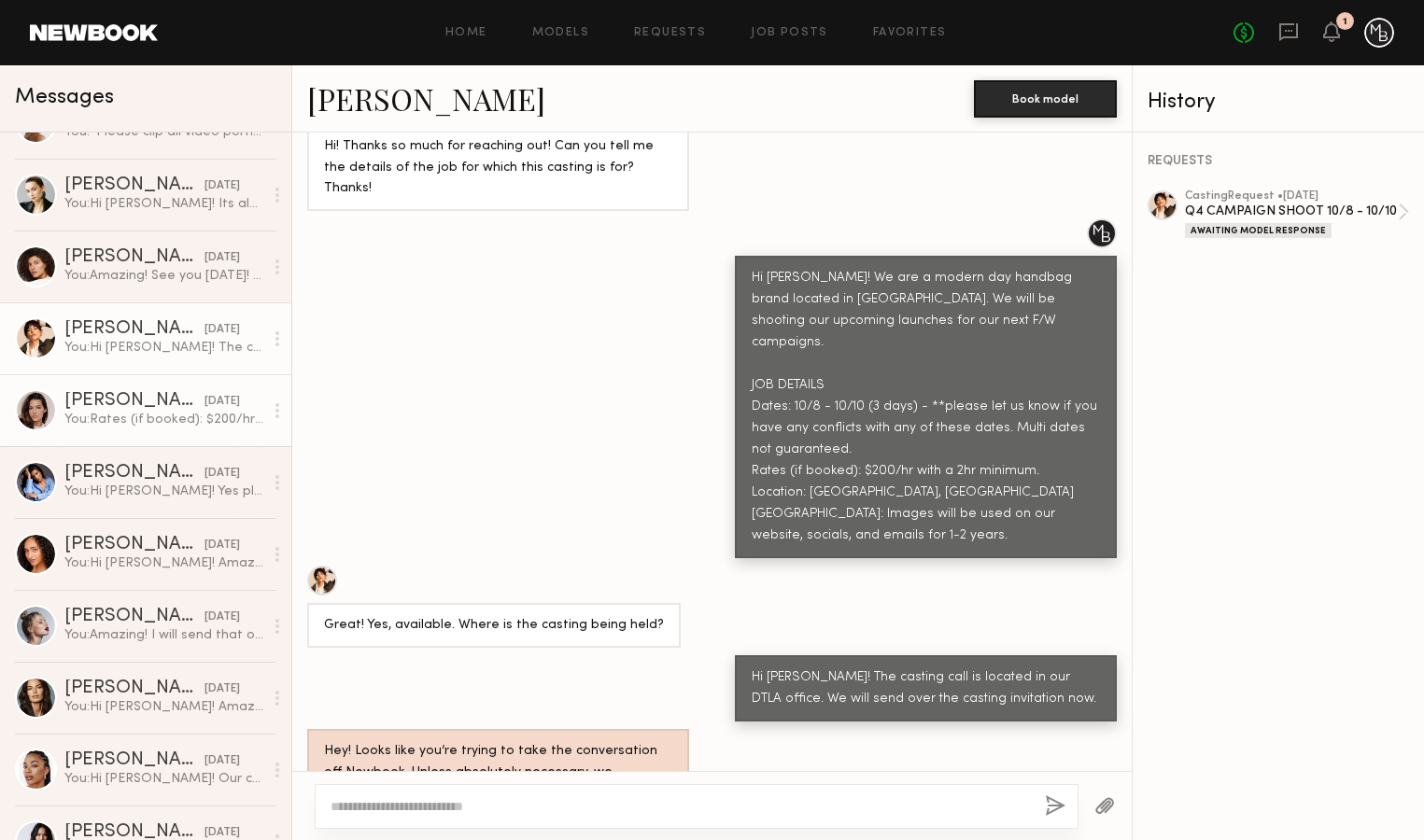
scroll to position [762, 0]
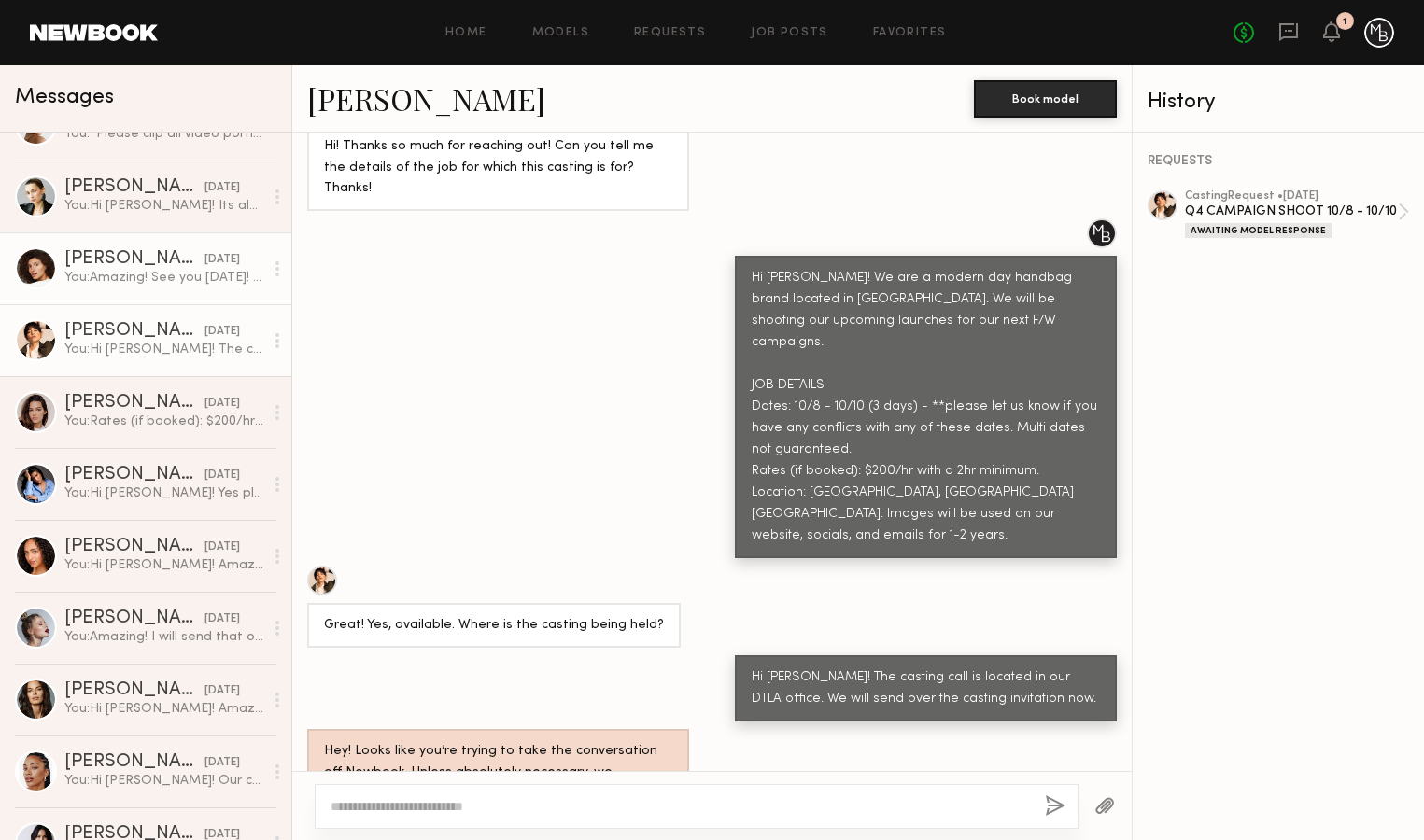
click at [146, 284] on div "You: Amazing! See you [DATE]! xx" at bounding box center [163, 277] width 199 height 17
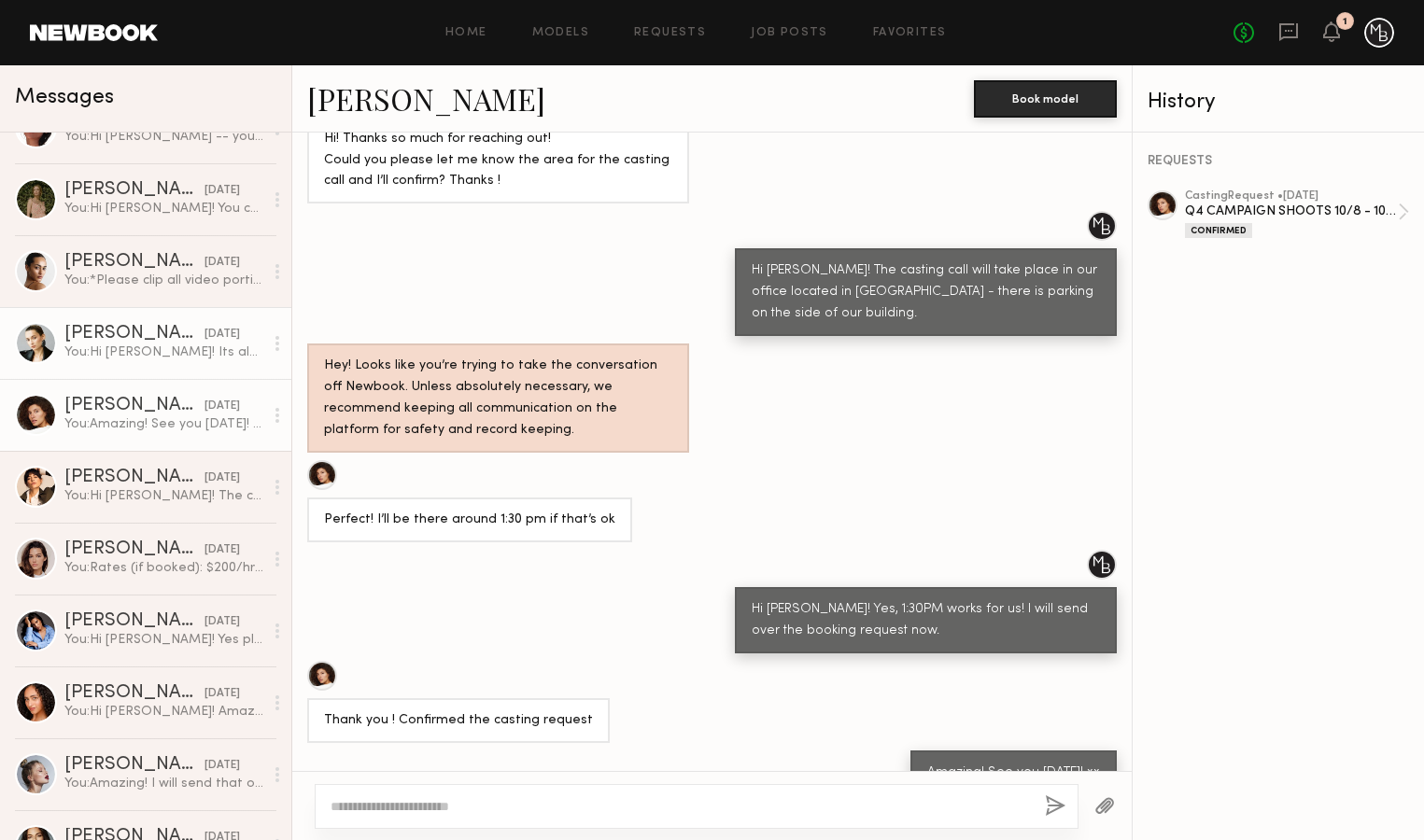
scroll to position [611, 0]
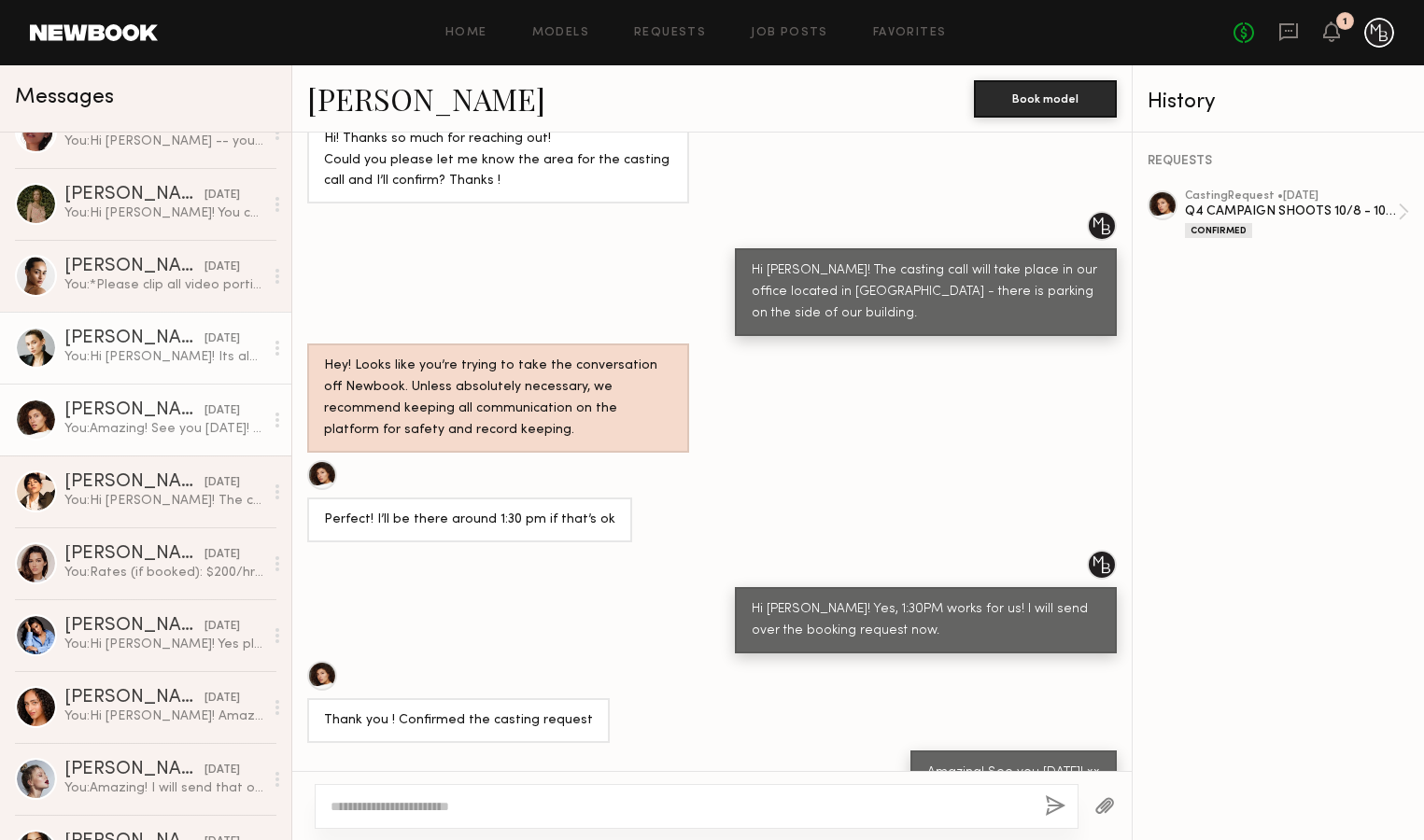
click at [156, 273] on div "[PERSON_NAME]" at bounding box center [134, 266] width 141 height 18
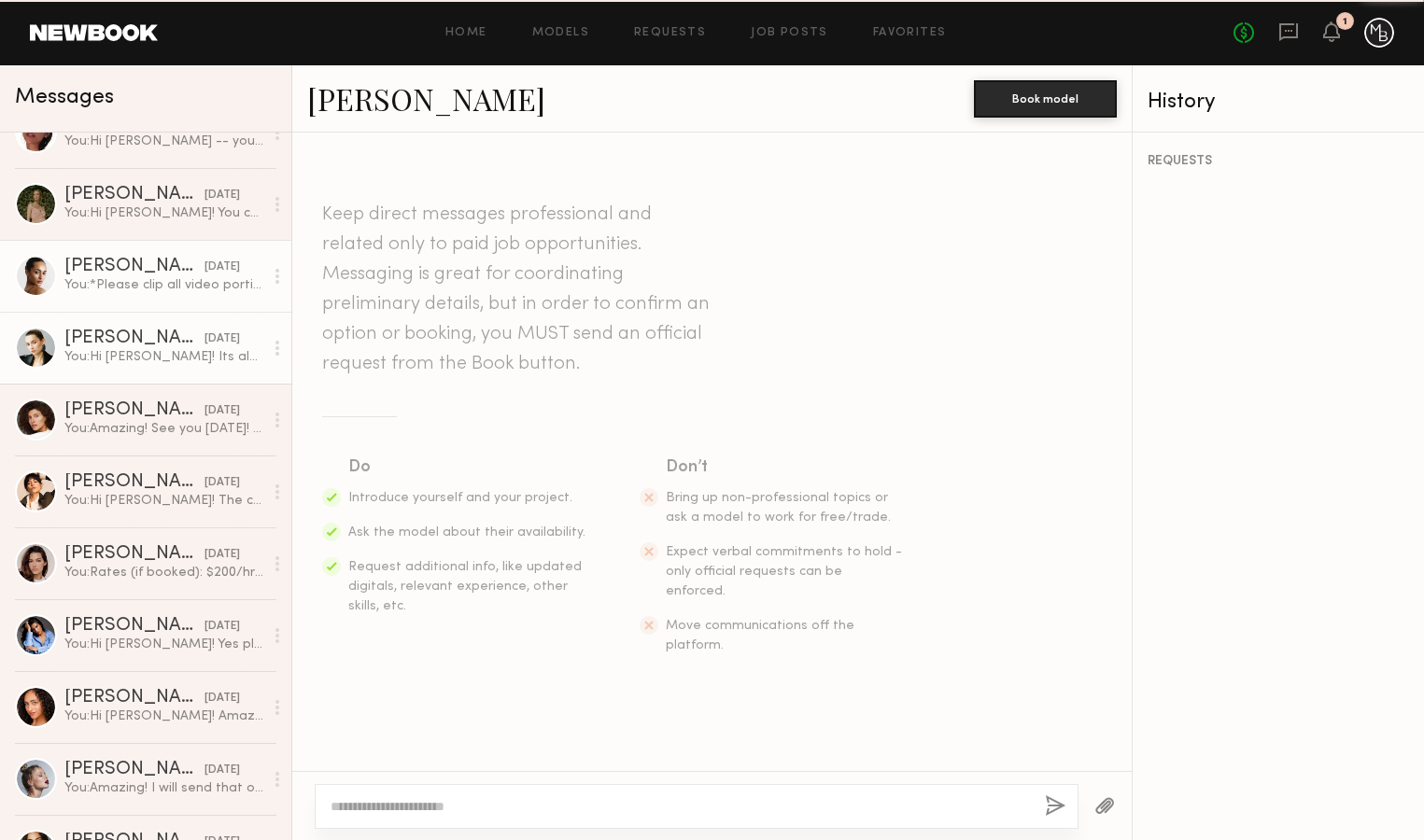
scroll to position [1666, 0]
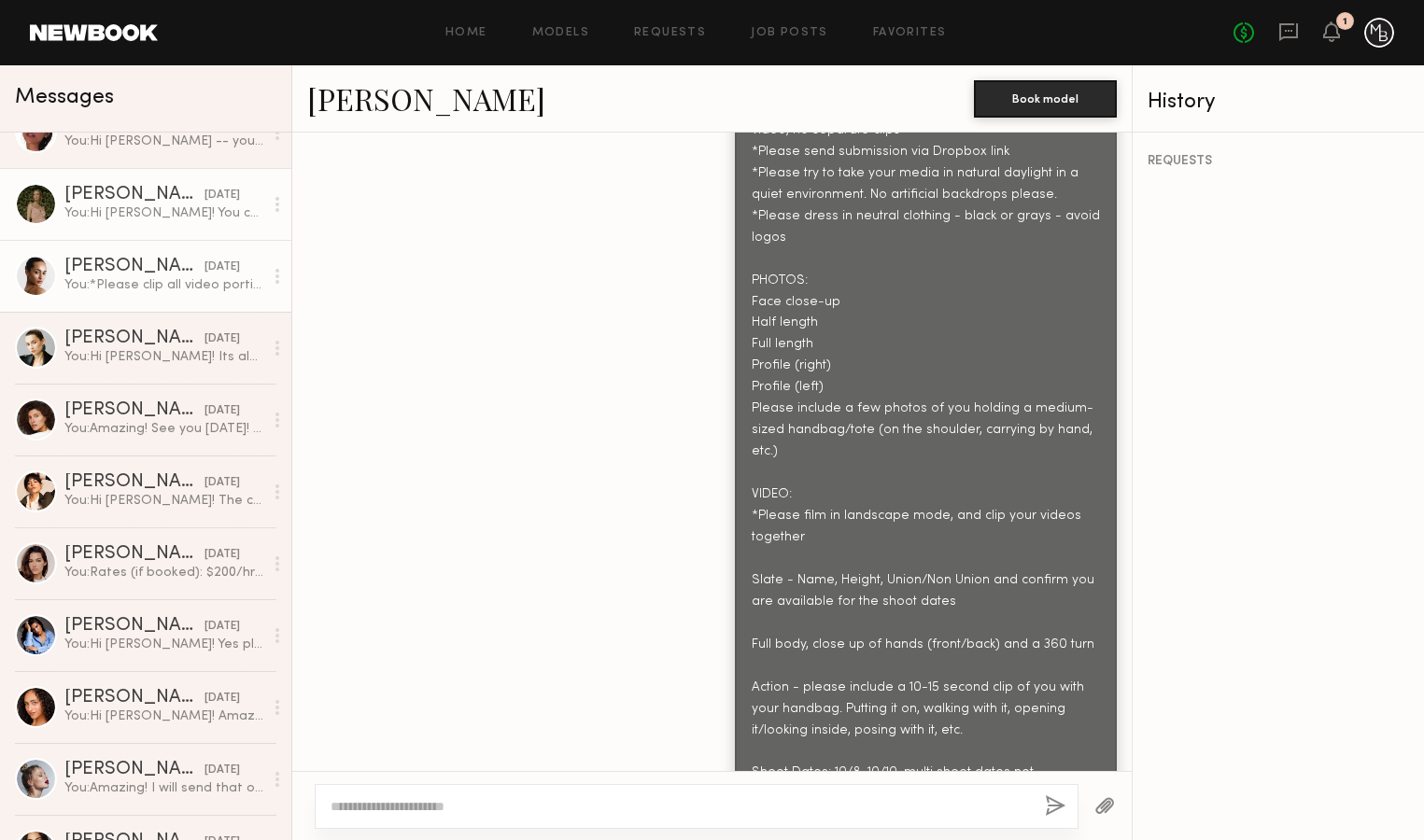
click at [119, 225] on link "[PERSON_NAME] [DATE] You: Hi [PERSON_NAME]! You can send your self-tape to [PER…" at bounding box center [145, 203] width 292 height 72
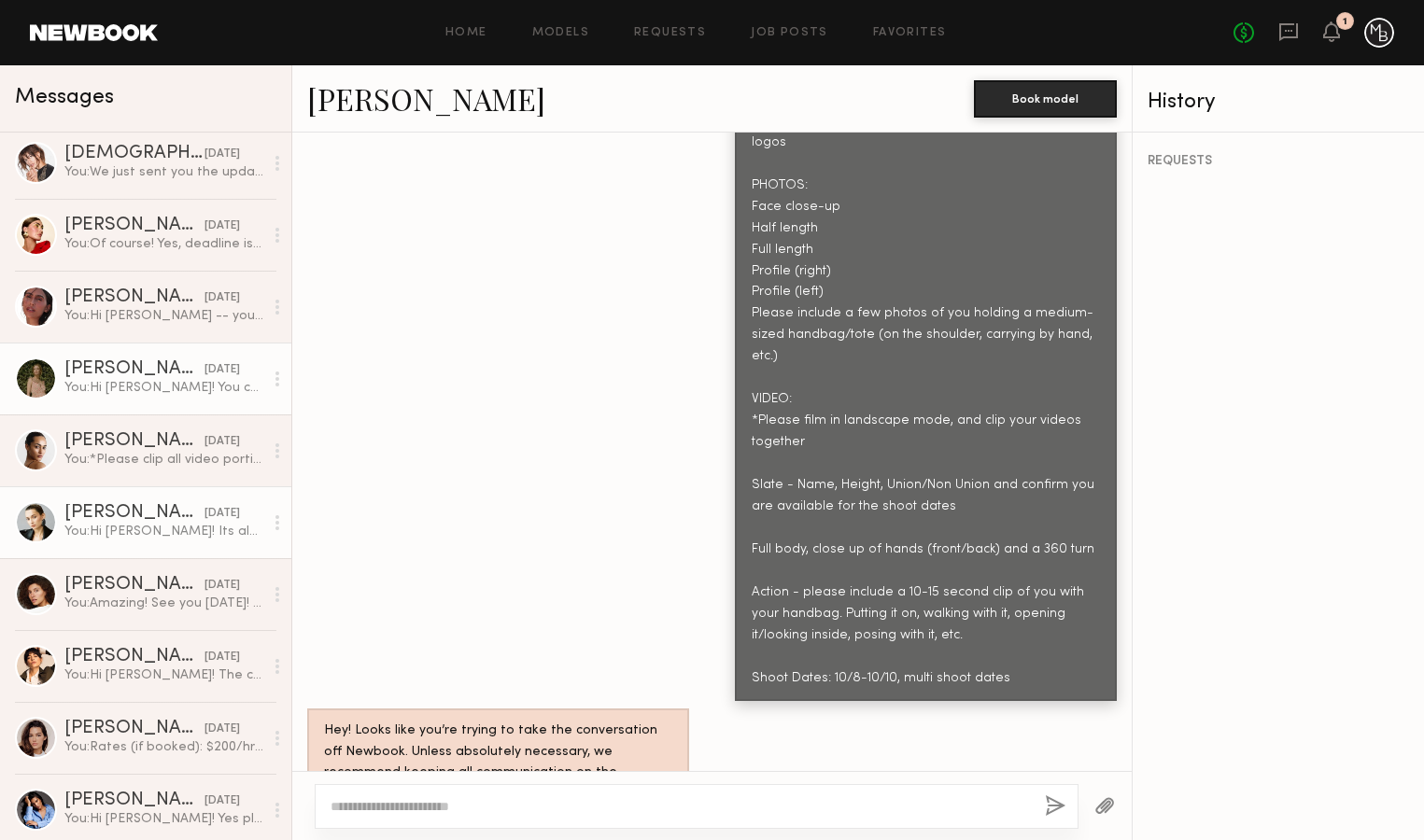
scroll to position [436, 0]
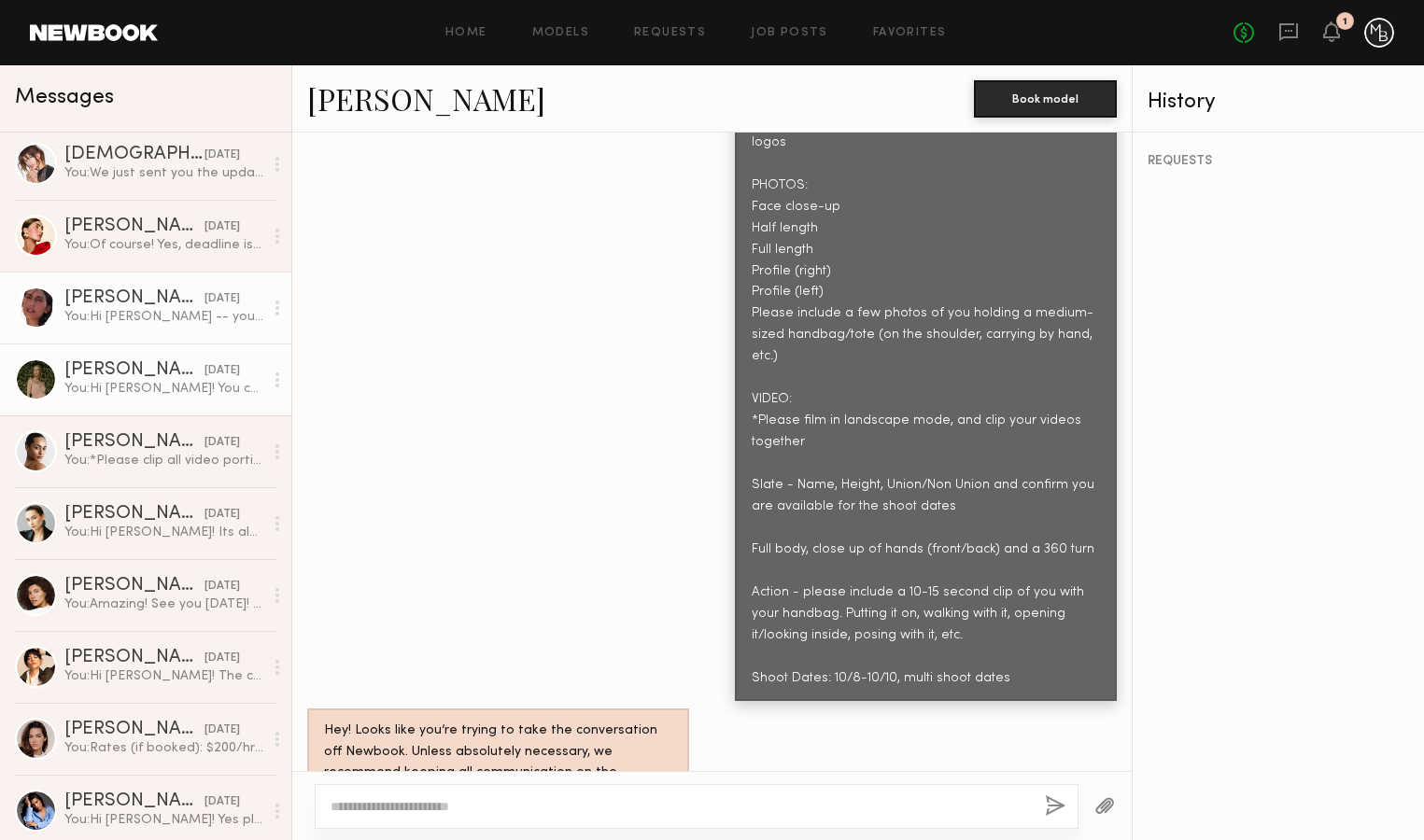
click at [138, 313] on div "You: Hi [PERSON_NAME] -- you can send you self-tape to [PERSON_NAME][EMAIL_ADDR…" at bounding box center [163, 317] width 199 height 17
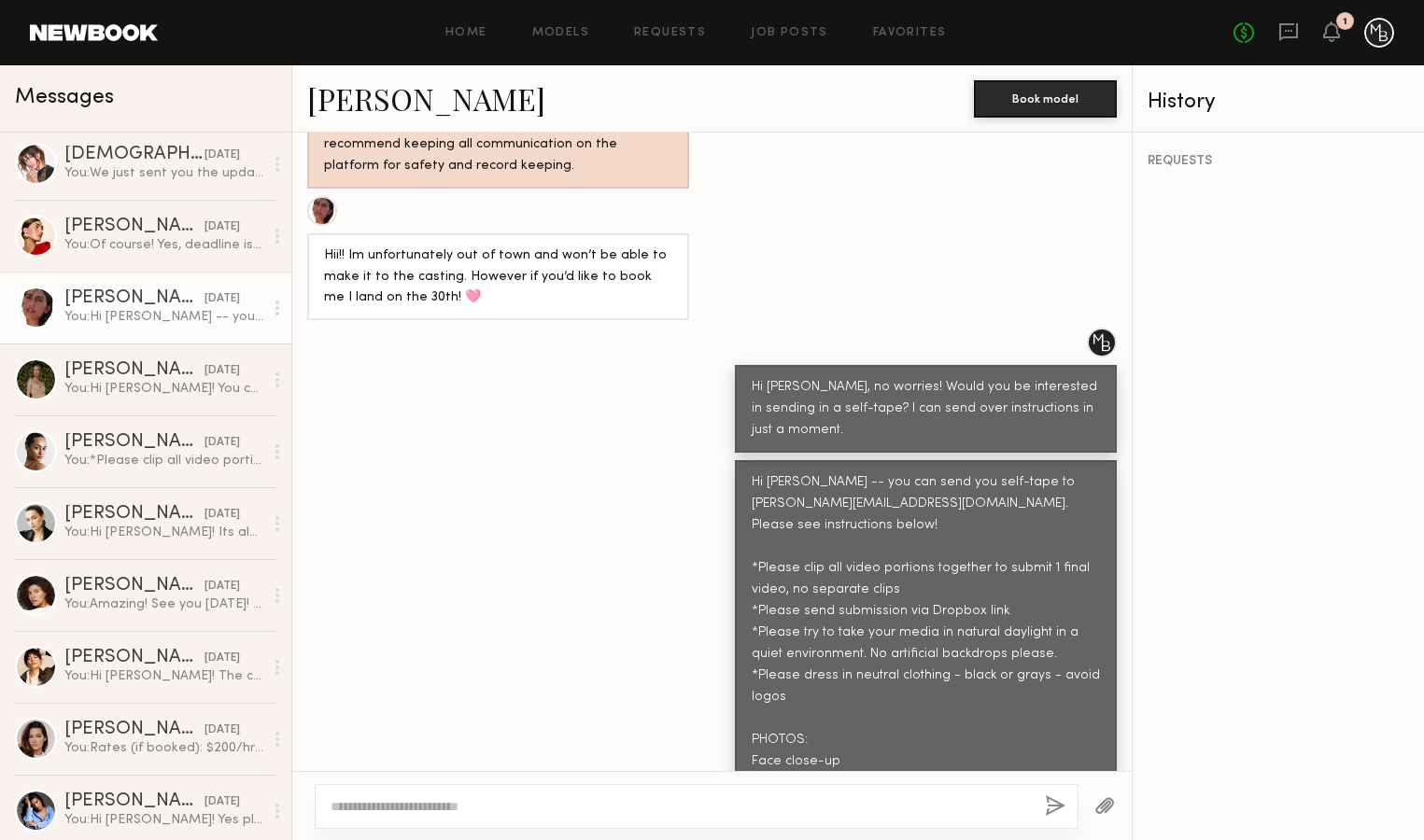
scroll to position [953, 0]
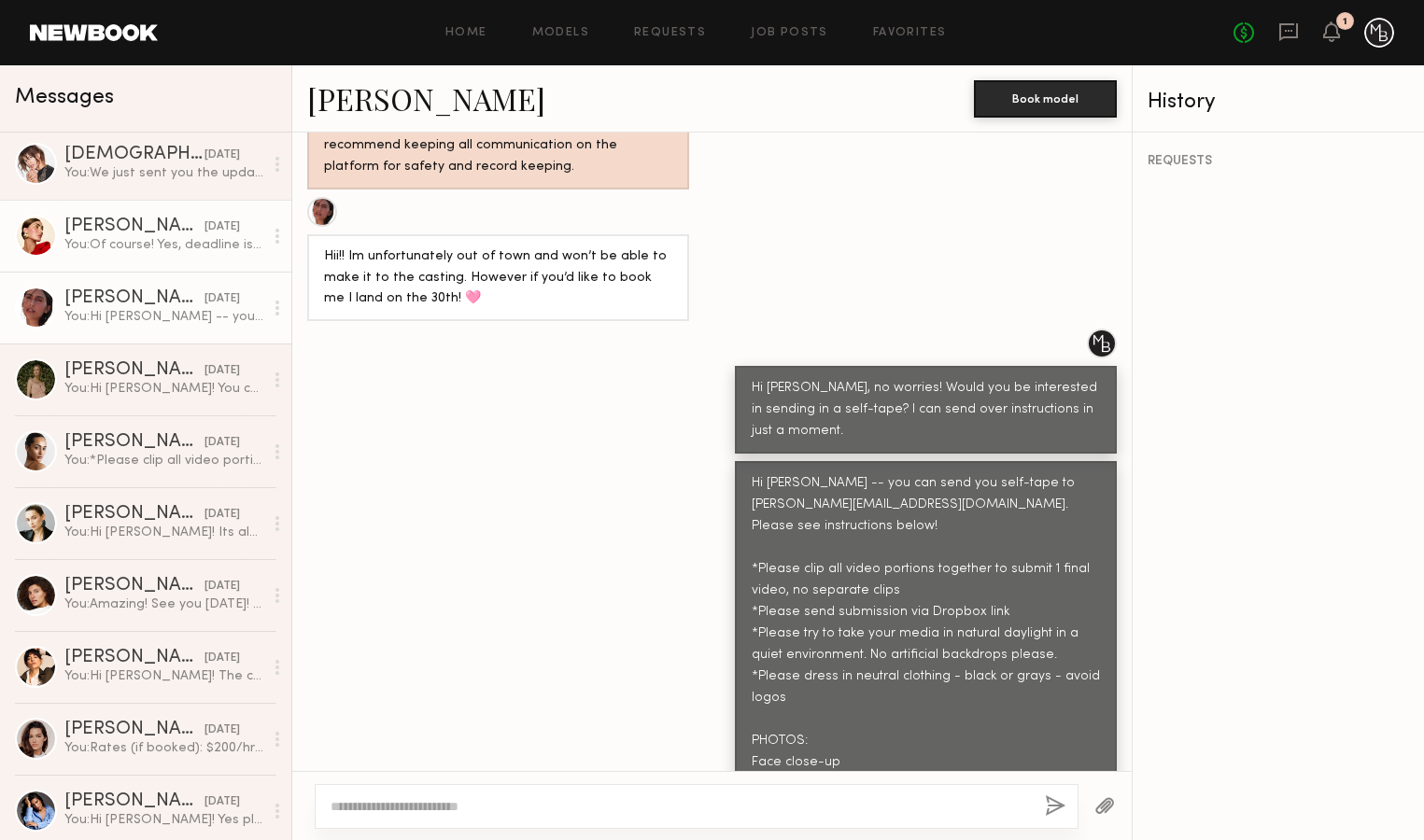
click at [112, 261] on link "[PERSON_NAME] [DATE] You: Of course! Yes, deadline is [DATE]! xx" at bounding box center [145, 235] width 292 height 72
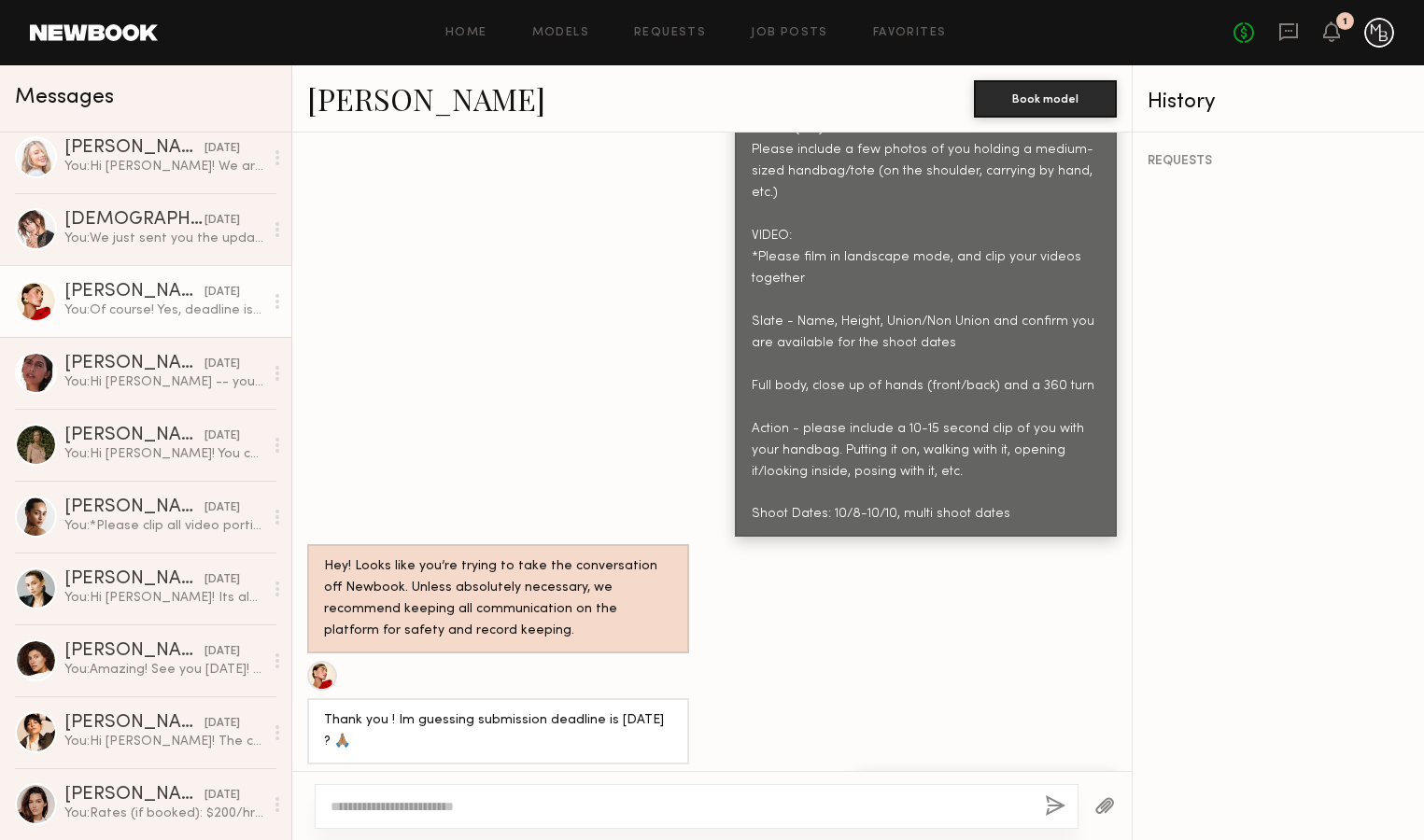
scroll to position [366, 0]
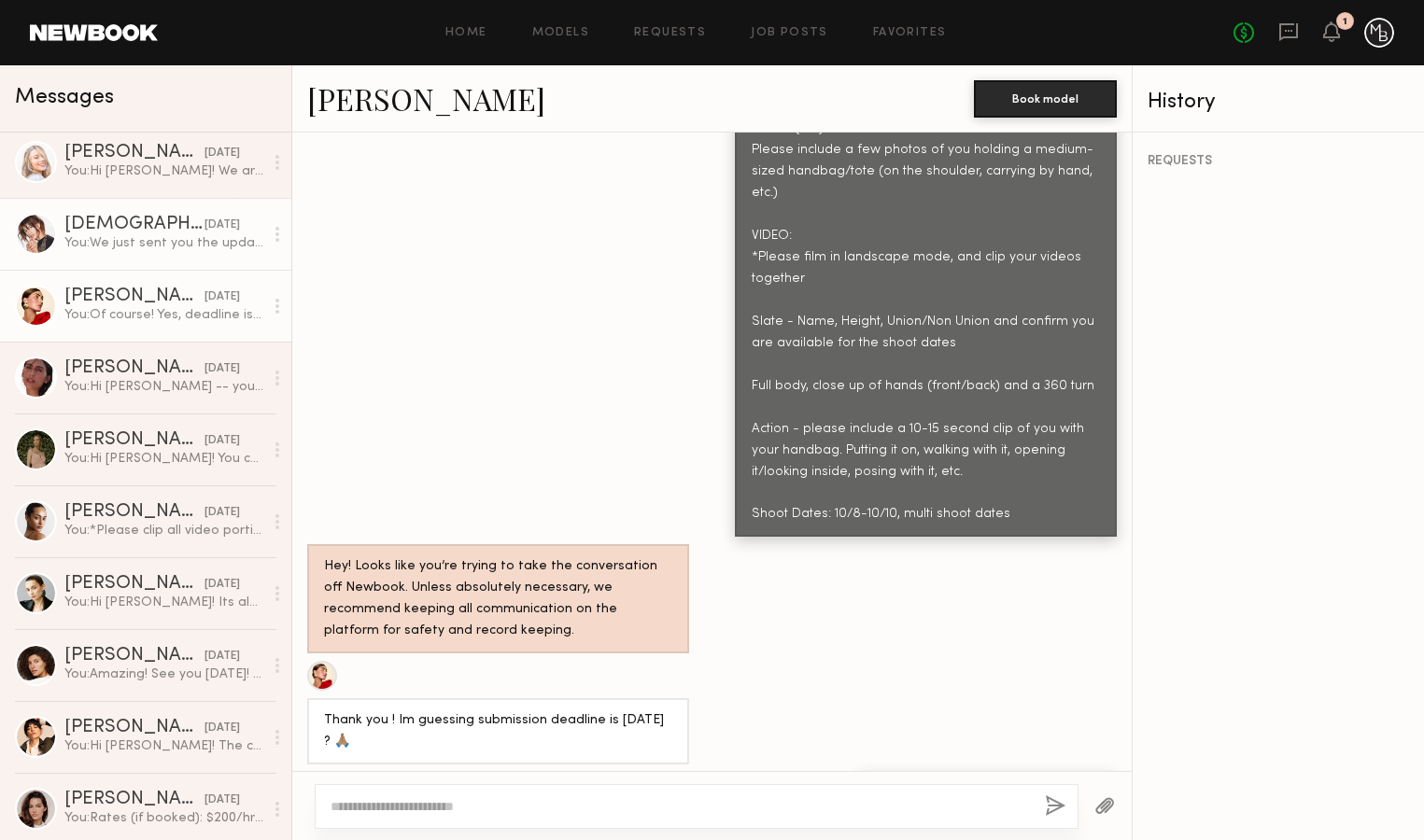
click at [125, 244] on div "You: We just sent you the updated casting call request -- if you can confirm, t…" at bounding box center [163, 243] width 199 height 17
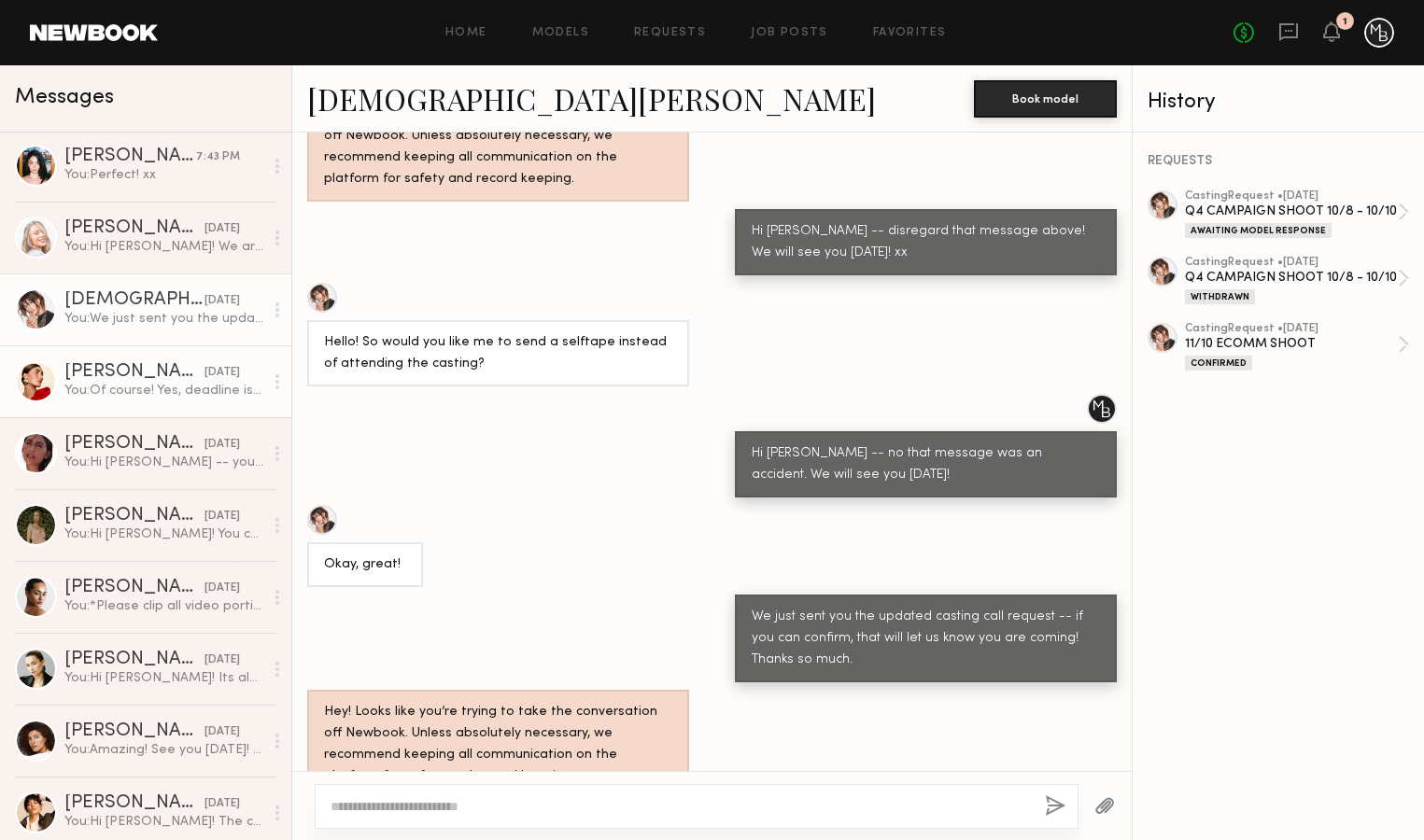
scroll to position [286, 0]
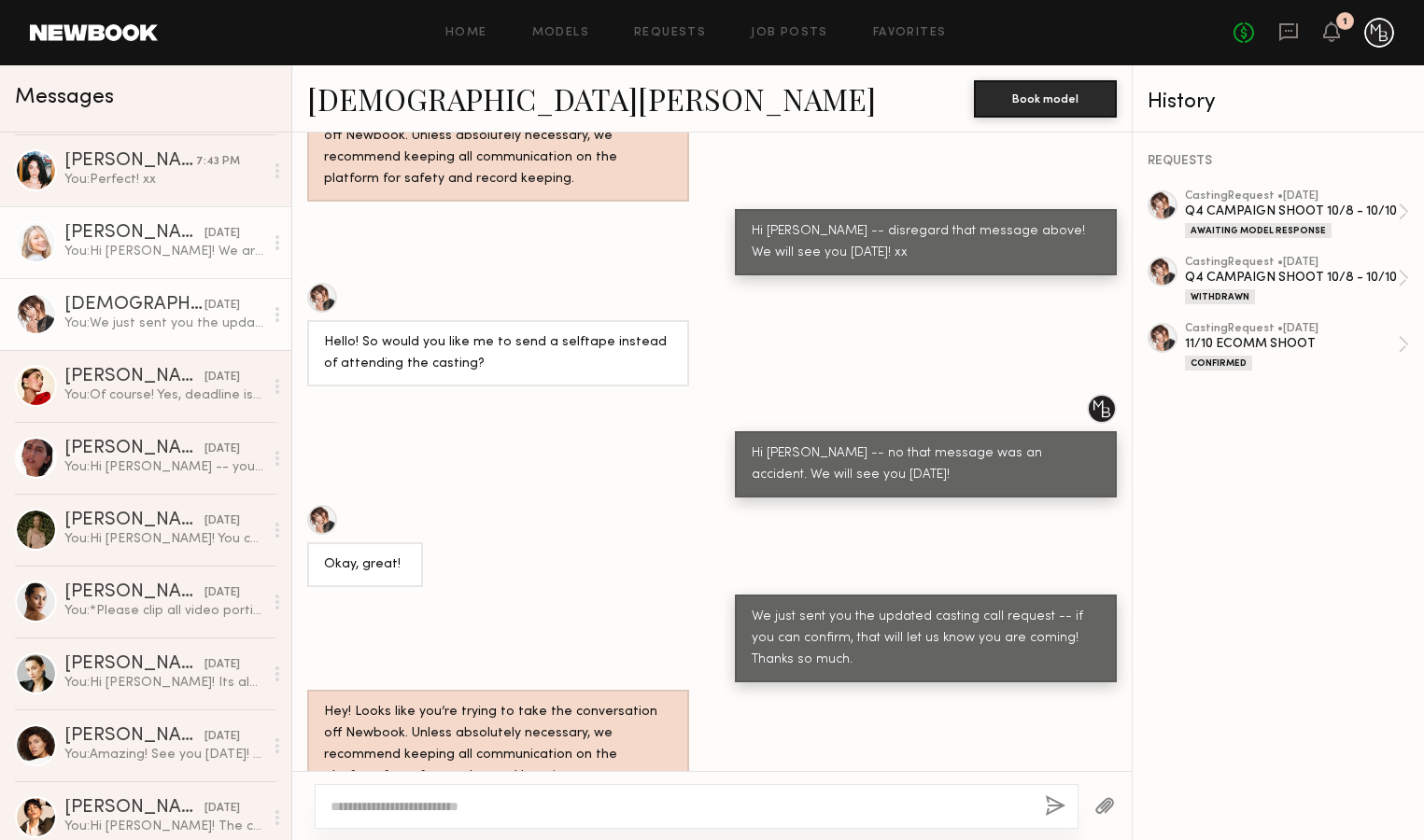
click at [181, 257] on div "You: Hi [PERSON_NAME]! We are MINA BAIE -- a modern day handbag company based i…" at bounding box center [163, 252] width 199 height 17
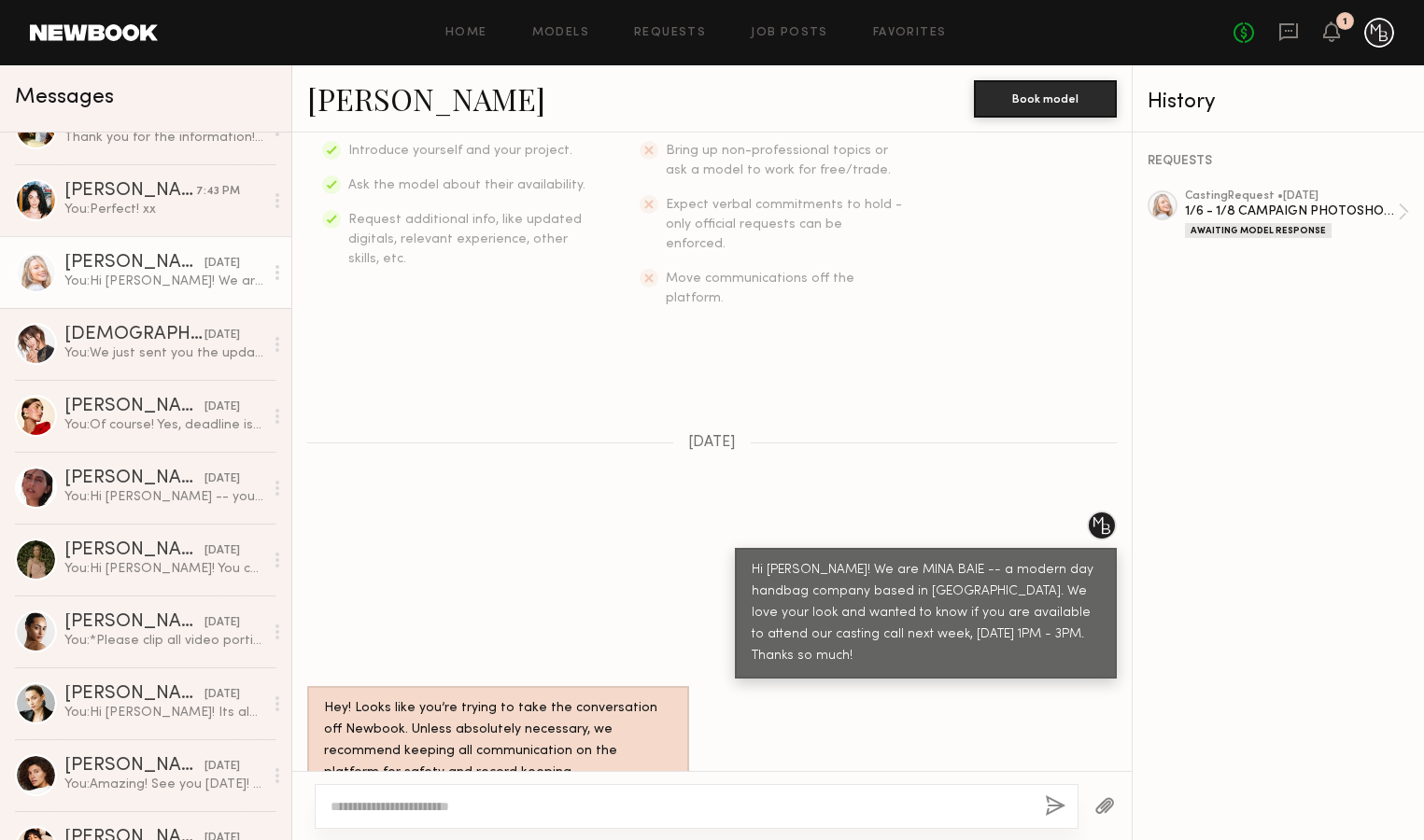
scroll to position [255, 0]
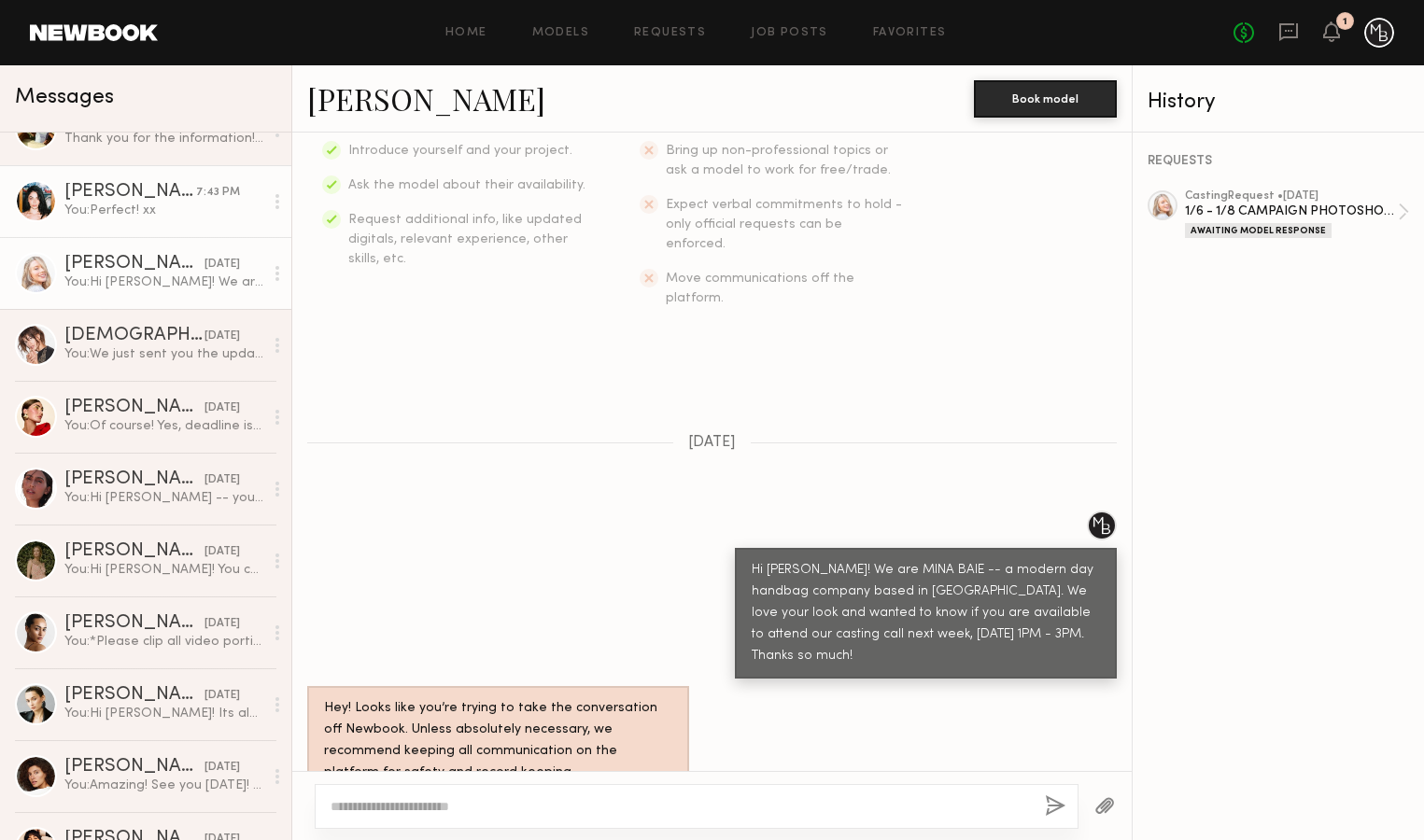
click at [136, 204] on div "You: Perfect! xx" at bounding box center [163, 210] width 199 height 17
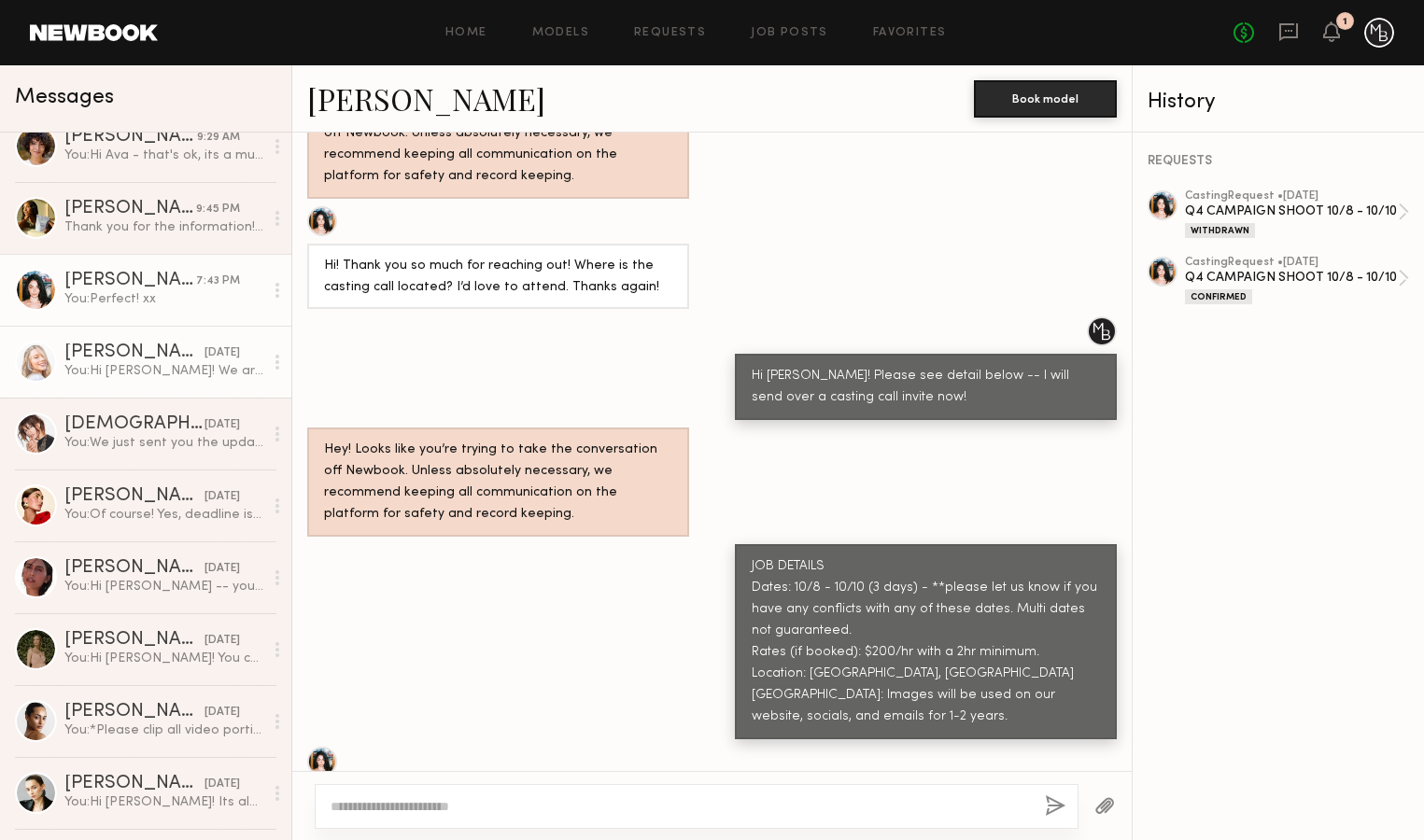
scroll to position [164, 0]
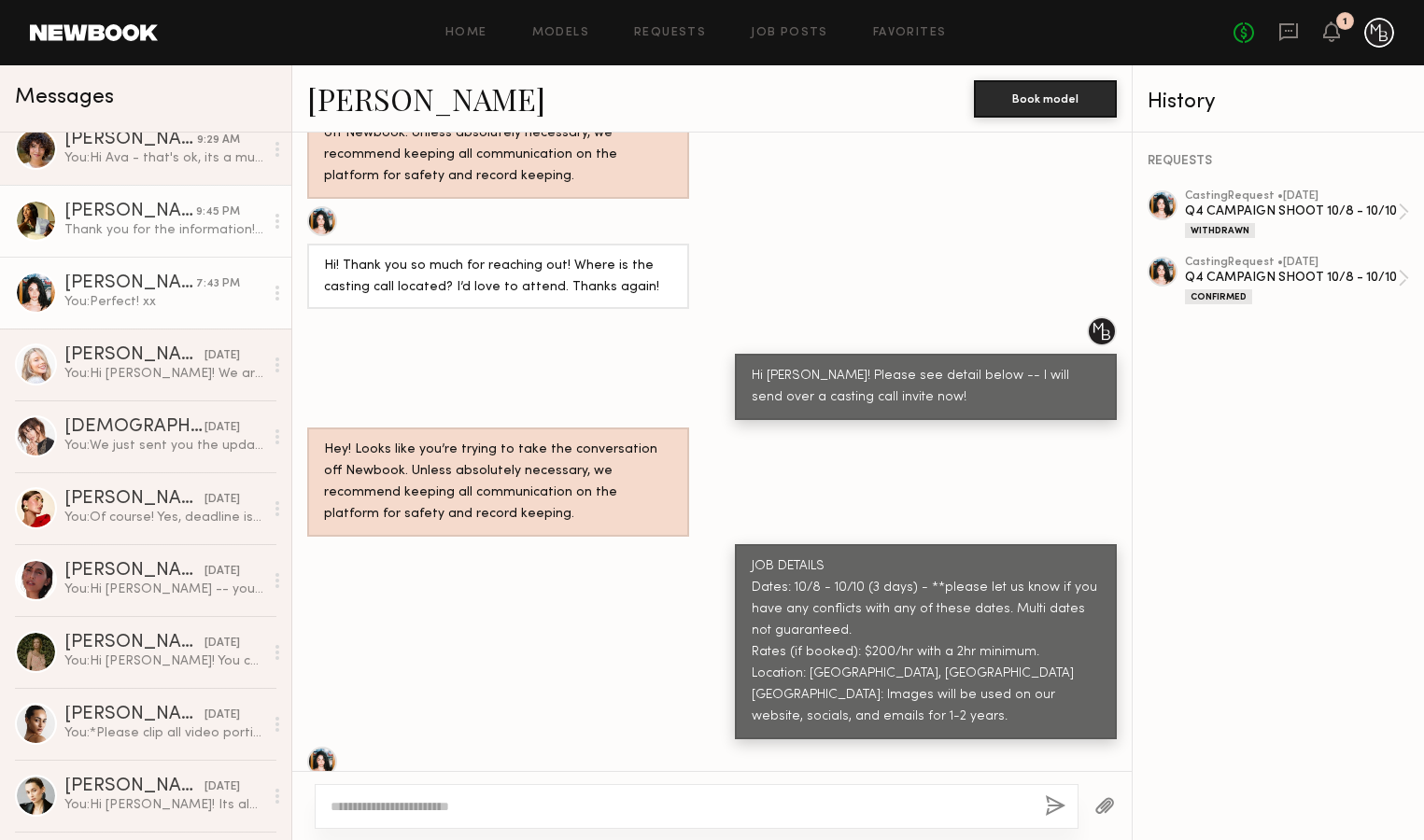
click at [160, 230] on div "Thank you for the information! I am available to come to the casting call, and …" at bounding box center [163, 230] width 199 height 17
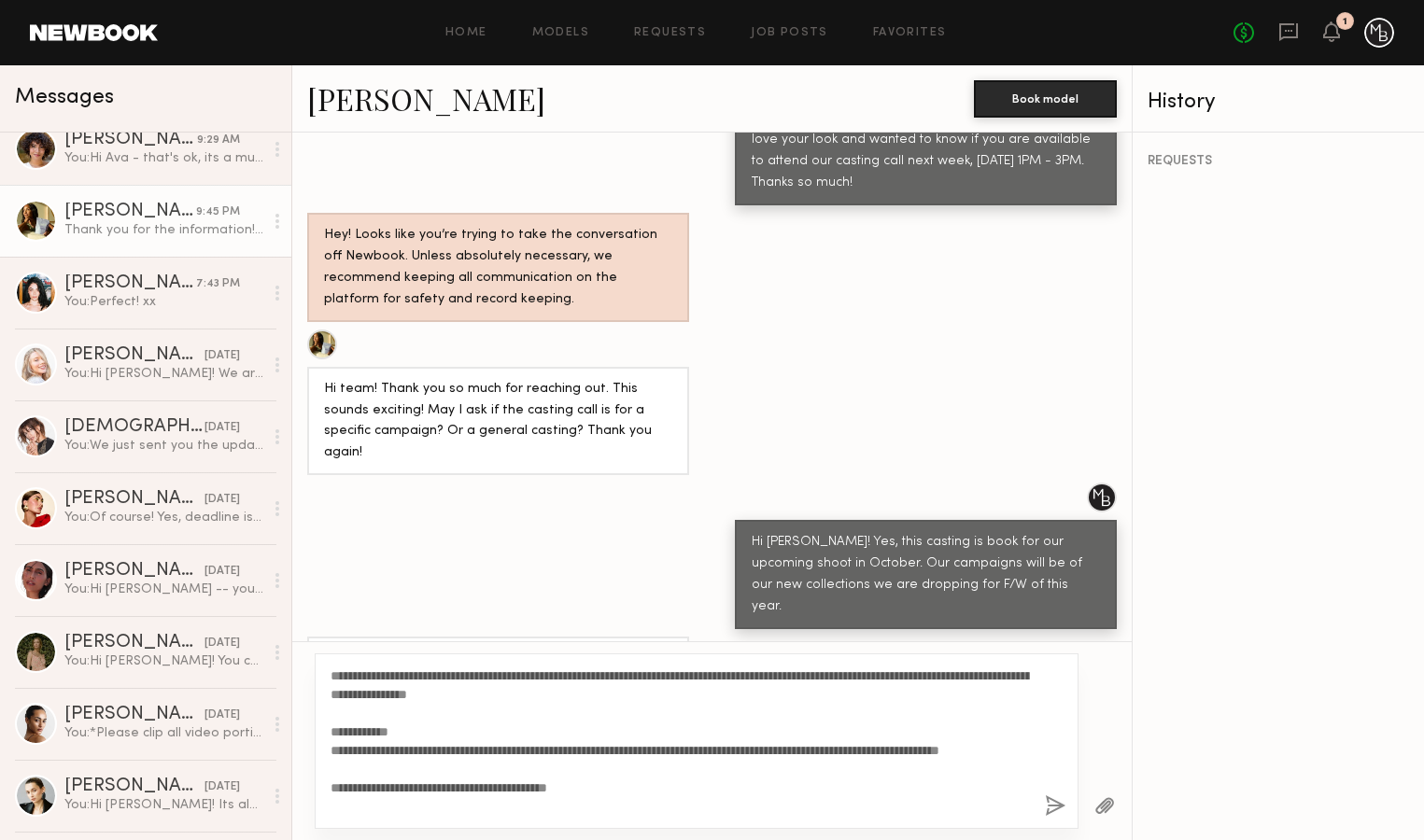
scroll to position [836, 0]
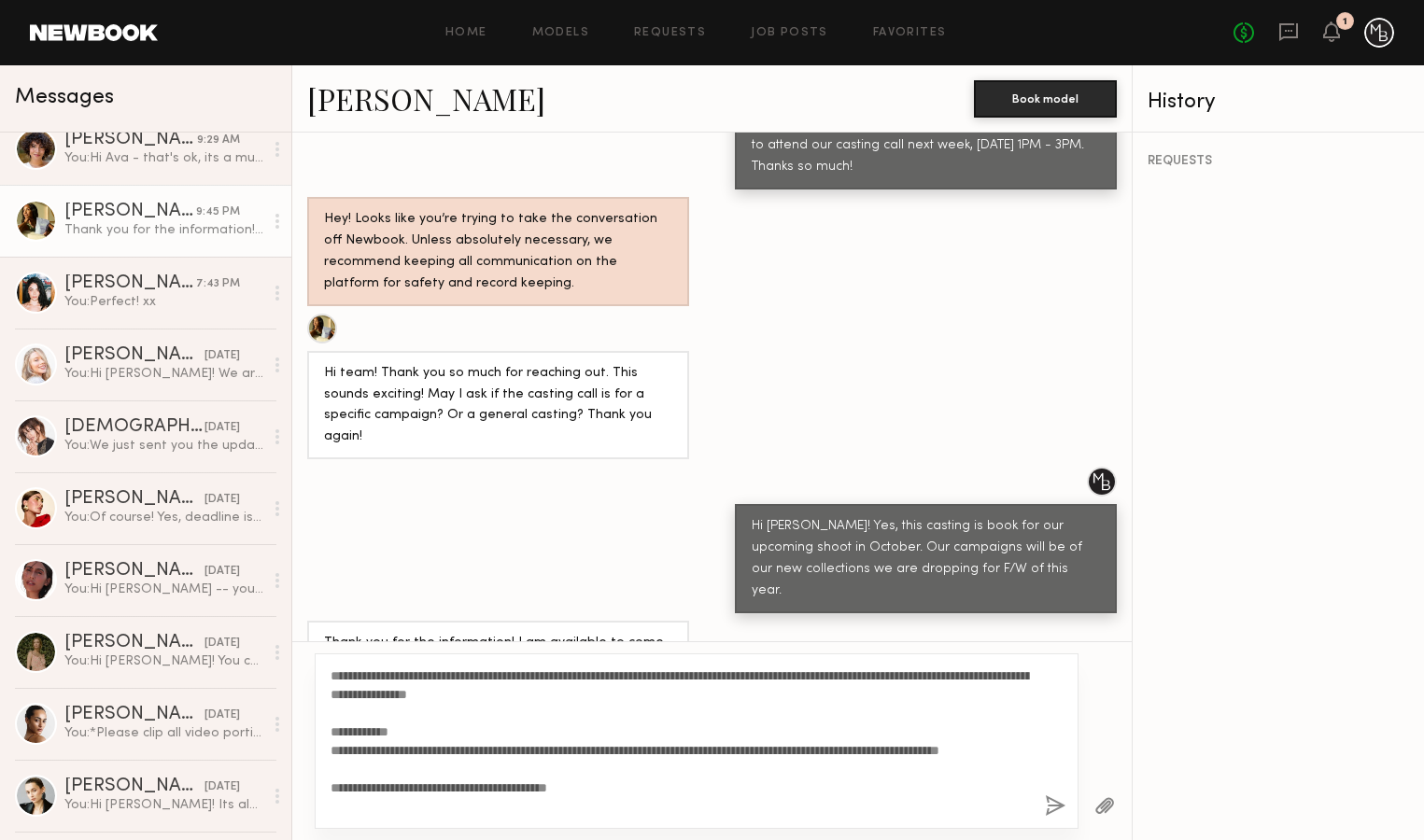
drag, startPoint x: 409, startPoint y: 676, endPoint x: 362, endPoint y: 682, distance: 47.4
click at [362, 682] on textarea "**********" at bounding box center [680, 741] width 700 height 149
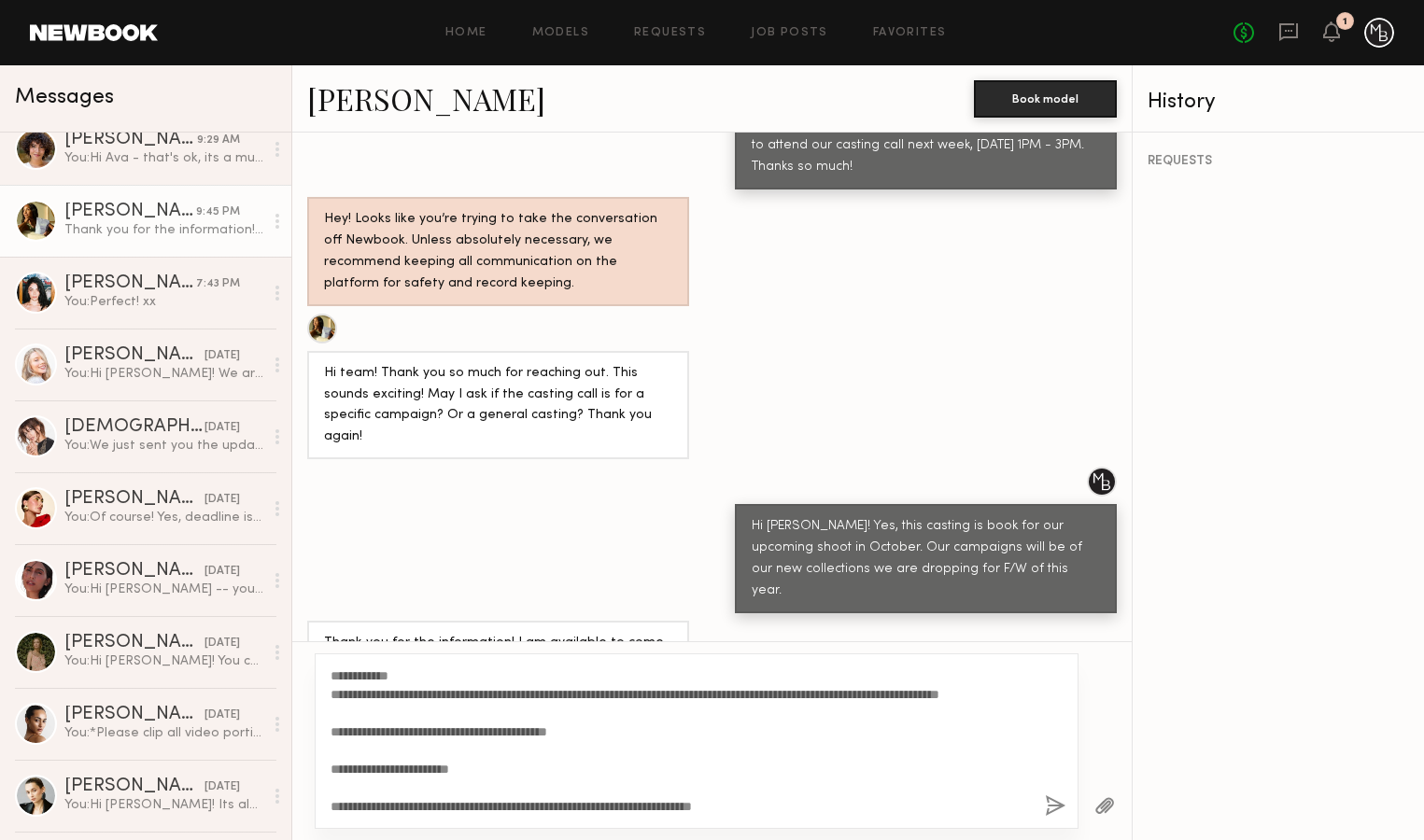
scroll to position [0, 0]
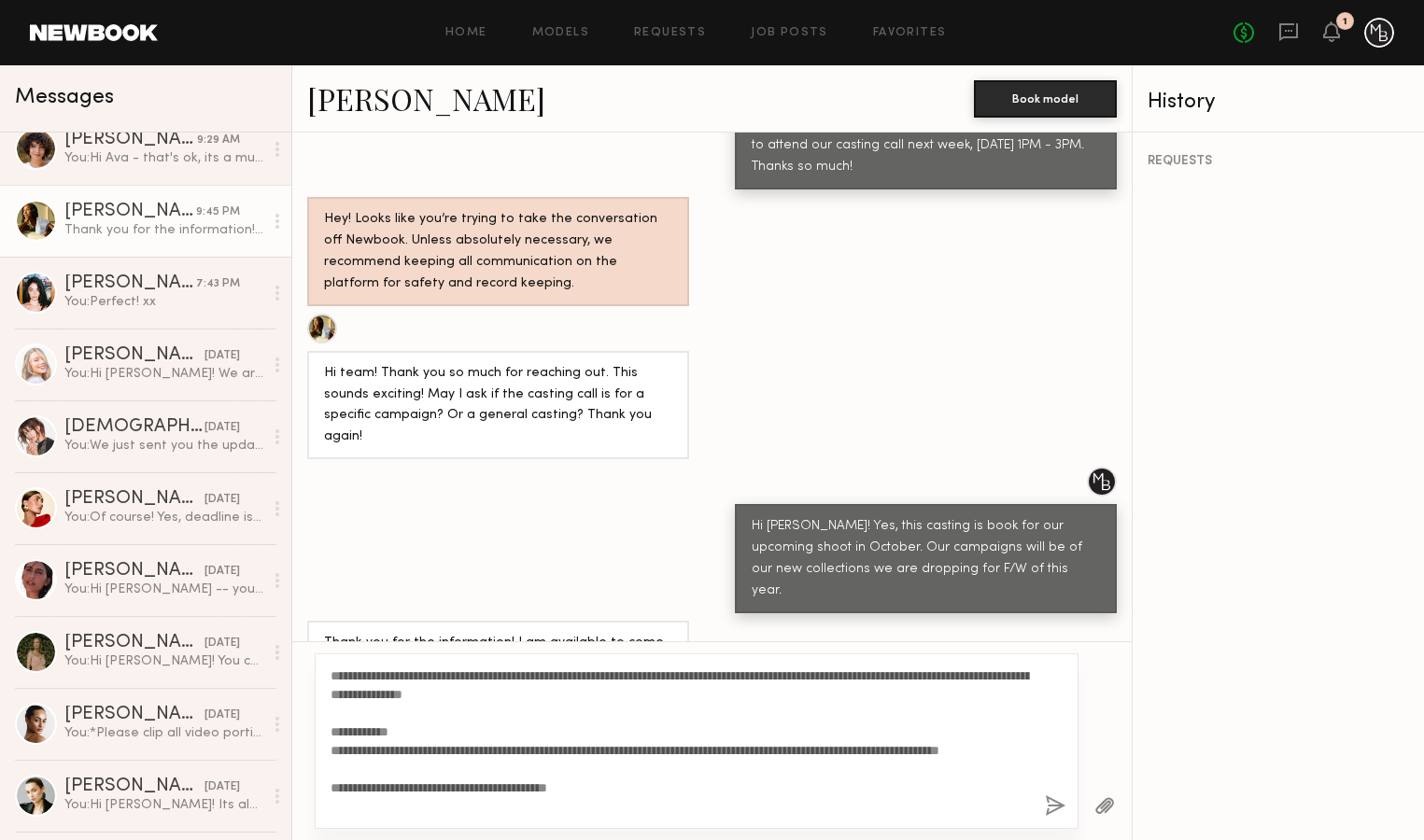
type textarea "**********"
click at [1049, 798] on button "button" at bounding box center [1055, 807] width 20 height 23
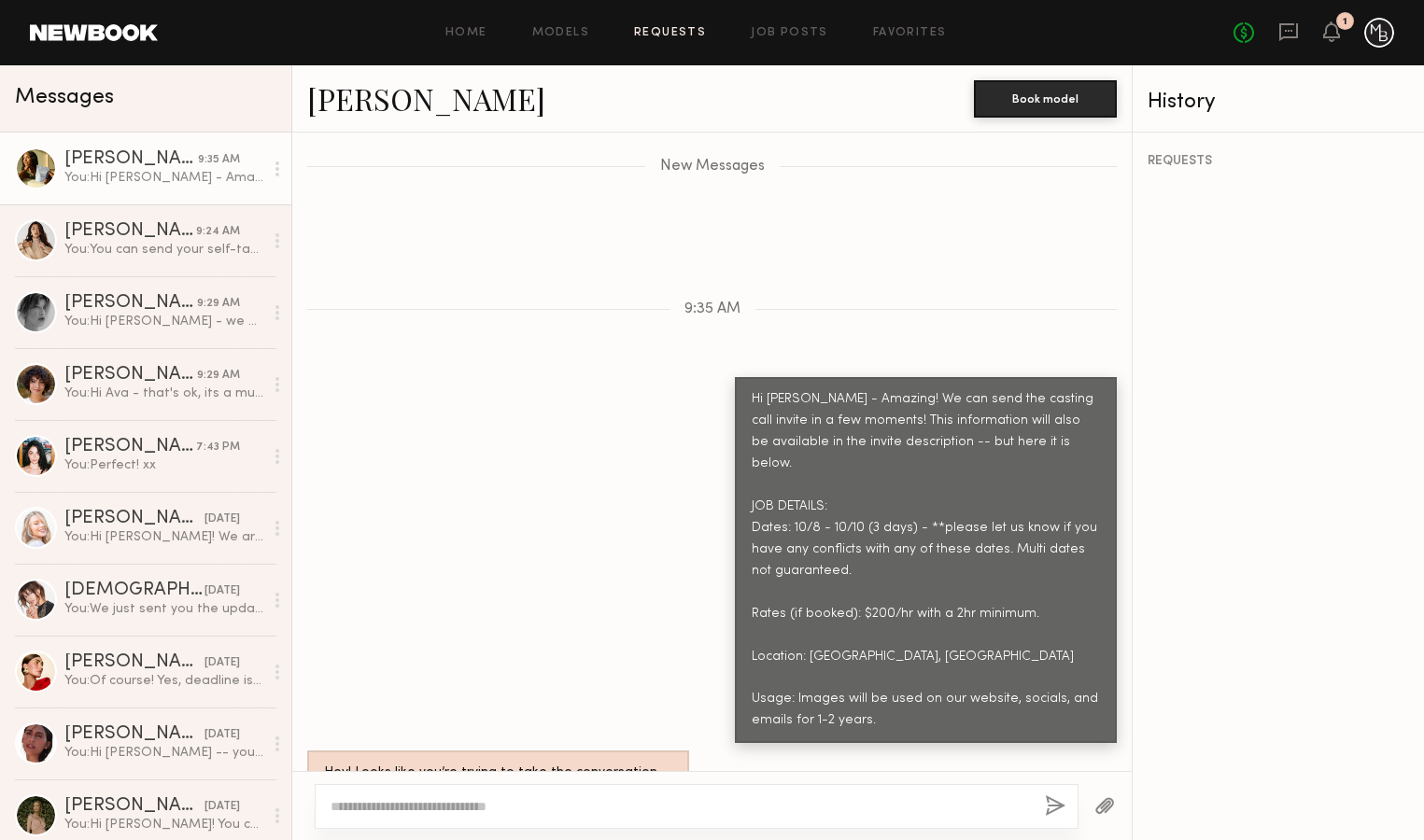
click at [677, 36] on link "Requests" at bounding box center [670, 33] width 72 height 13
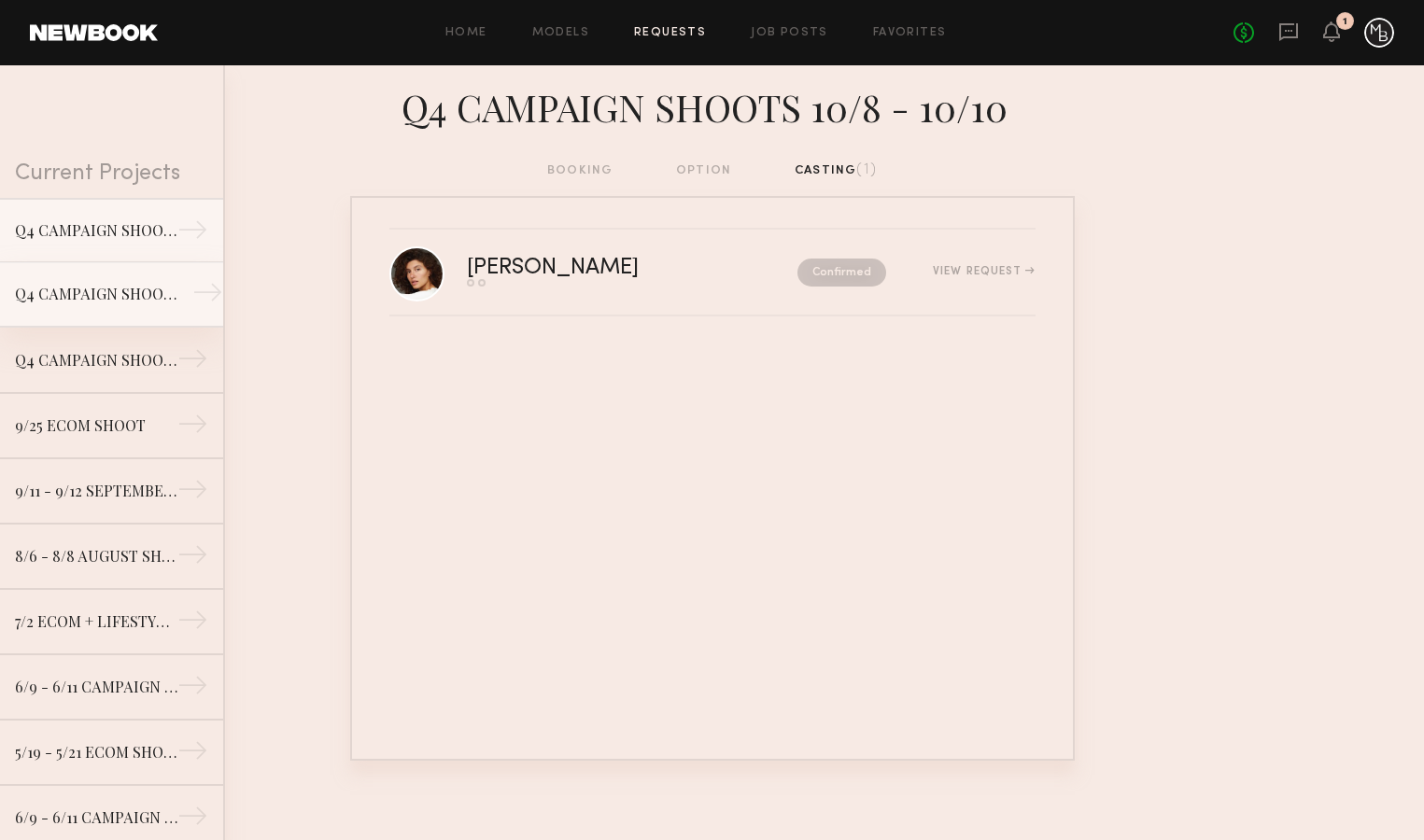
click at [126, 302] on div "Q4 CAMPAIGN SHOOT 10/8 - 10/10" at bounding box center [96, 294] width 163 height 22
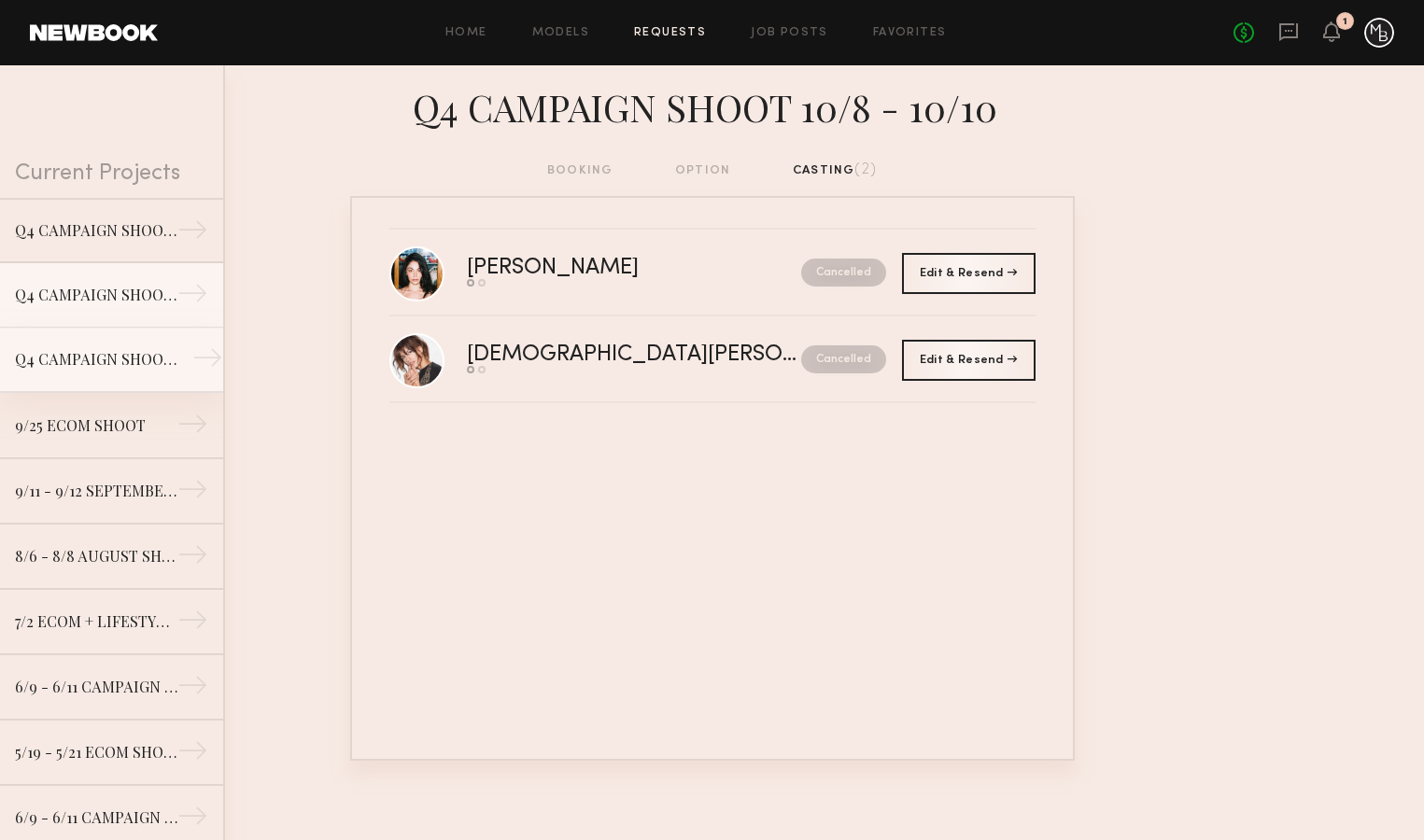
click at [128, 358] on div "Q4 CAMPAIGN SHOOT 10/8 - 10/10" at bounding box center [96, 358] width 163 height 22
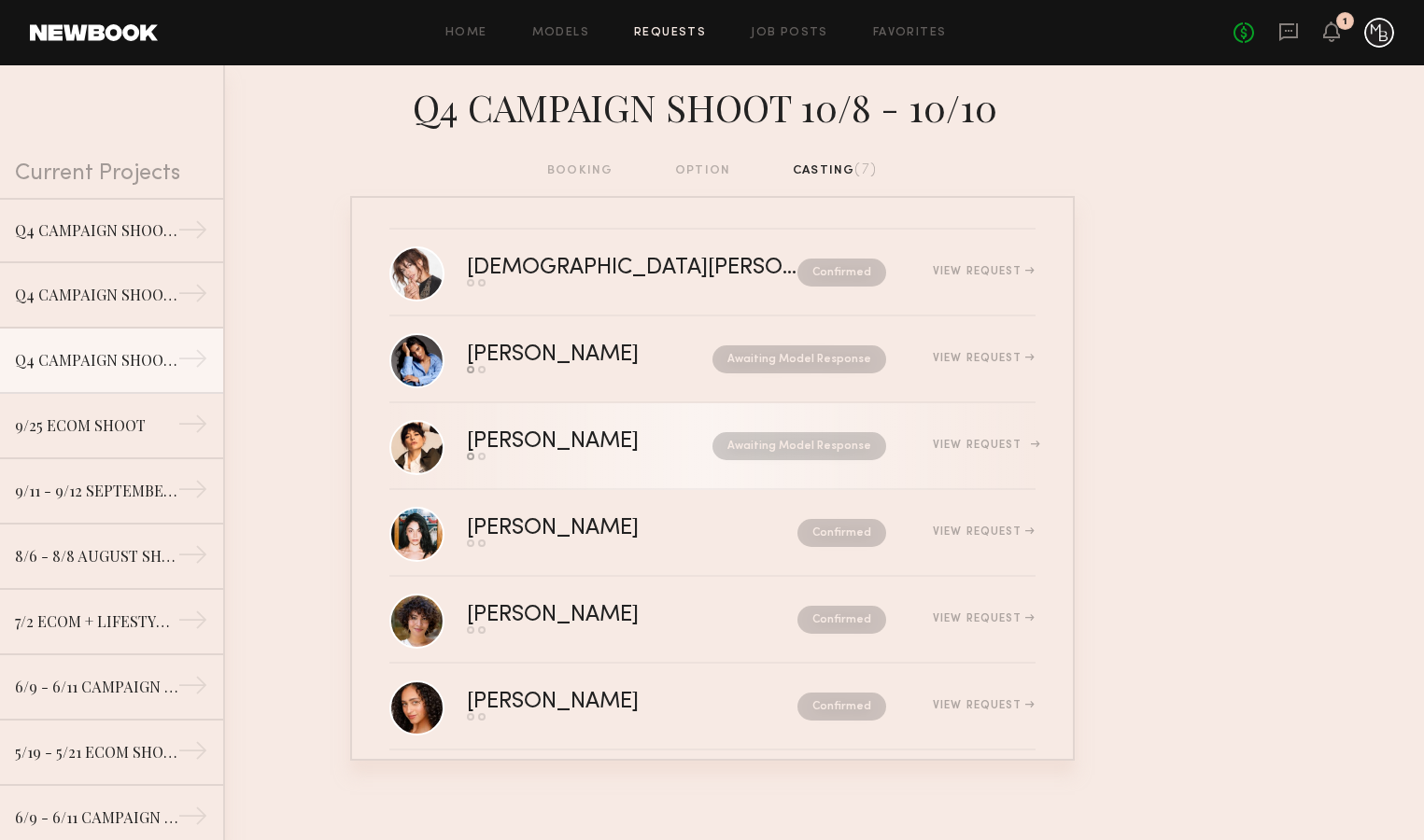
scroll to position [109, 0]
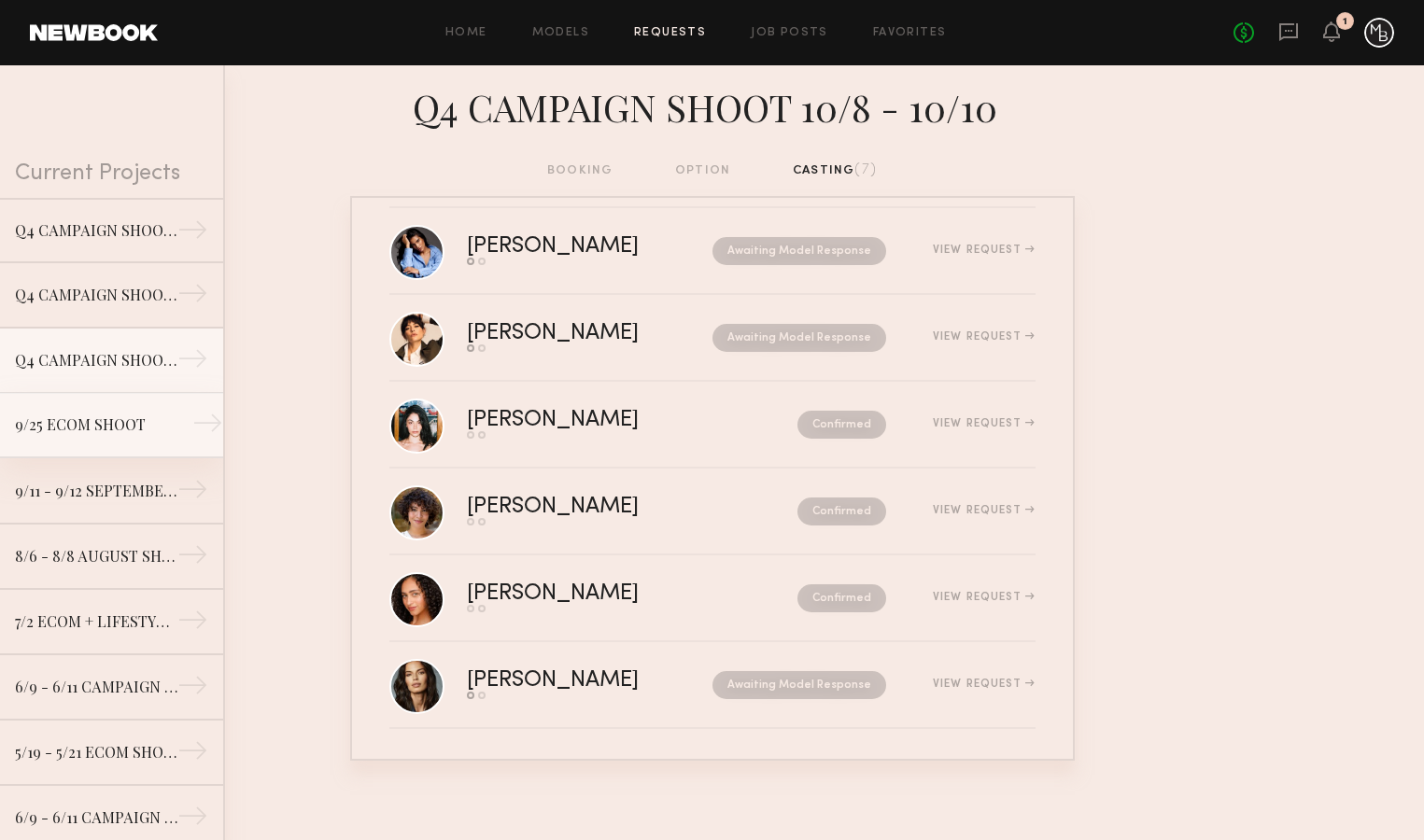
click at [84, 426] on div "9/25 ECOM SHOOT" at bounding box center [96, 424] width 163 height 22
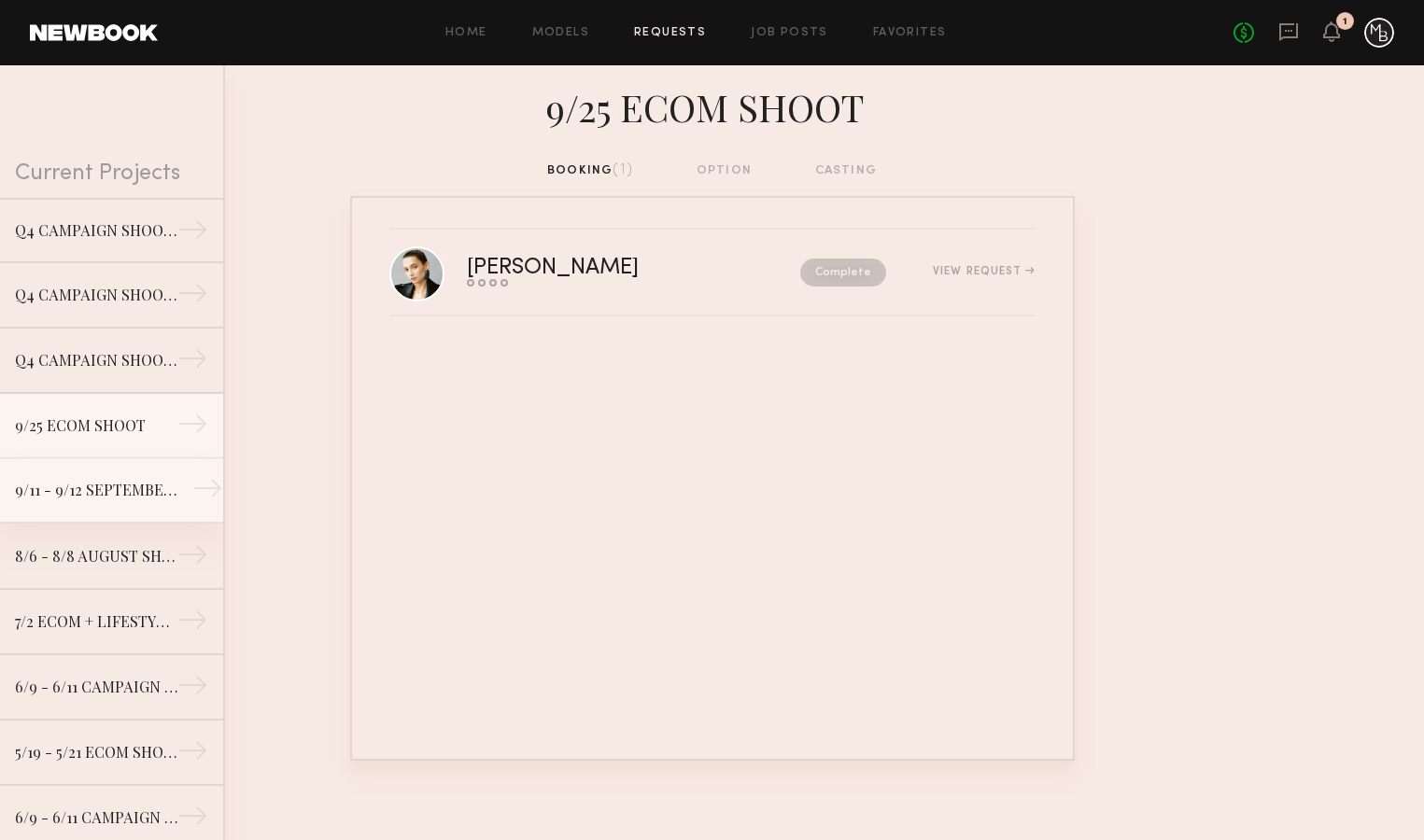
click at [133, 504] on link "9/11 - 9/12 SEPTEMBER SHOOT →" at bounding box center [111, 490] width 223 height 65
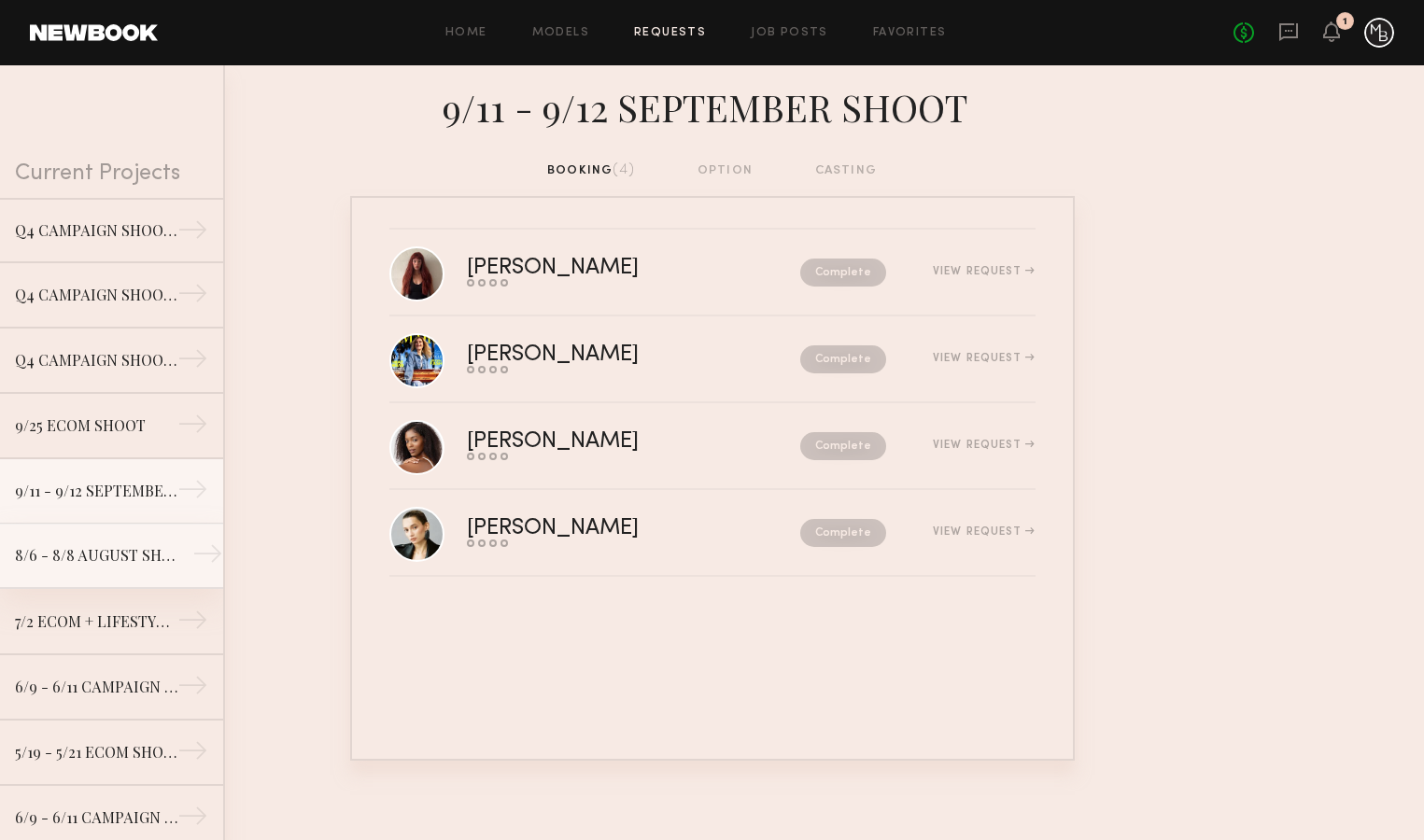
click at [97, 560] on div "8/6 - 8/8 AUGUST SHOOT" at bounding box center [96, 555] width 163 height 22
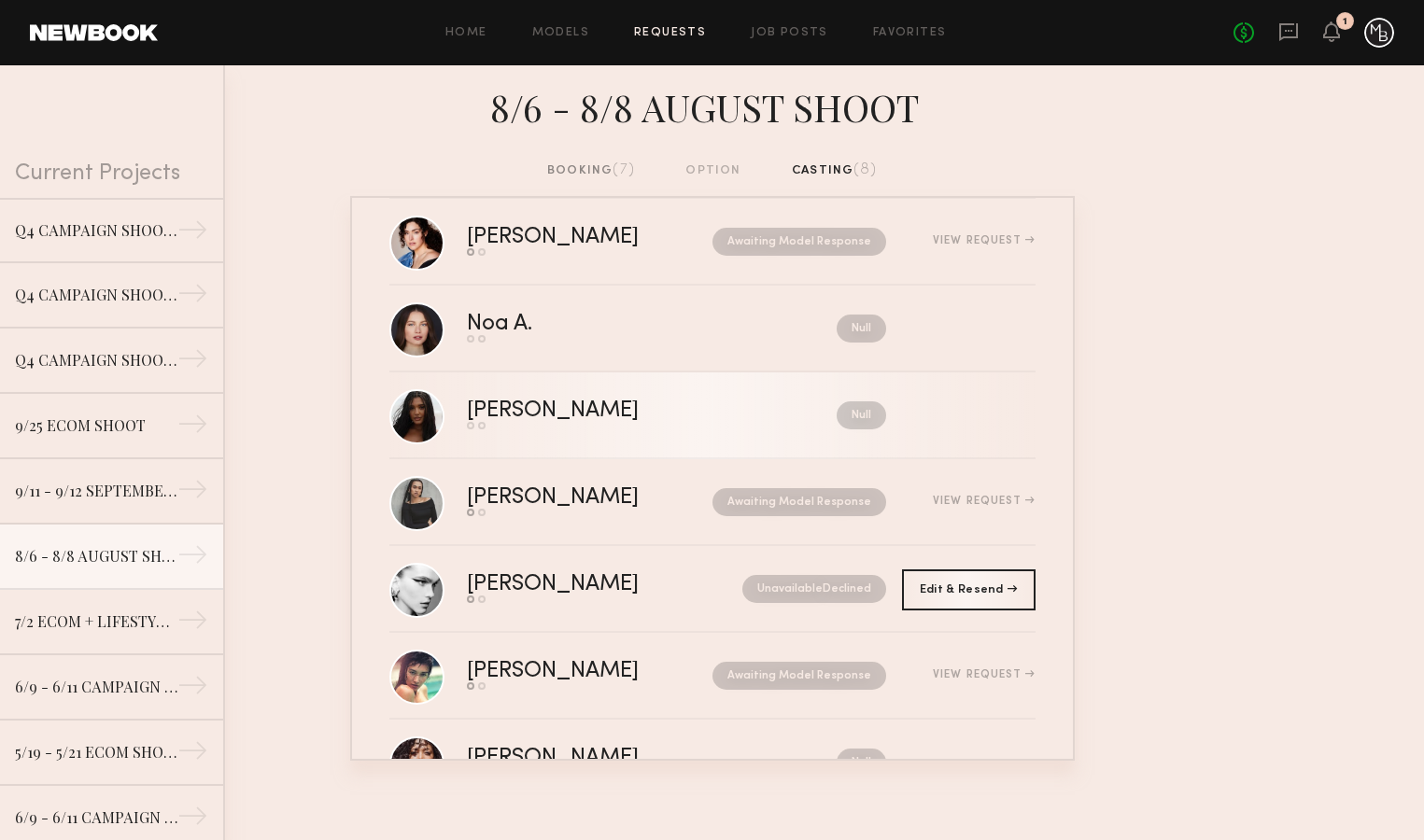
scroll to position [195, 0]
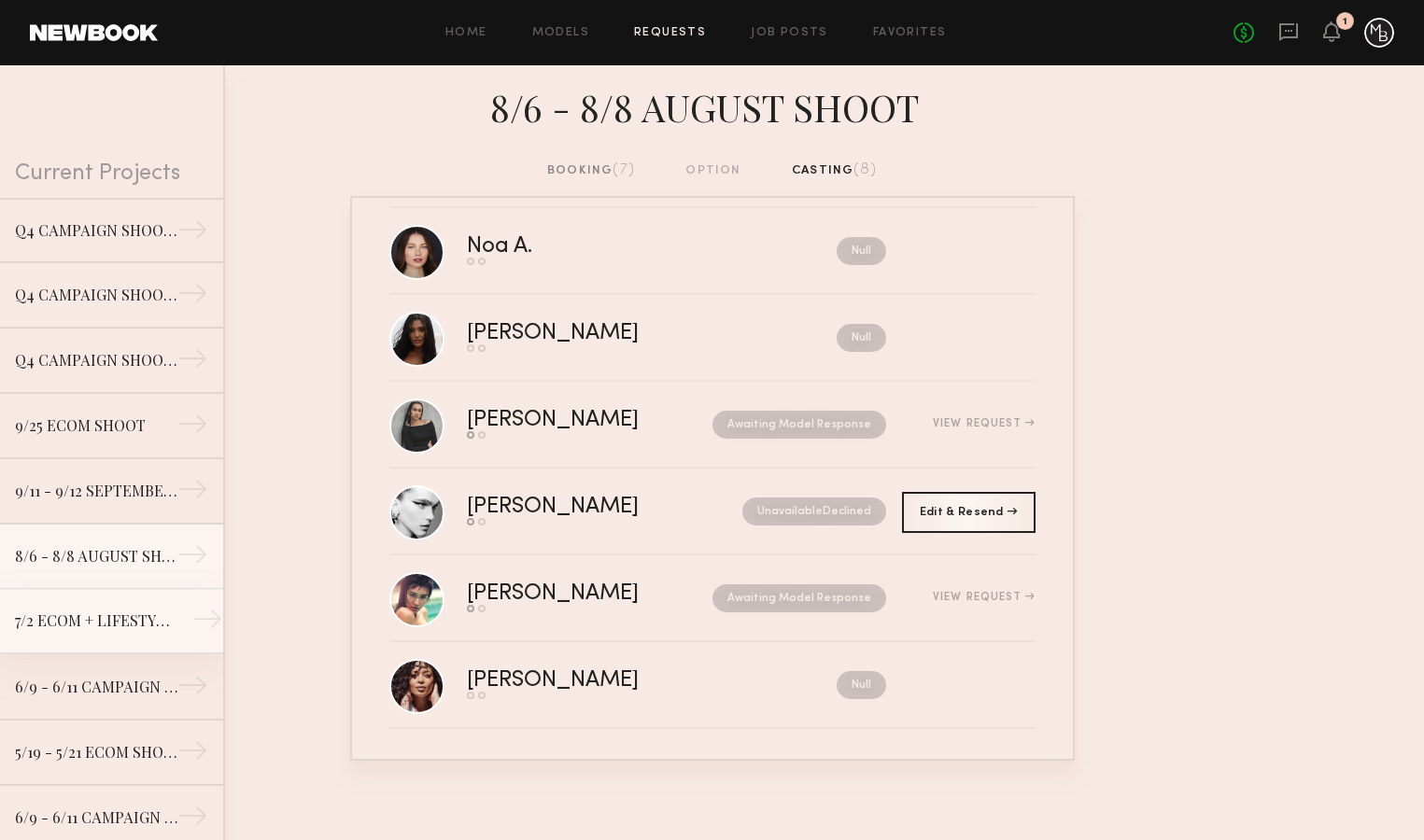
click at [103, 625] on div "7/2 ECOM + LIFESTYLE SHOOT" at bounding box center [96, 620] width 163 height 22
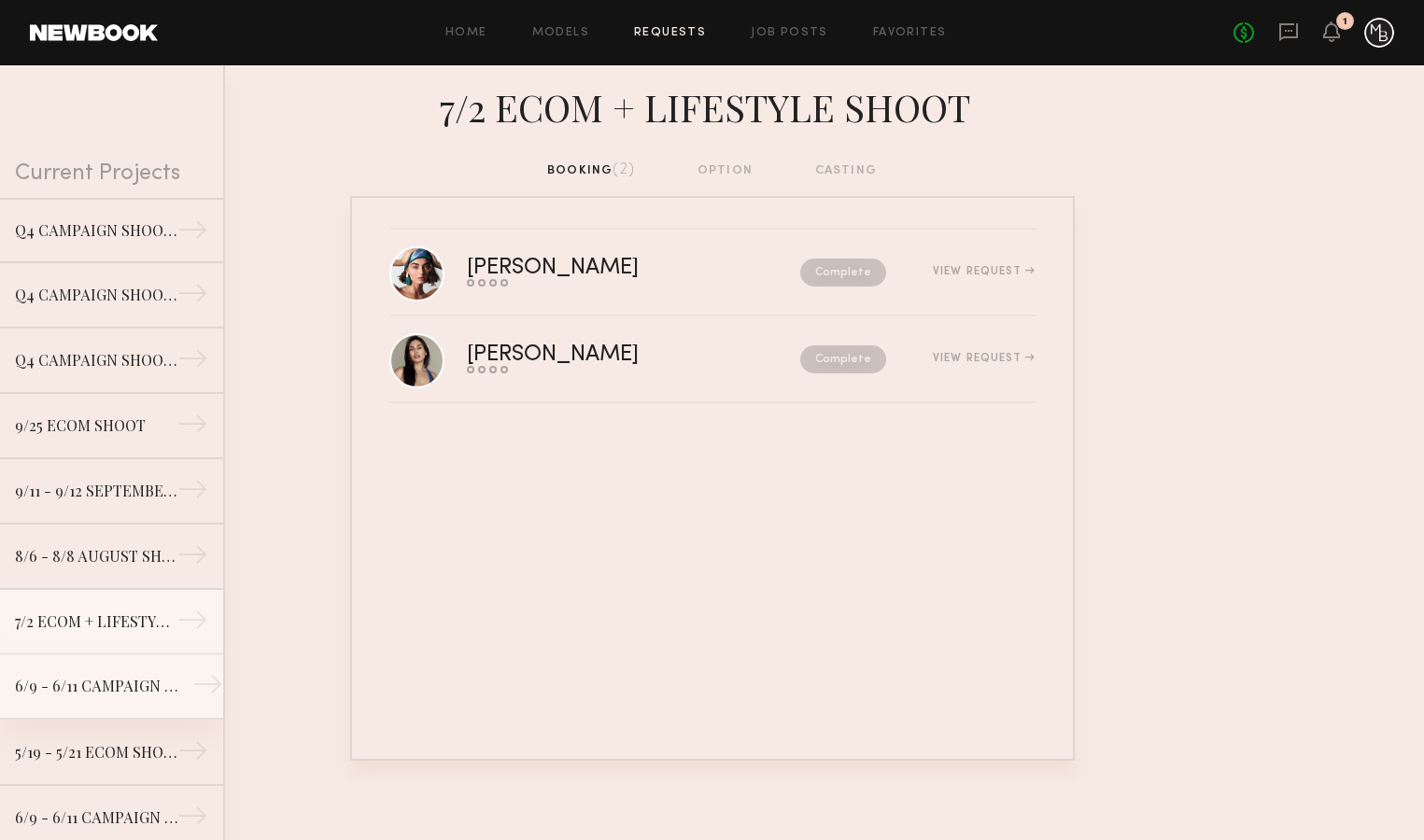
click at [143, 679] on div "6/9 - 6/11 CAMPAIGN SHOOT (2)" at bounding box center [96, 686] width 163 height 22
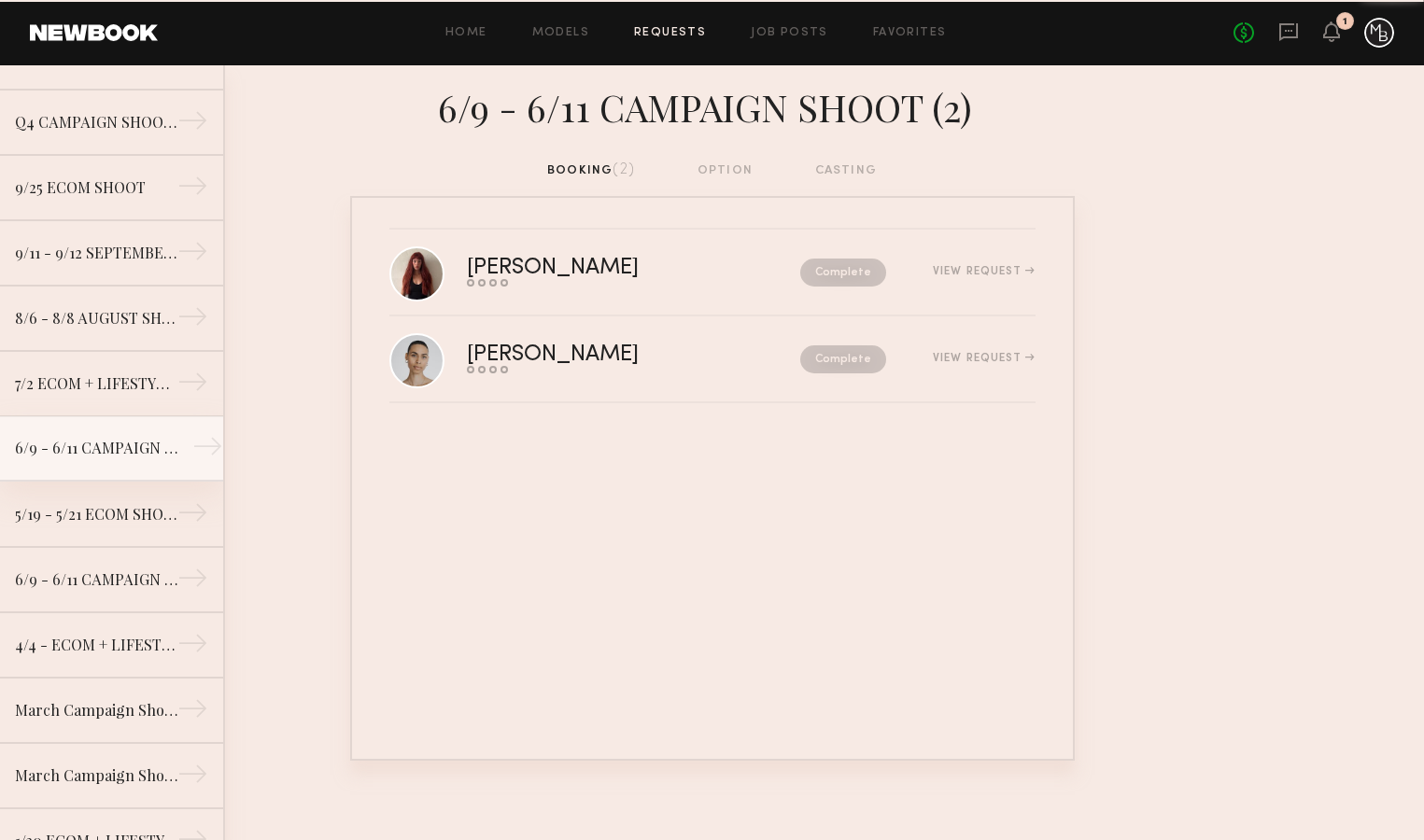
scroll to position [243, 0]
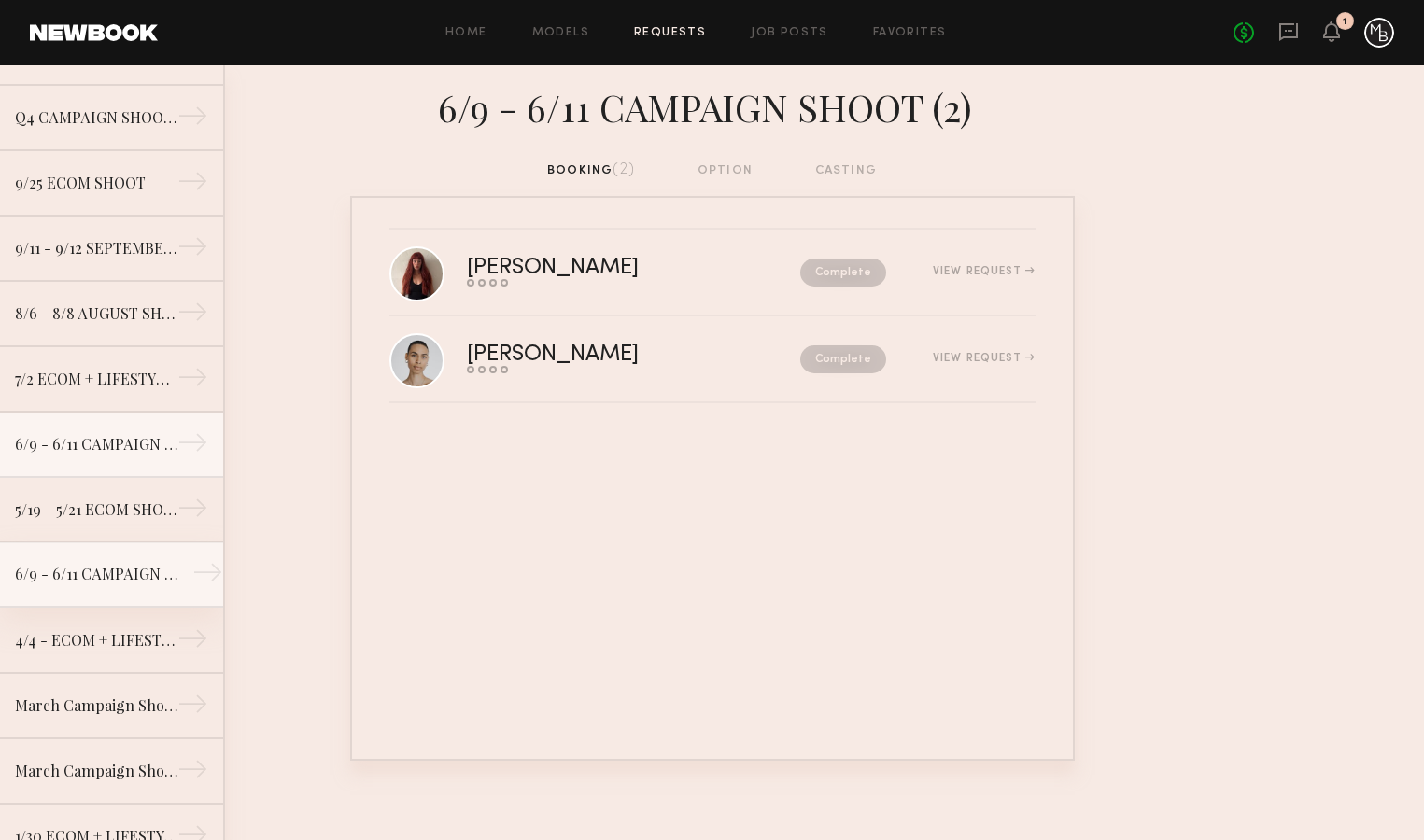
click at [124, 582] on div "6/9 - 6/11 CAMPAIGN SHOOT" at bounding box center [96, 574] width 163 height 22
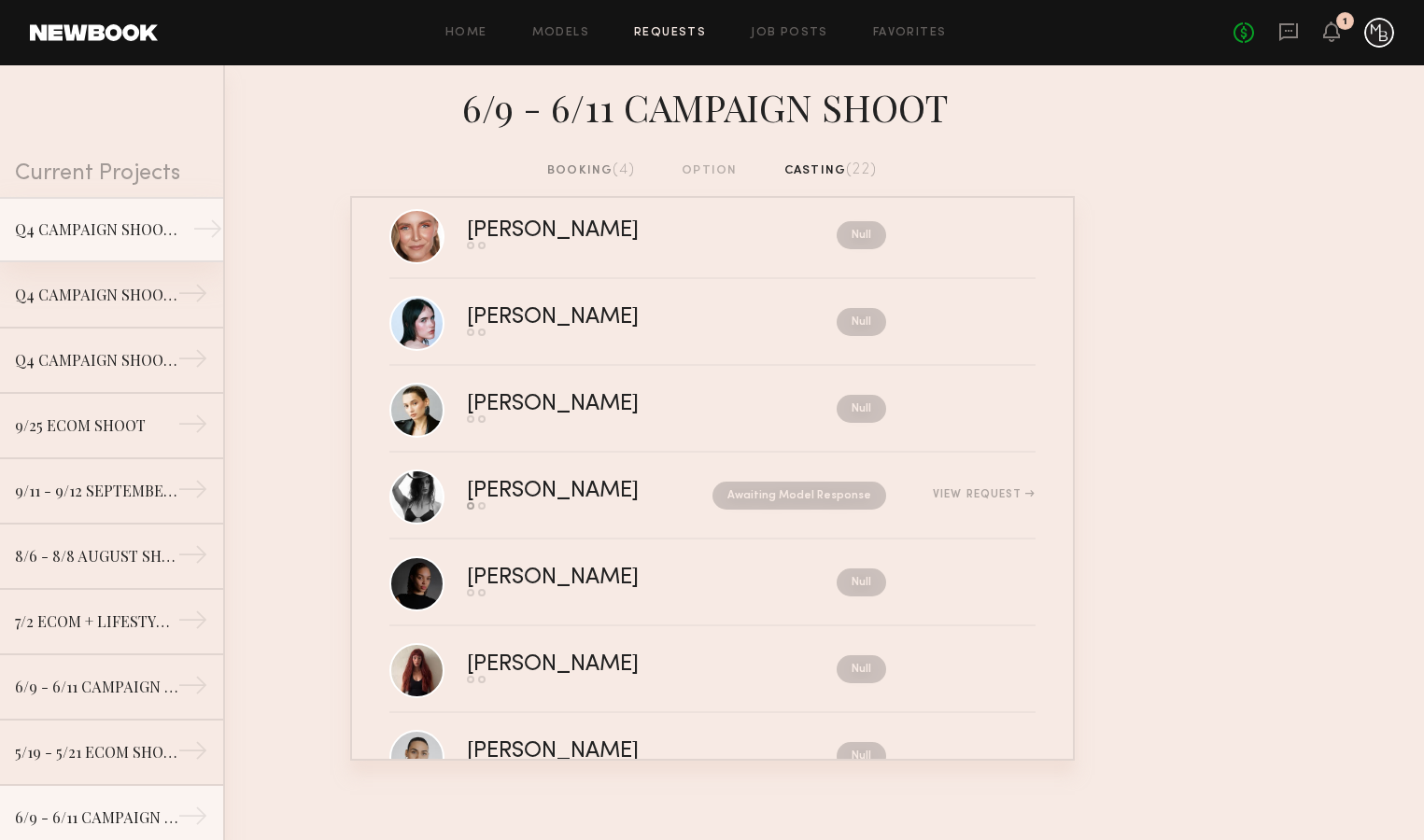
click at [123, 239] on div "Q4 CAMPAIGN SHOOTS 10/8 - 10/10" at bounding box center [96, 229] width 163 height 22
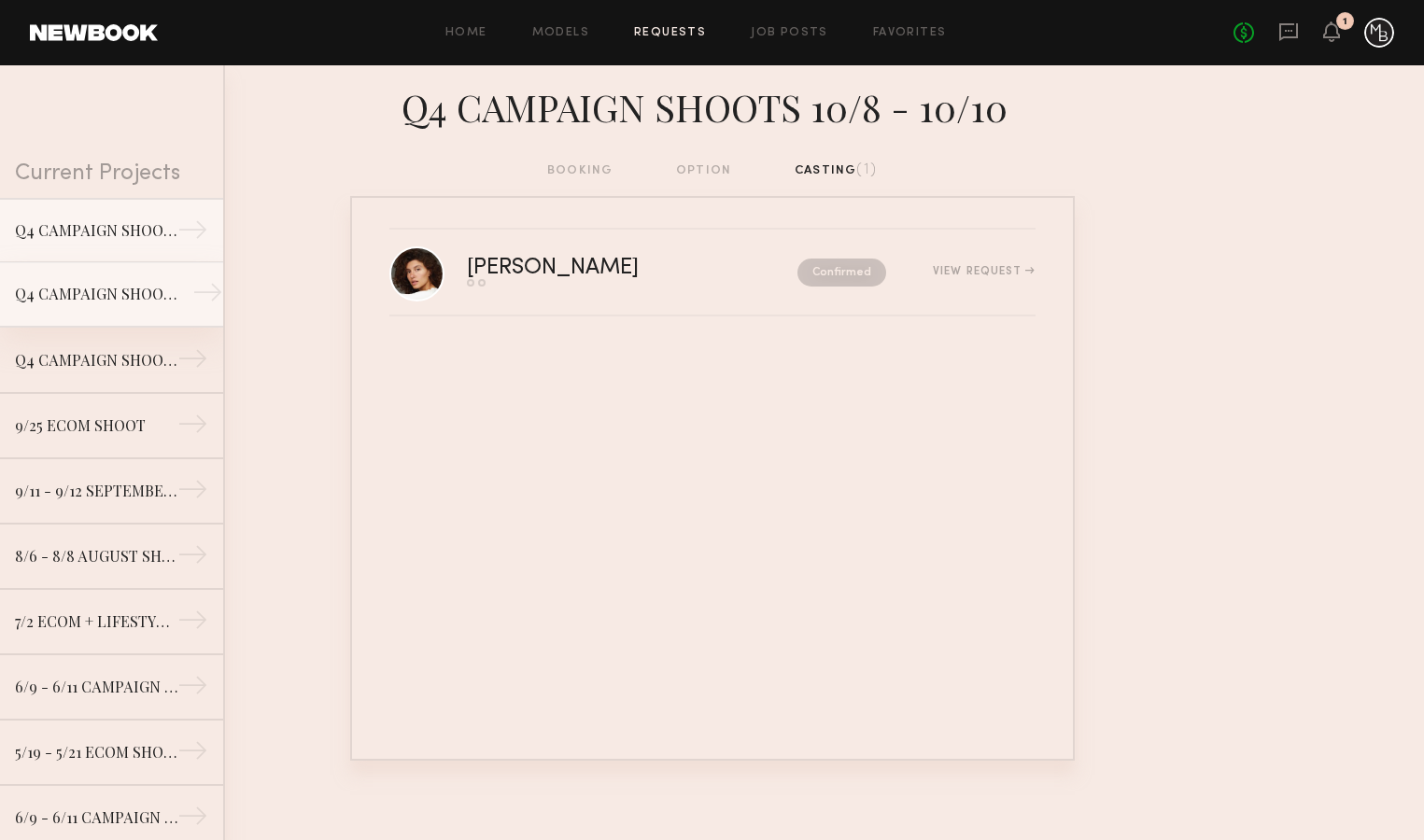
click at [130, 295] on div "Q4 CAMPAIGN SHOOT 10/8 - 10/10" at bounding box center [96, 294] width 163 height 22
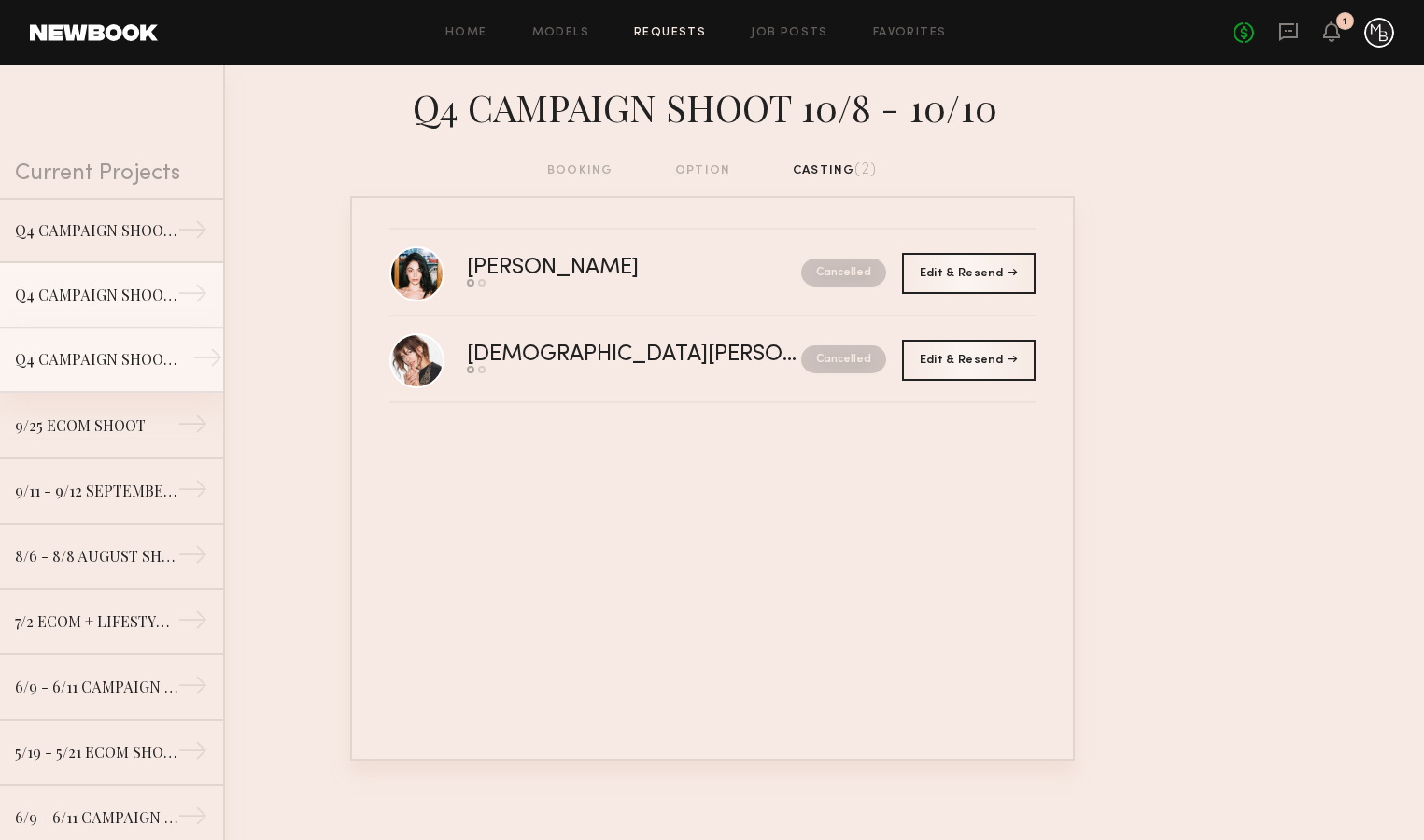
click at [133, 359] on div "Q4 CAMPAIGN SHOOT 10/8 - 10/10" at bounding box center [96, 358] width 163 height 22
